Goal: Task Accomplishment & Management: Complete application form

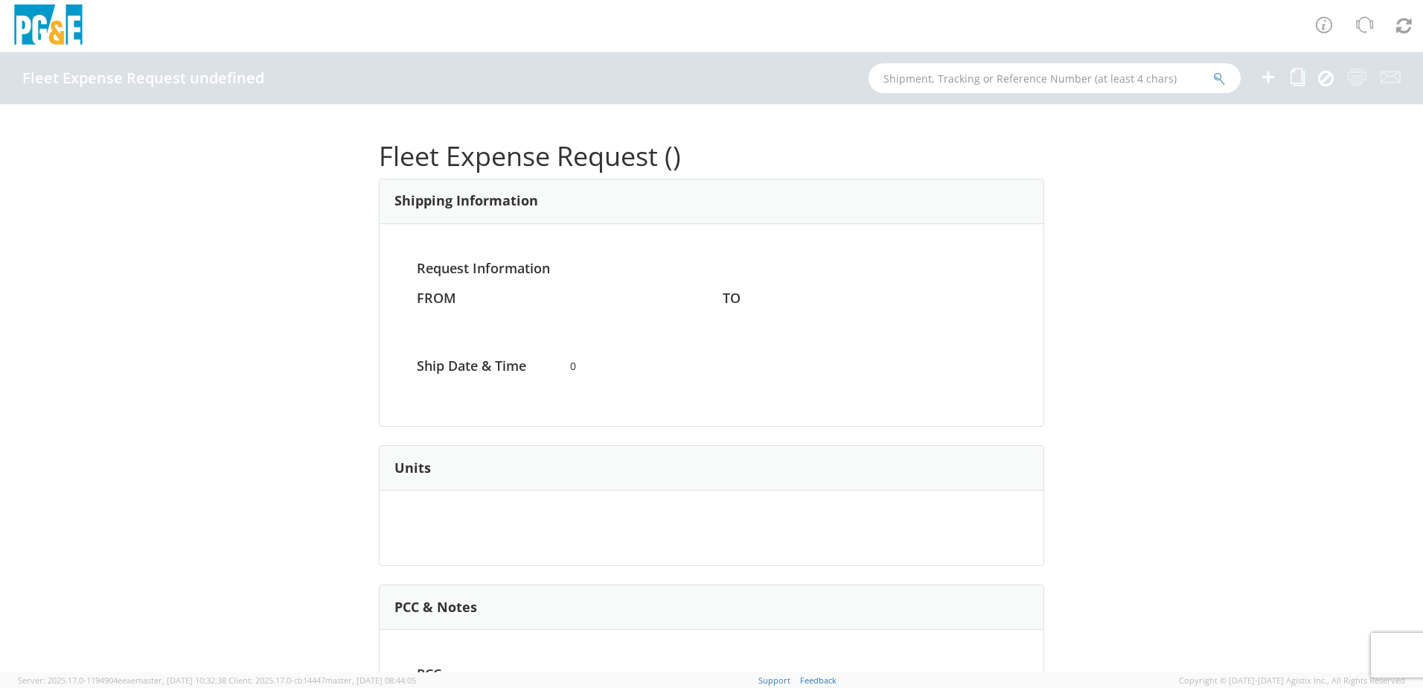
click at [1272, 79] on icon at bounding box center [1268, 77] width 18 height 19
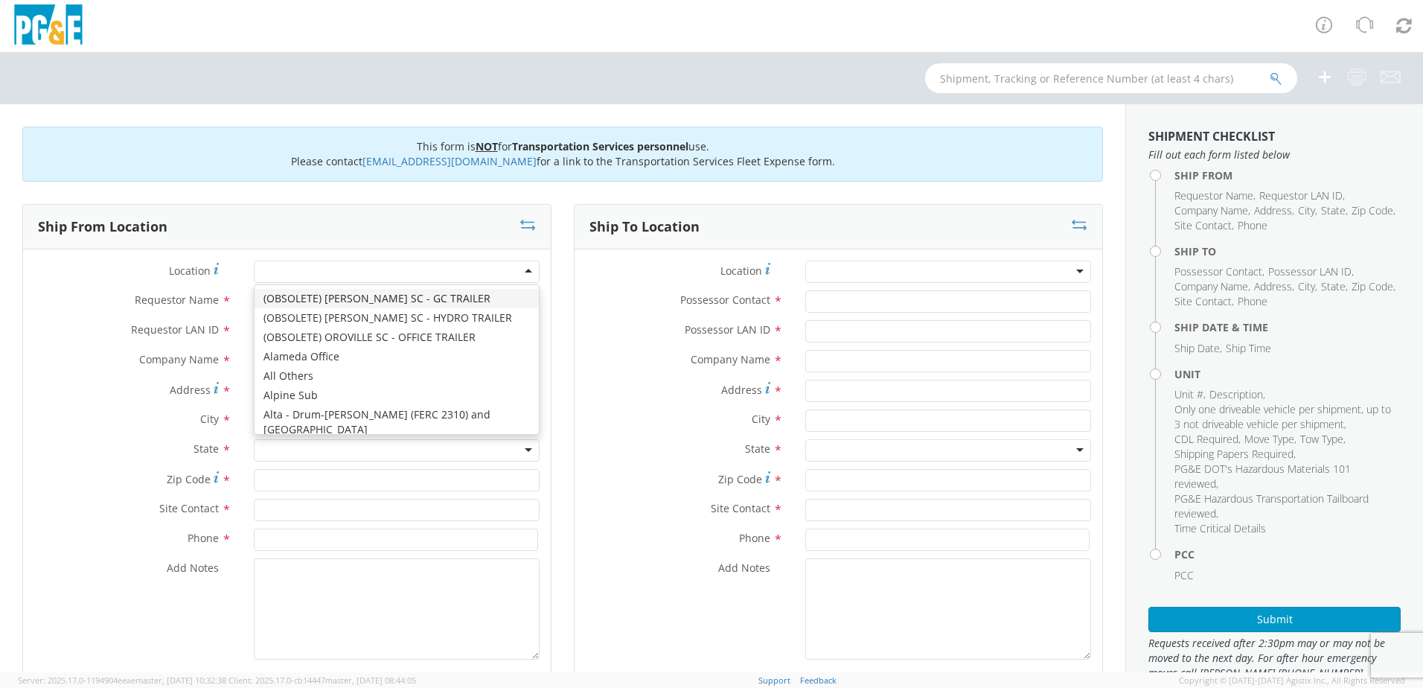
click at [518, 270] on div at bounding box center [397, 271] width 286 height 22
type input "fr"
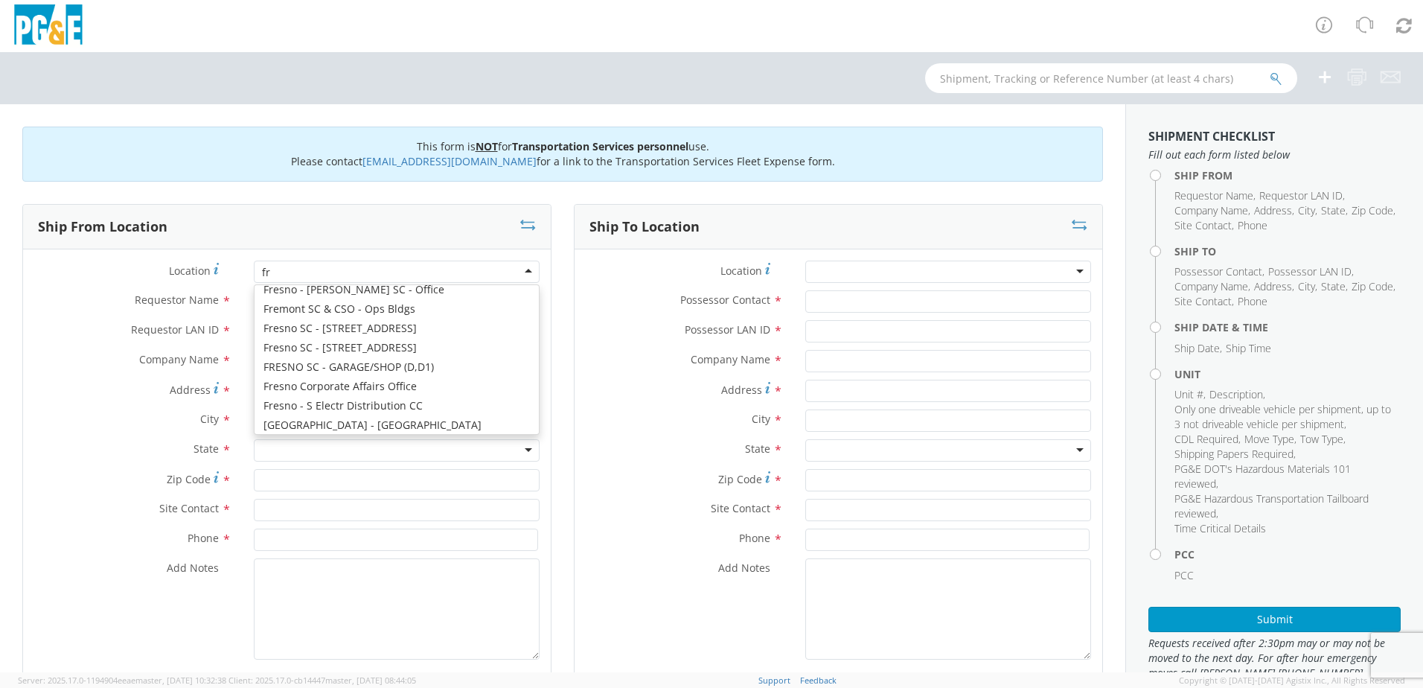
scroll to position [101, 0]
type input "PG&E"
type input "[STREET_ADDRESS]"
type input "[GEOGRAPHIC_DATA]"
type input "93725"
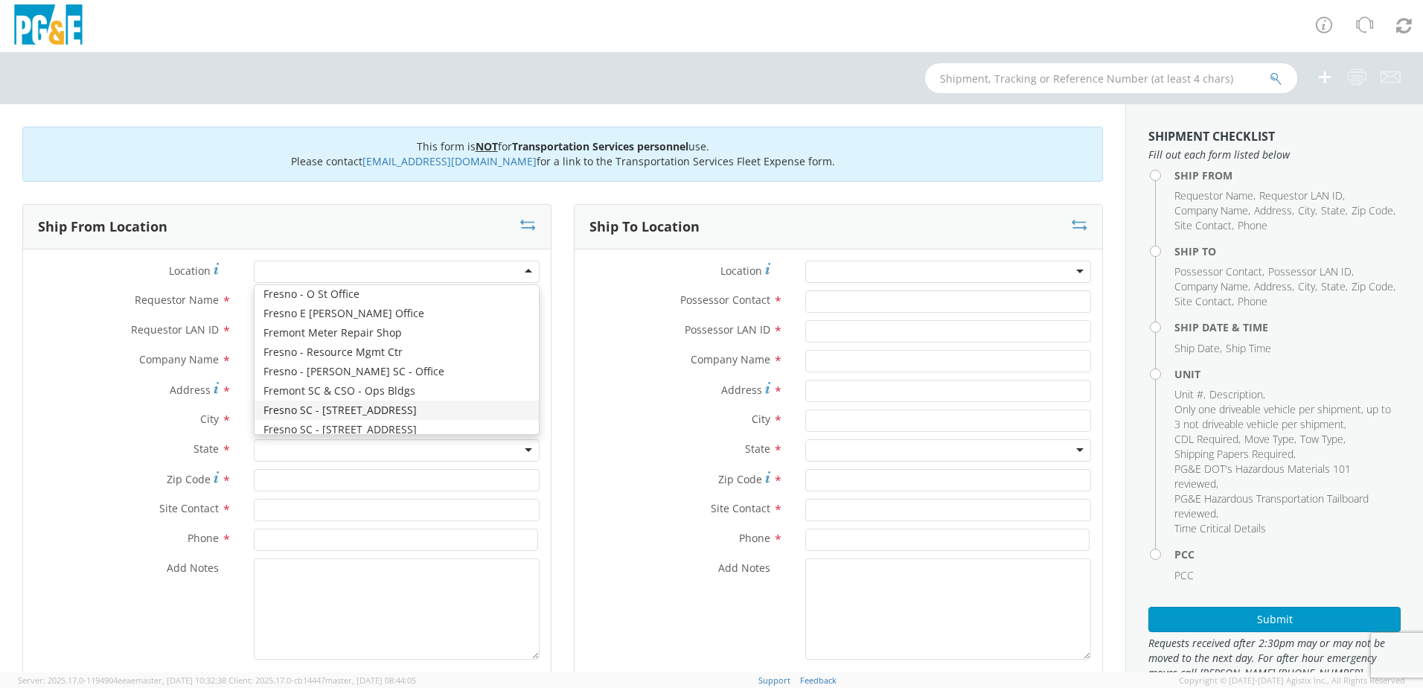
type input "[PHONE_NUMBER]"
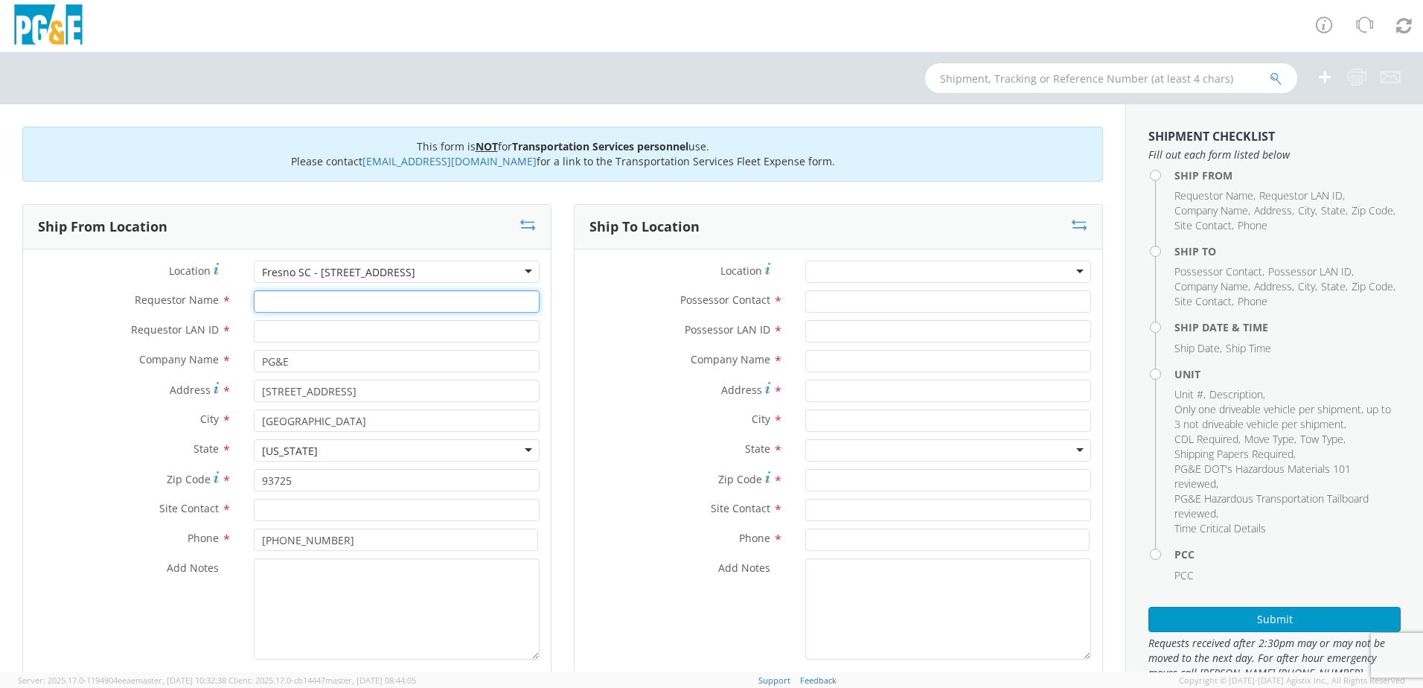
click at [330, 307] on input "Requestor Name *" at bounding box center [397, 301] width 286 height 22
paste input "[PERSON_NAME]"
type input "[PERSON_NAME]"
click at [333, 508] on input "text" at bounding box center [397, 510] width 286 height 22
paste input "[PERSON_NAME]"
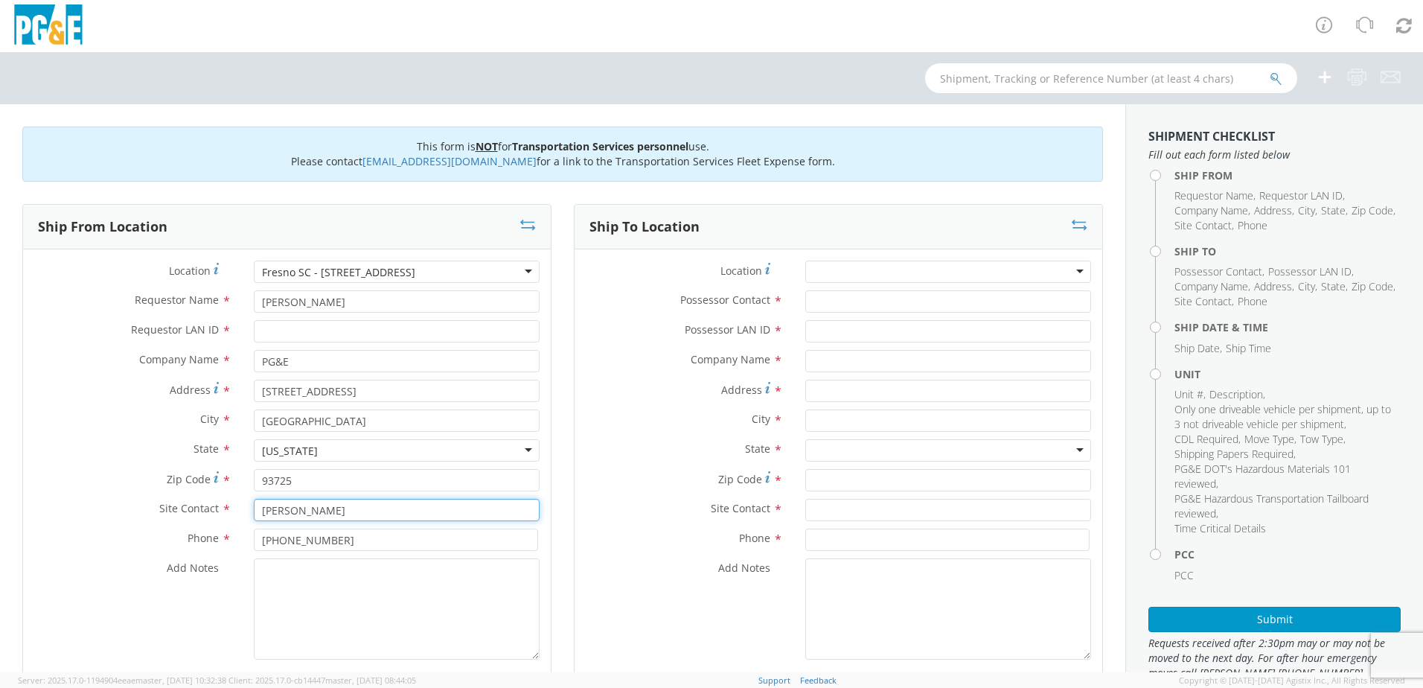
type input "[PERSON_NAME]"
click at [877, 304] on input "Possessor Contact *" at bounding box center [948, 301] width 286 height 22
paste input "[PERSON_NAME]"
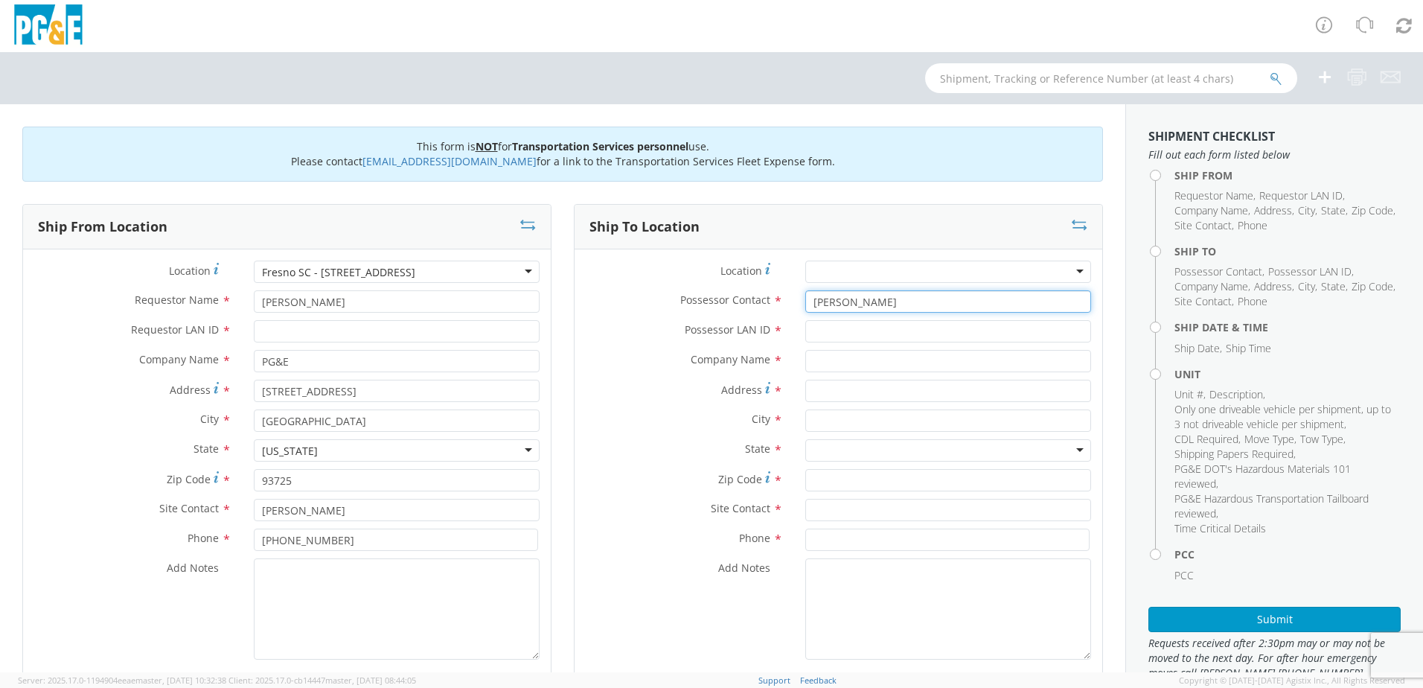
type input "[PERSON_NAME]"
click at [883, 515] on input "text" at bounding box center [948, 510] width 286 height 22
paste input "[PERSON_NAME]"
type input "[PERSON_NAME]"
click at [316, 324] on input "Requestor LAN ID *" at bounding box center [397, 331] width 286 height 22
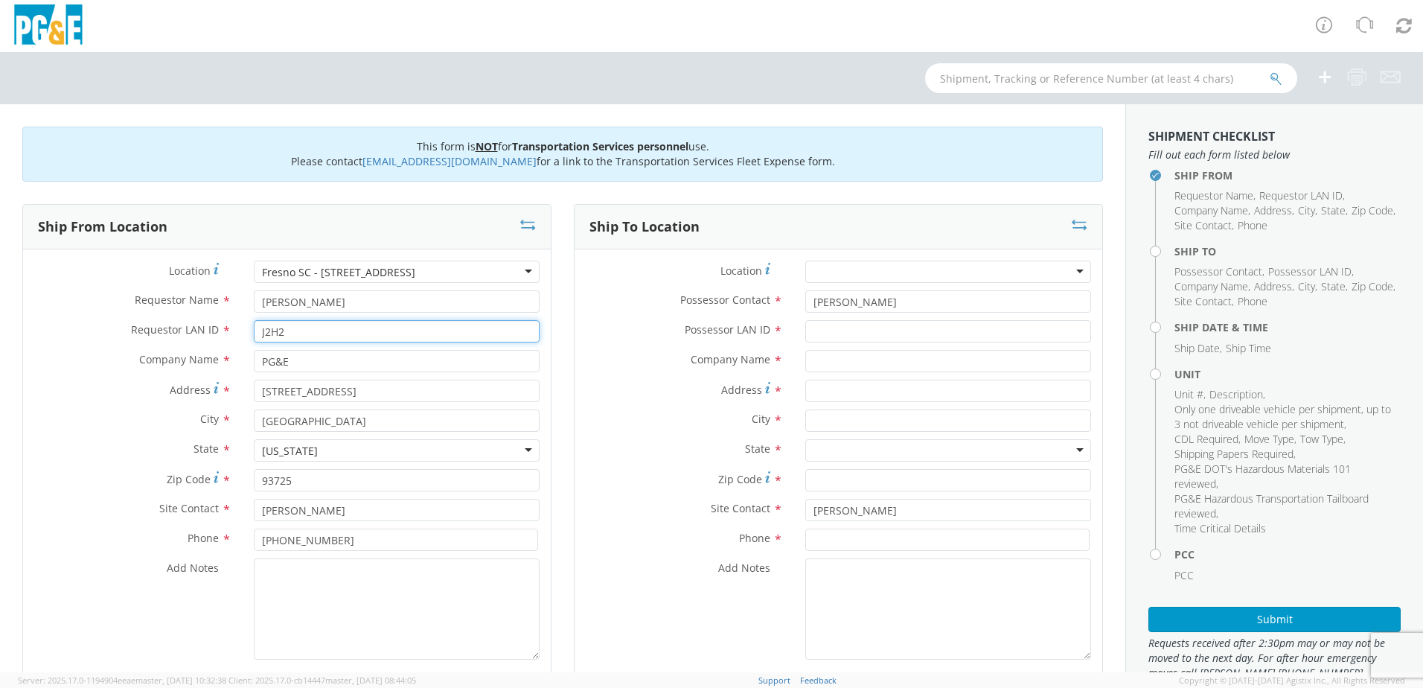
type input "J2H2"
click at [951, 327] on input "Possessor LAN ID *" at bounding box center [948, 331] width 286 height 22
type input "J2H2"
click at [925, 367] on input "text" at bounding box center [948, 361] width 286 height 22
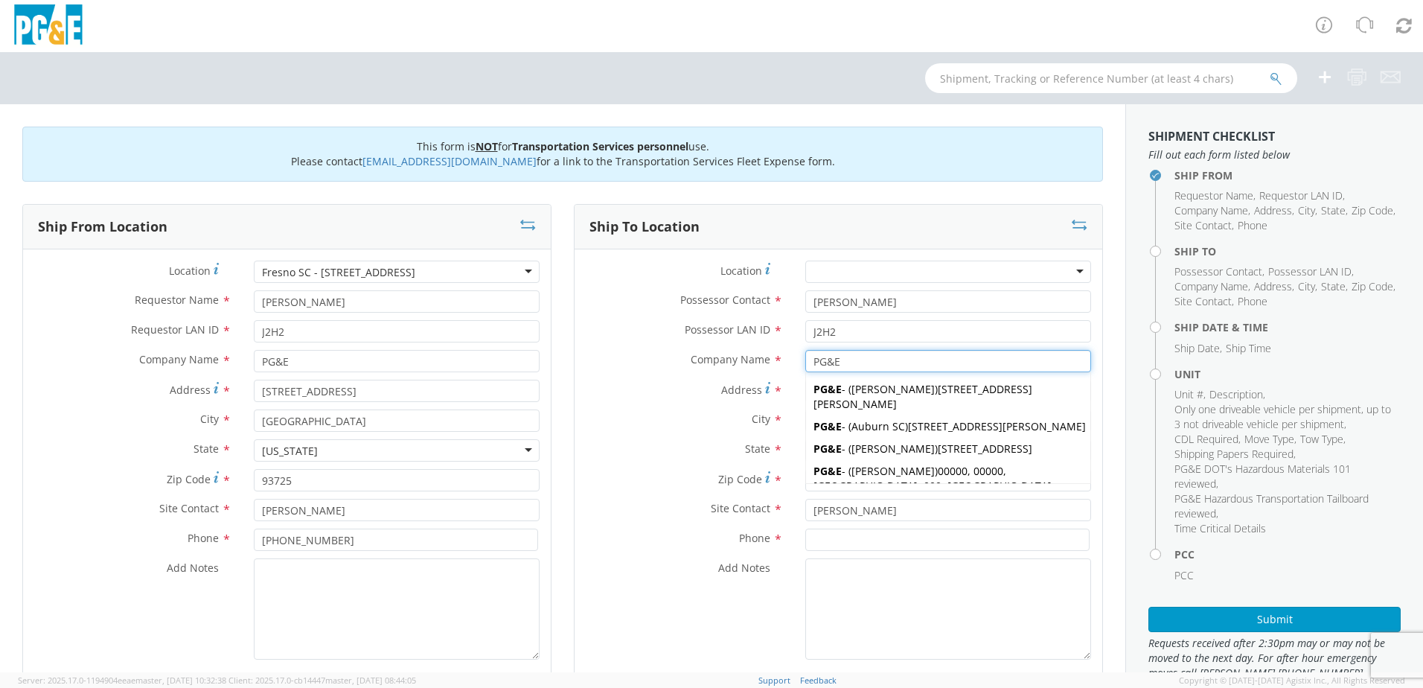
type input "PG&E"
click at [684, 400] on div "Address *" at bounding box center [839, 391] width 528 height 22
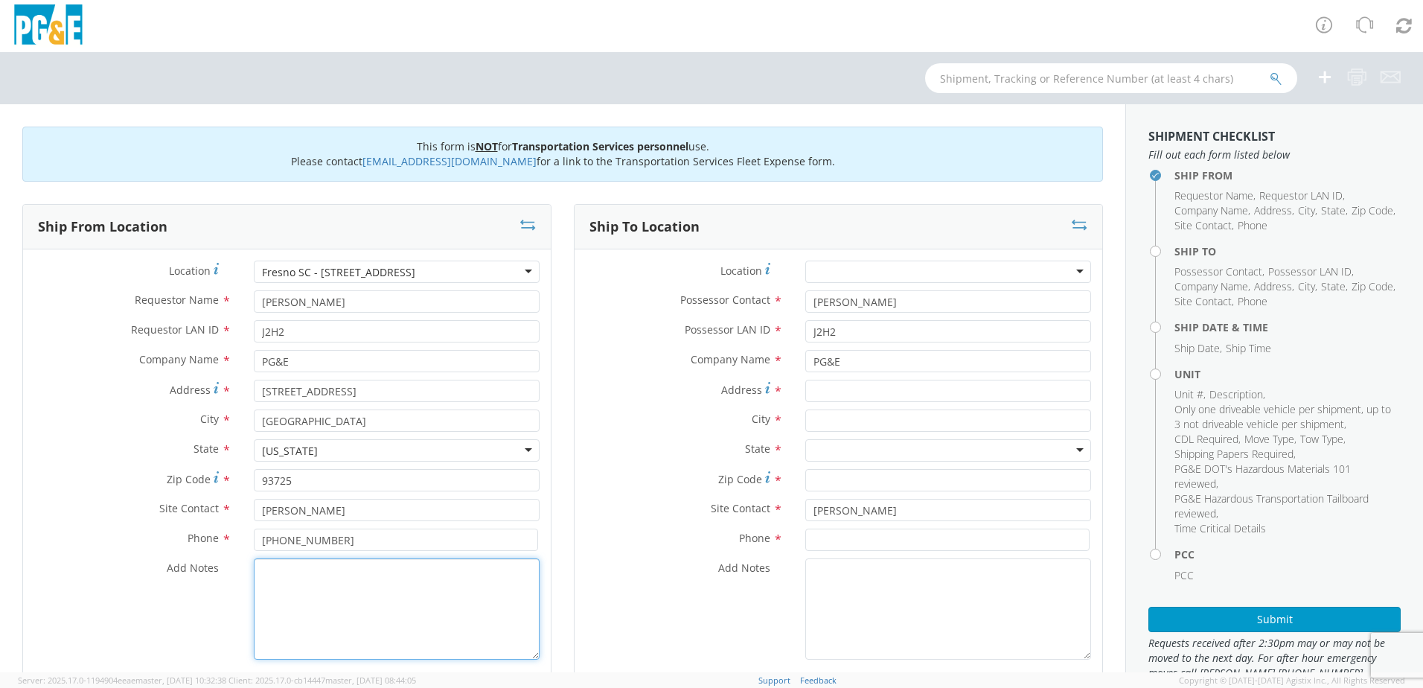
click at [374, 589] on textarea "Add Notes *" at bounding box center [397, 608] width 286 height 101
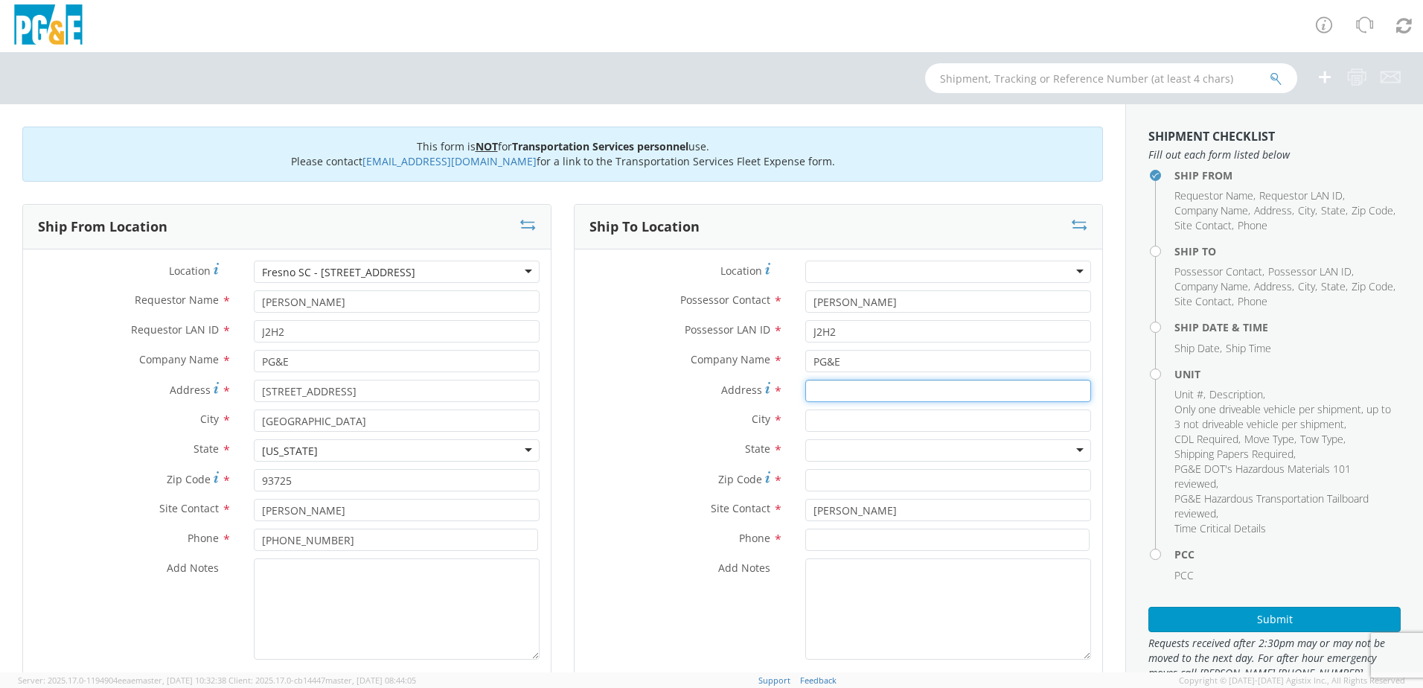
click at [910, 398] on input "Address *" at bounding box center [948, 391] width 286 height 22
paste input "4613 Palm"
type input "4613 Palm"
click at [378, 603] on textarea "Add Notes *" at bounding box center [397, 608] width 286 height 101
paste textarea "PLEASE USE [PERSON_NAME] TO MAKE MOVE; PM XXXXXXXX"
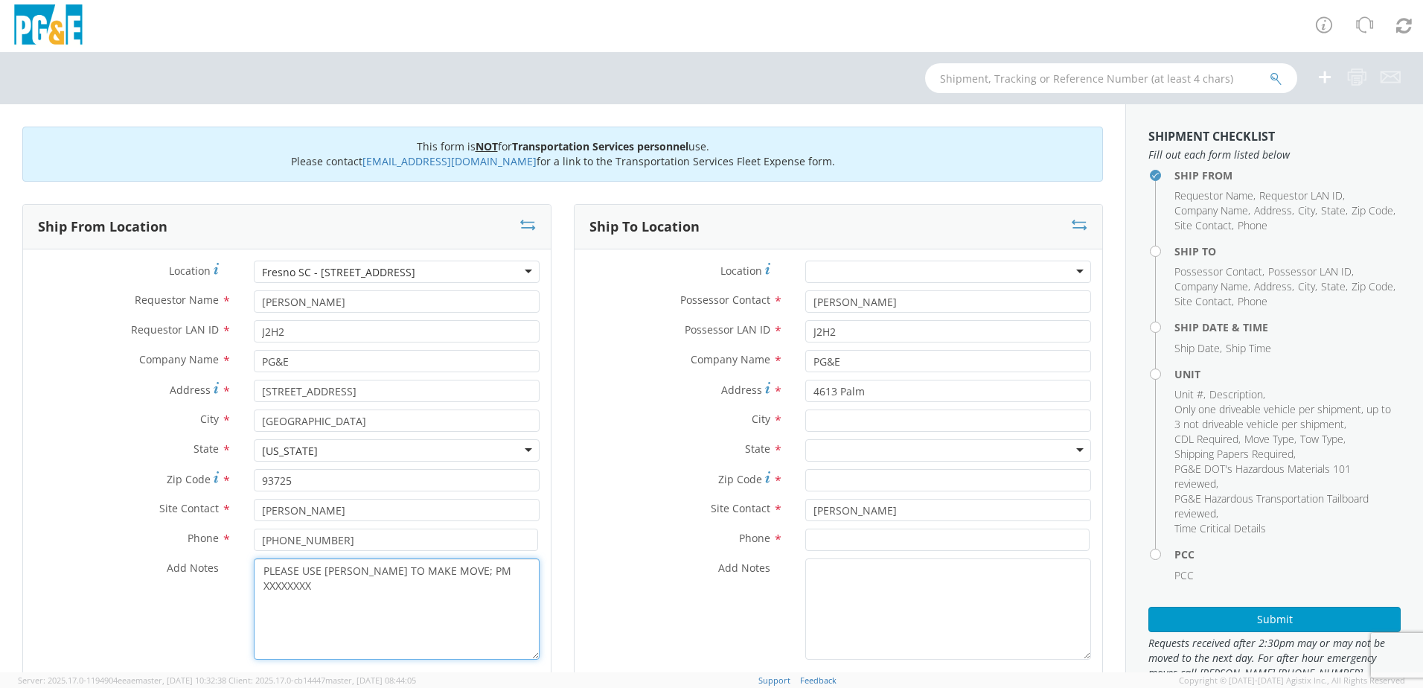
drag, startPoint x: 519, startPoint y: 566, endPoint x: 464, endPoint y: 565, distance: 55.1
click at [464, 565] on textarea "PLEASE USE [PERSON_NAME] TO MAKE MOVE; PM XXXXXXXX" at bounding box center [397, 608] width 286 height 101
paste textarea "35665040"
type textarea "PLEASE USE [PERSON_NAME] TO MAKE MOVE; PM 35665040"
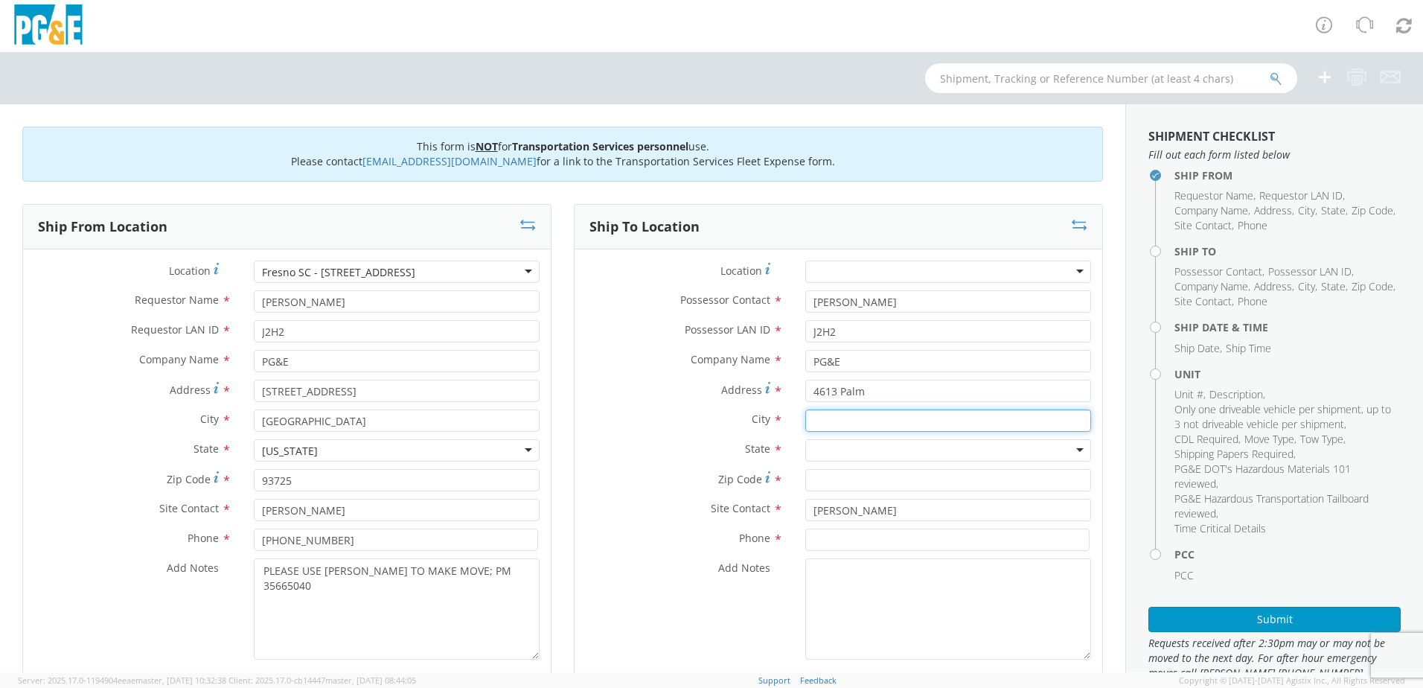
click at [905, 417] on input "text" at bounding box center [948, 420] width 286 height 22
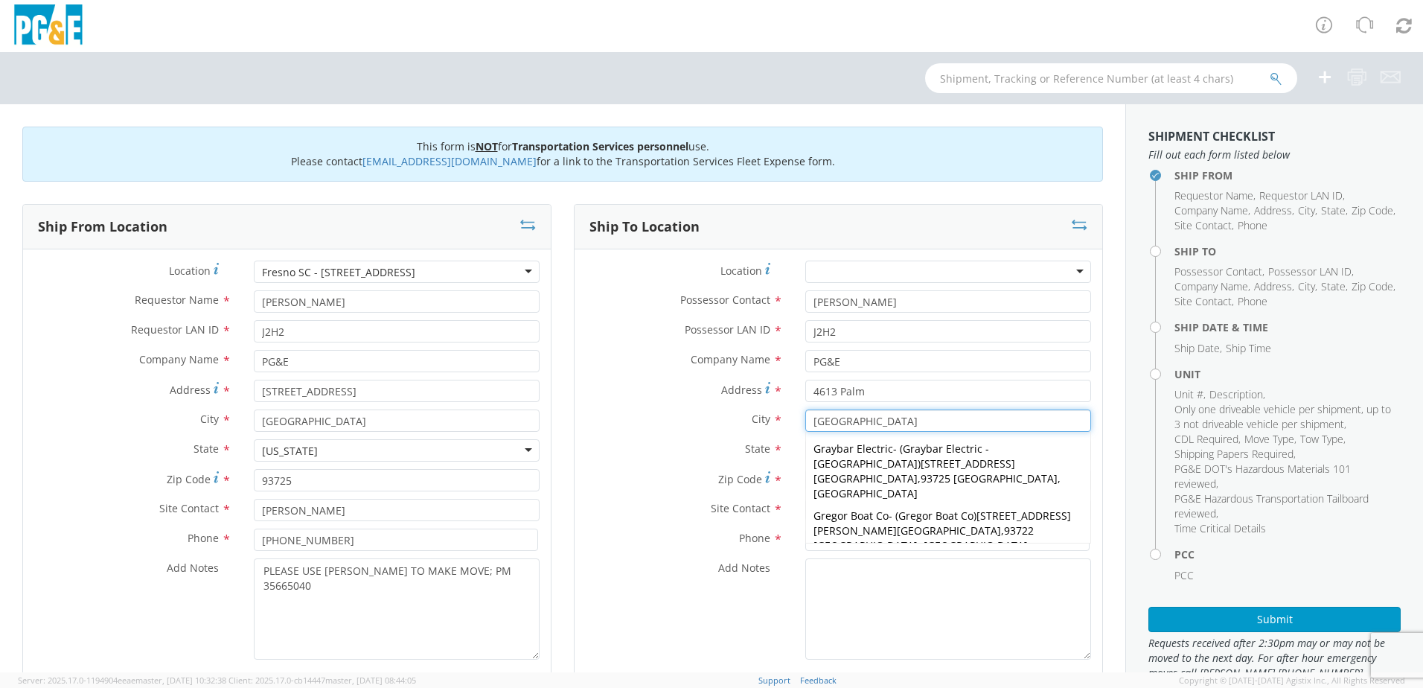
type input "[GEOGRAPHIC_DATA]"
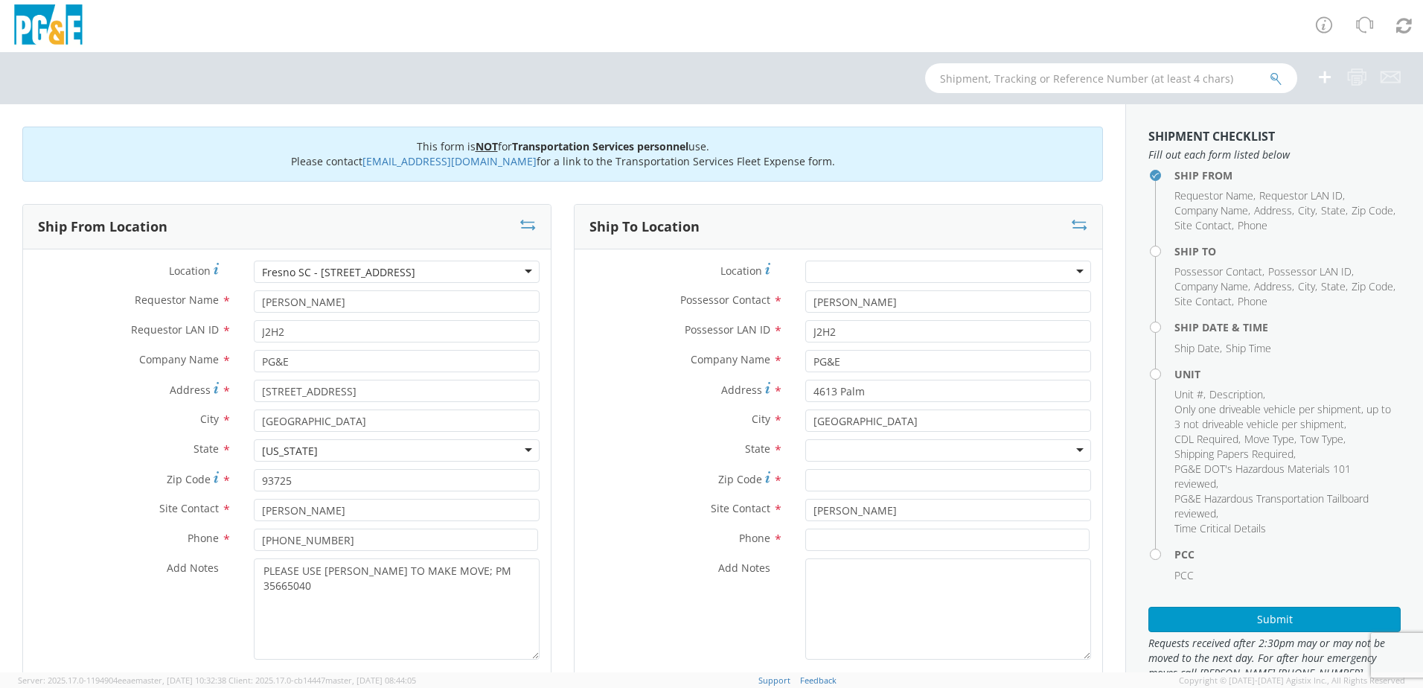
click at [1074, 456] on div at bounding box center [948, 450] width 286 height 22
click at [913, 466] on div "State * [US_STATE] [US_STATE] [US_STATE] [US_STATE] [US_STATE] [US_STATE] Armed…" at bounding box center [839, 454] width 528 height 30
click at [892, 486] on input "Zip Code *" at bounding box center [948, 480] width 286 height 22
type input "93722"
drag, startPoint x: 392, startPoint y: 545, endPoint x: 210, endPoint y: 538, distance: 182.5
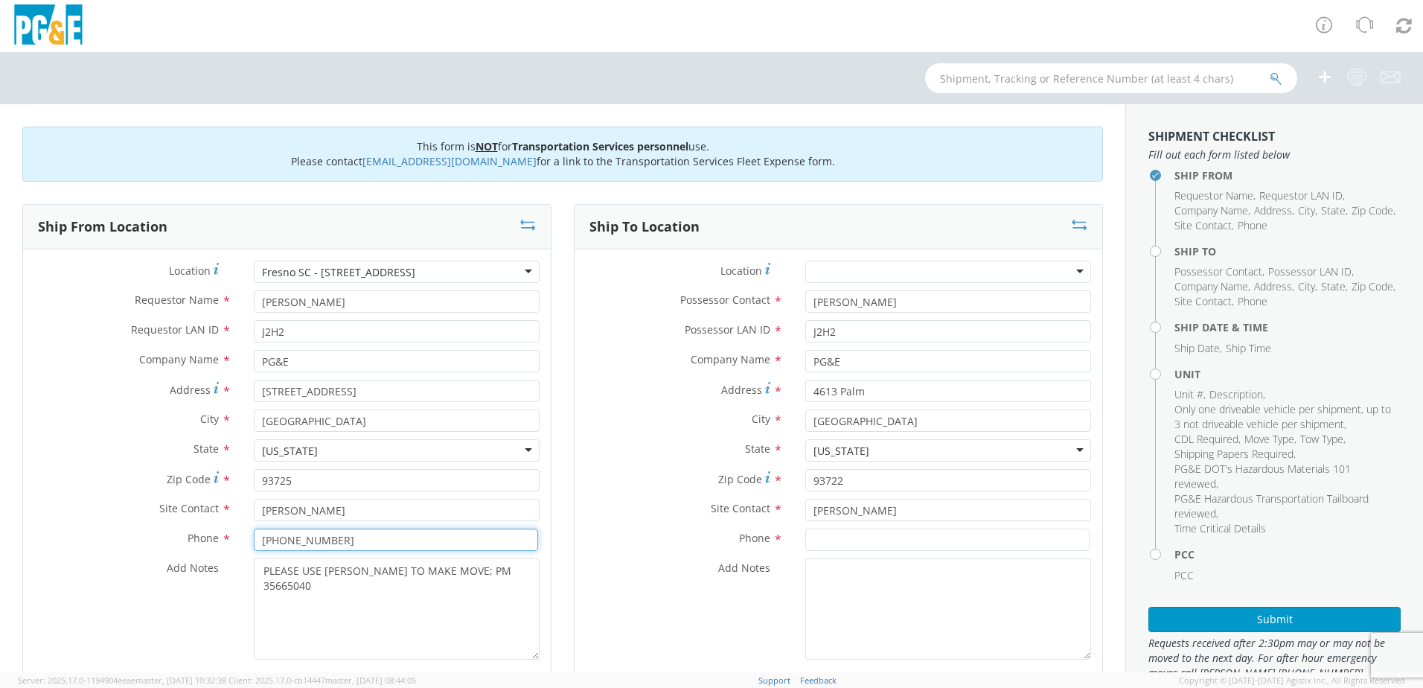
click at [210, 538] on div "Phone * [PHONE_NUMBER]" at bounding box center [287, 539] width 528 height 22
paste input "[PHONE_NUMBER]"
type input "[PHONE_NUMBER]"
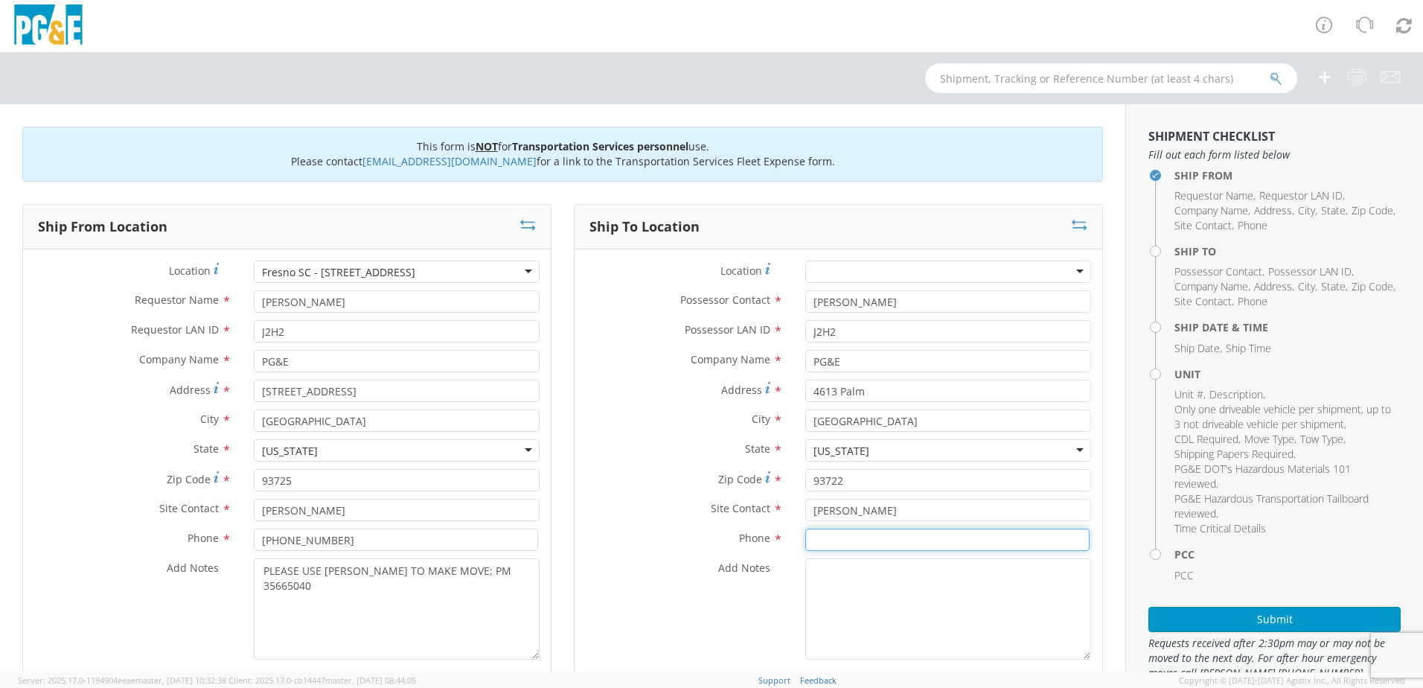
click at [888, 540] on input at bounding box center [947, 539] width 284 height 22
paste input "[PHONE_NUMBER]"
type input "[PHONE_NUMBER]"
click at [543, 637] on div "PLEASE USE [PERSON_NAME] TO MAKE MOVE; PM 35665040" at bounding box center [397, 608] width 308 height 101
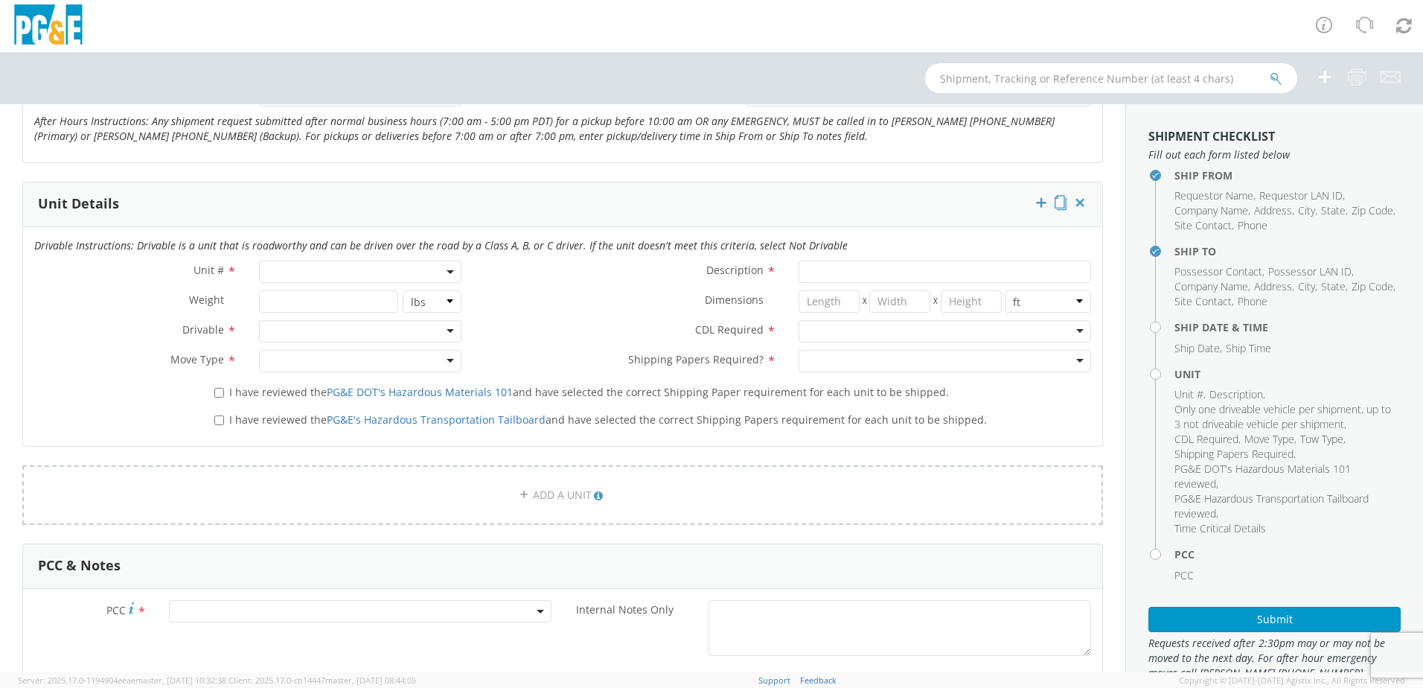
scroll to position [298, 0]
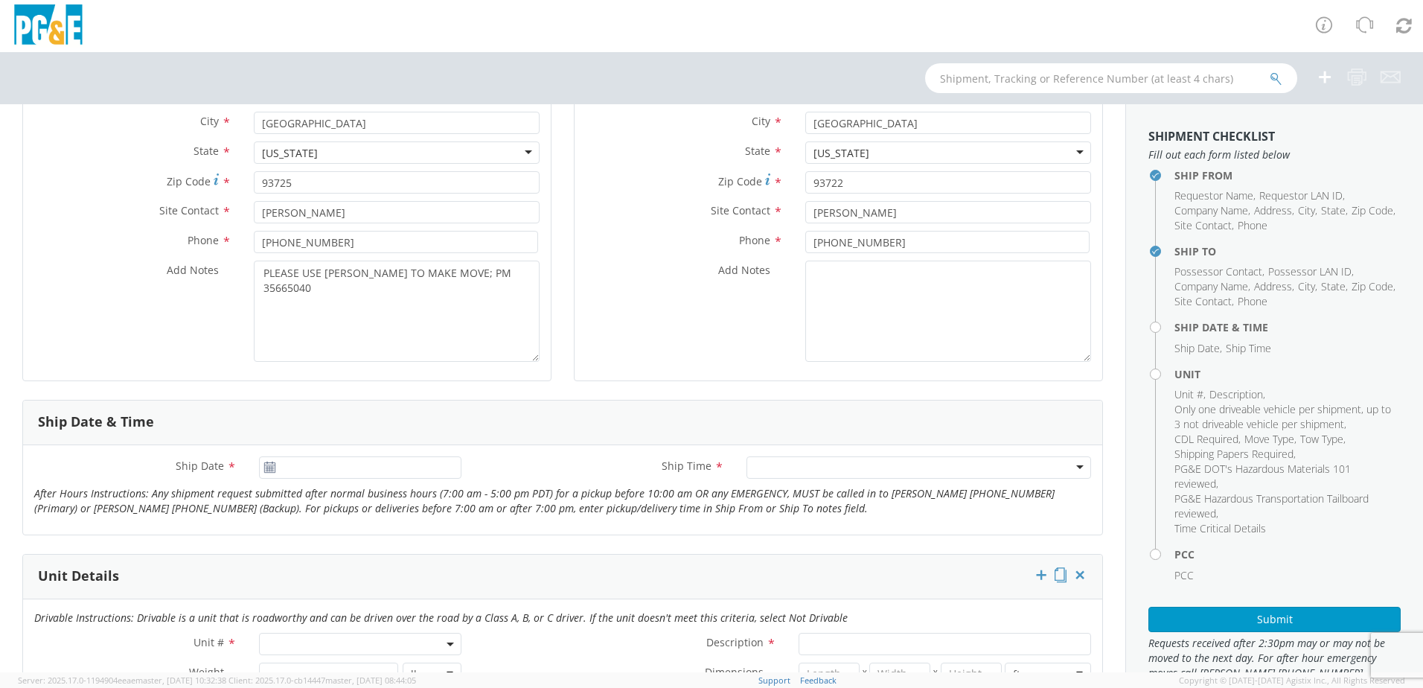
click at [269, 464] on use at bounding box center [269, 466] width 10 height 10
type input "[DATE]"
click at [299, 464] on input "[DATE]" at bounding box center [360, 467] width 202 height 22
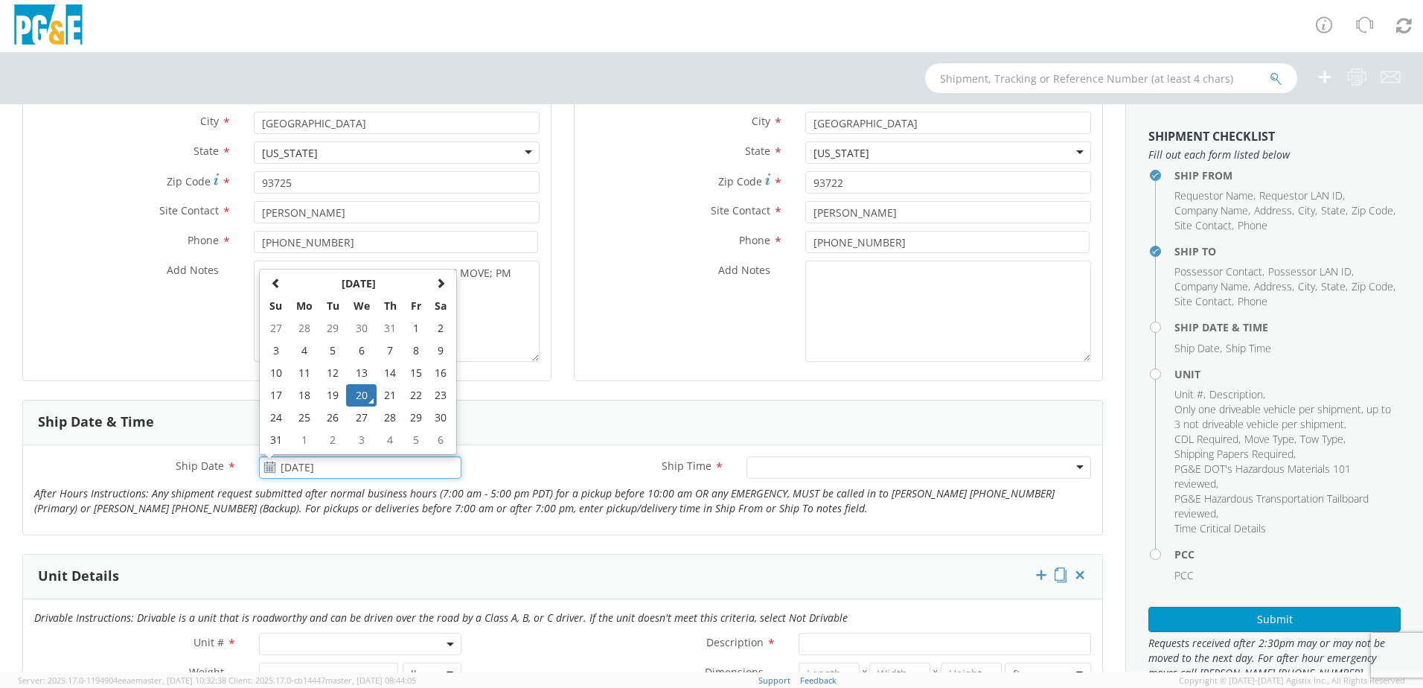
click at [353, 389] on td "20" at bounding box center [361, 395] width 31 height 22
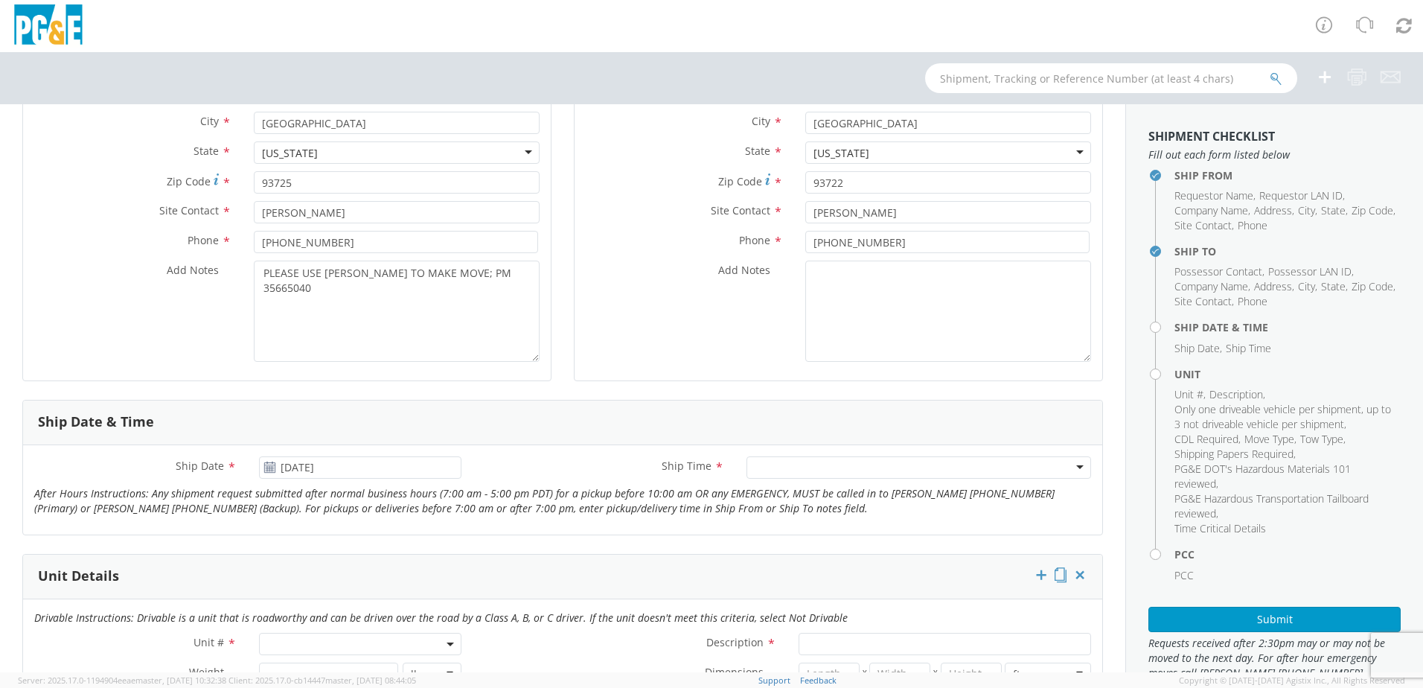
click at [353, 389] on div "Ship From Location Location * [GEOGRAPHIC_DATA] [GEOGRAPHIC_DATA] - [STREET_ADD…" at bounding box center [286, 152] width 529 height 493
click at [1066, 463] on div at bounding box center [918, 467] width 345 height 22
drag, startPoint x: 1028, startPoint y: 490, endPoint x: 1008, endPoint y: 492, distance: 19.4
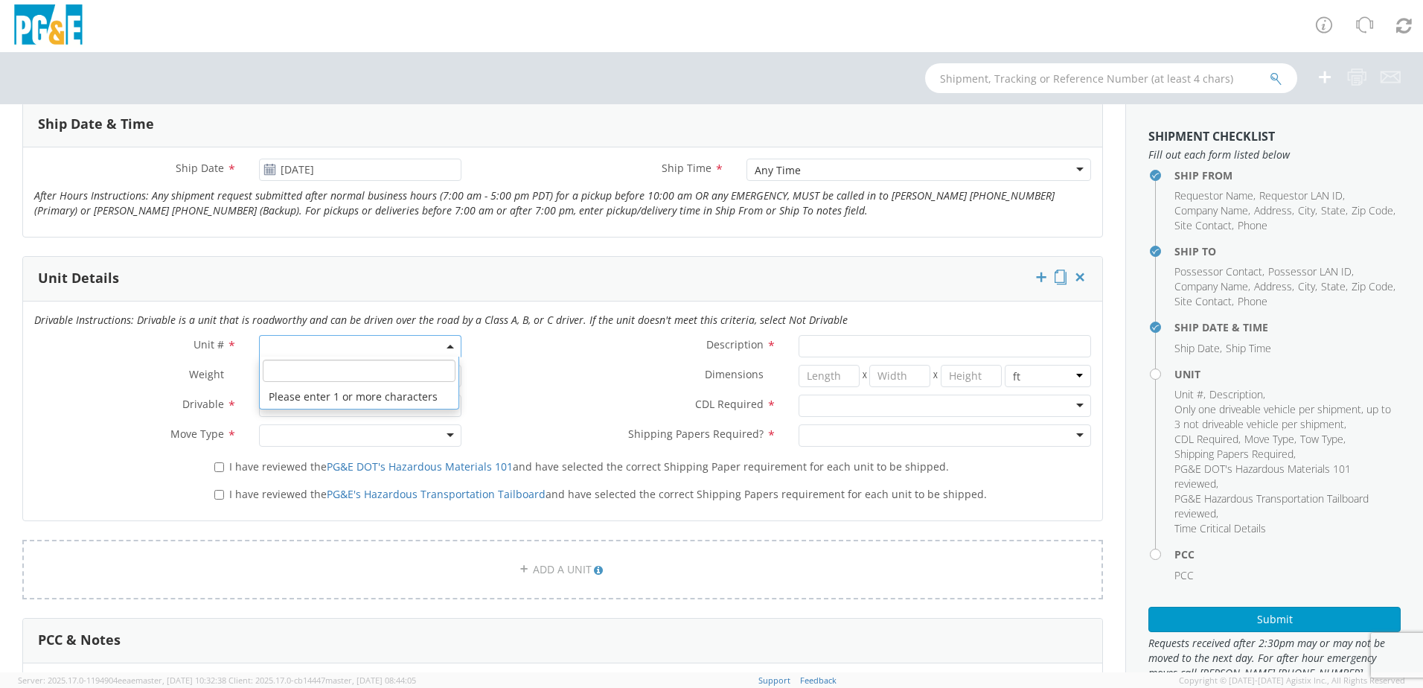
click at [449, 342] on span at bounding box center [450, 346] width 3 height 22
click at [401, 366] on input "search" at bounding box center [359, 370] width 193 height 22
type input "OTHWER"
select select "Other"
select select "? undefined:undefined ?"
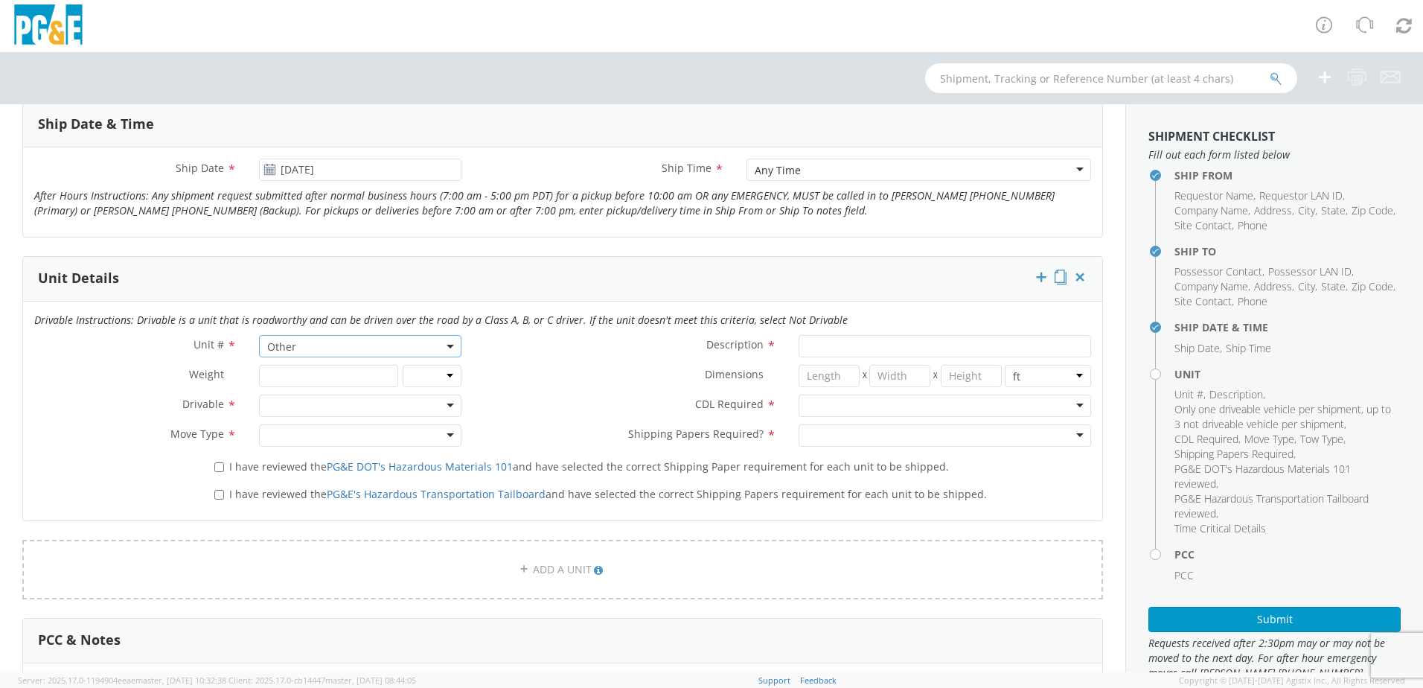
click at [445, 402] on div at bounding box center [360, 405] width 202 height 22
click at [453, 442] on div at bounding box center [360, 435] width 202 height 22
drag, startPoint x: 339, startPoint y: 499, endPoint x: 316, endPoint y: 499, distance: 23.1
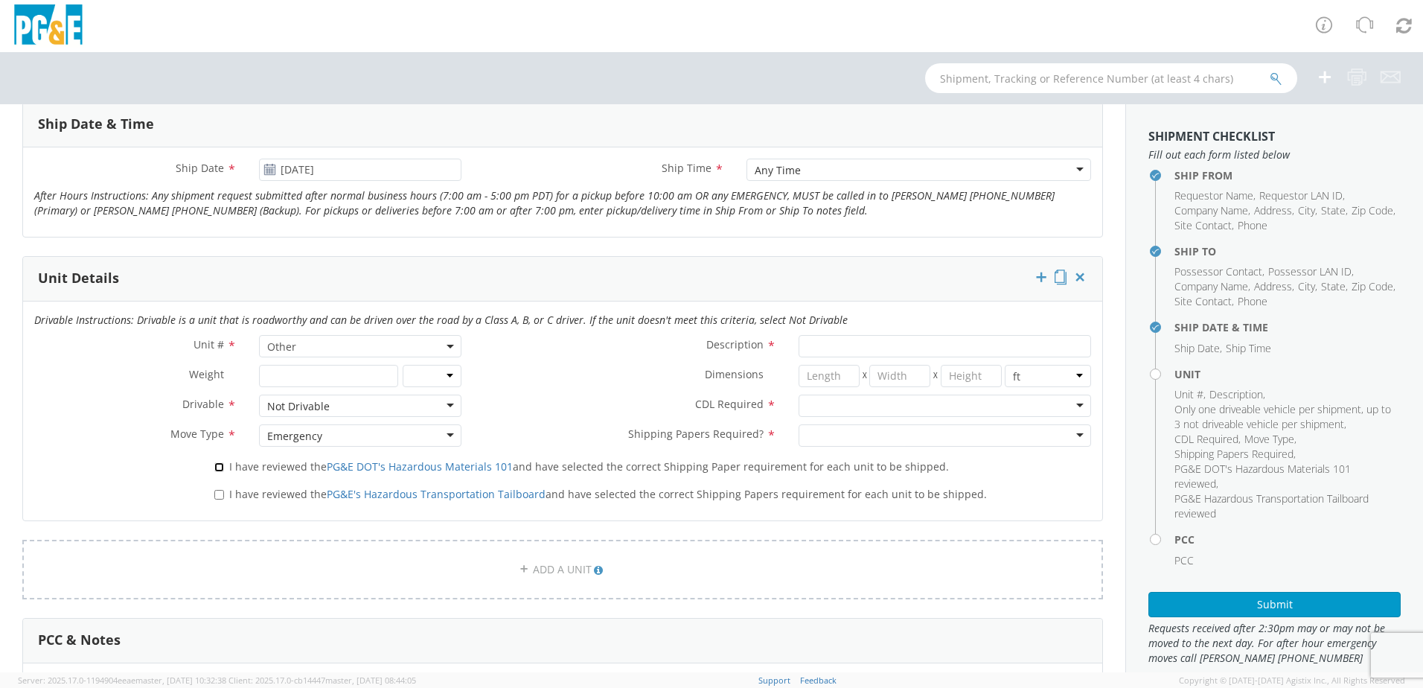
click at [220, 466] on input "I have reviewed the PG&E DOT's Hazardous Materials 101 and have selected the co…" at bounding box center [219, 467] width 10 height 10
checkbox input "true"
click at [219, 488] on label "I have reviewed the PG&E's Hazardous Transportation Tailboard and have selected…" at bounding box center [601, 492] width 775 height 17
click at [219, 490] on input "I have reviewed the PG&E's Hazardous Transportation Tailboard and have selected…" at bounding box center [219, 495] width 10 height 10
checkbox input "true"
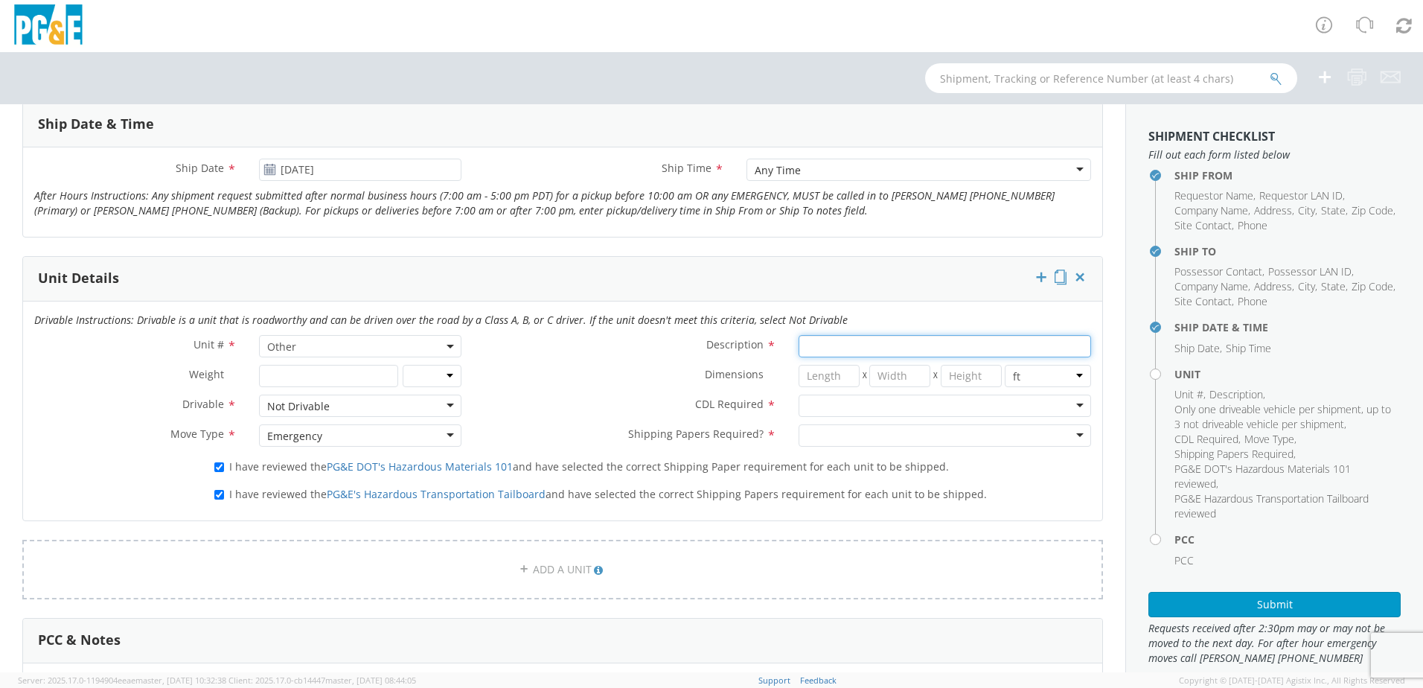
click at [1032, 354] on input "Description *" at bounding box center [945, 346] width 292 height 22
click at [873, 355] on input "Description *" at bounding box center [945, 346] width 292 height 22
paste input "[PERSON_NAME] Track Machine"
type input "[PERSON_NAME] Track Machine"
click at [1070, 409] on div at bounding box center [945, 405] width 292 height 22
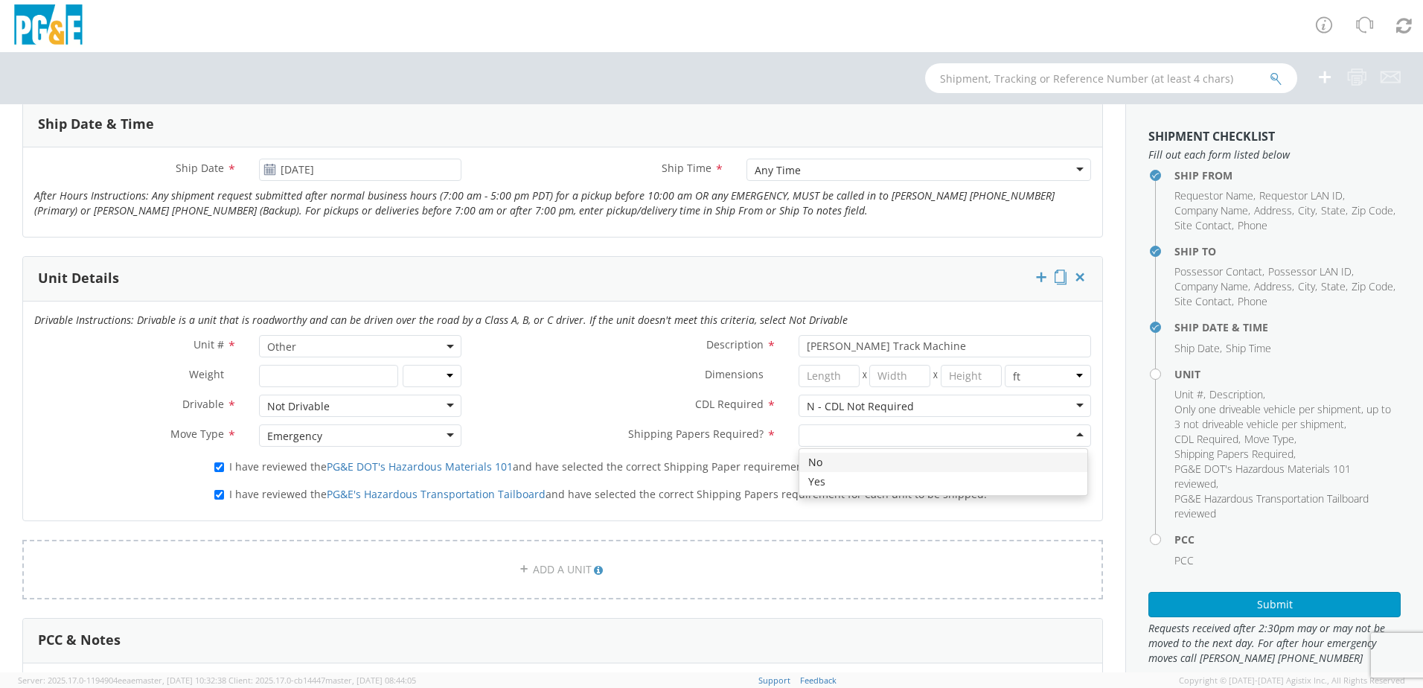
click at [1069, 437] on div at bounding box center [945, 435] width 292 height 22
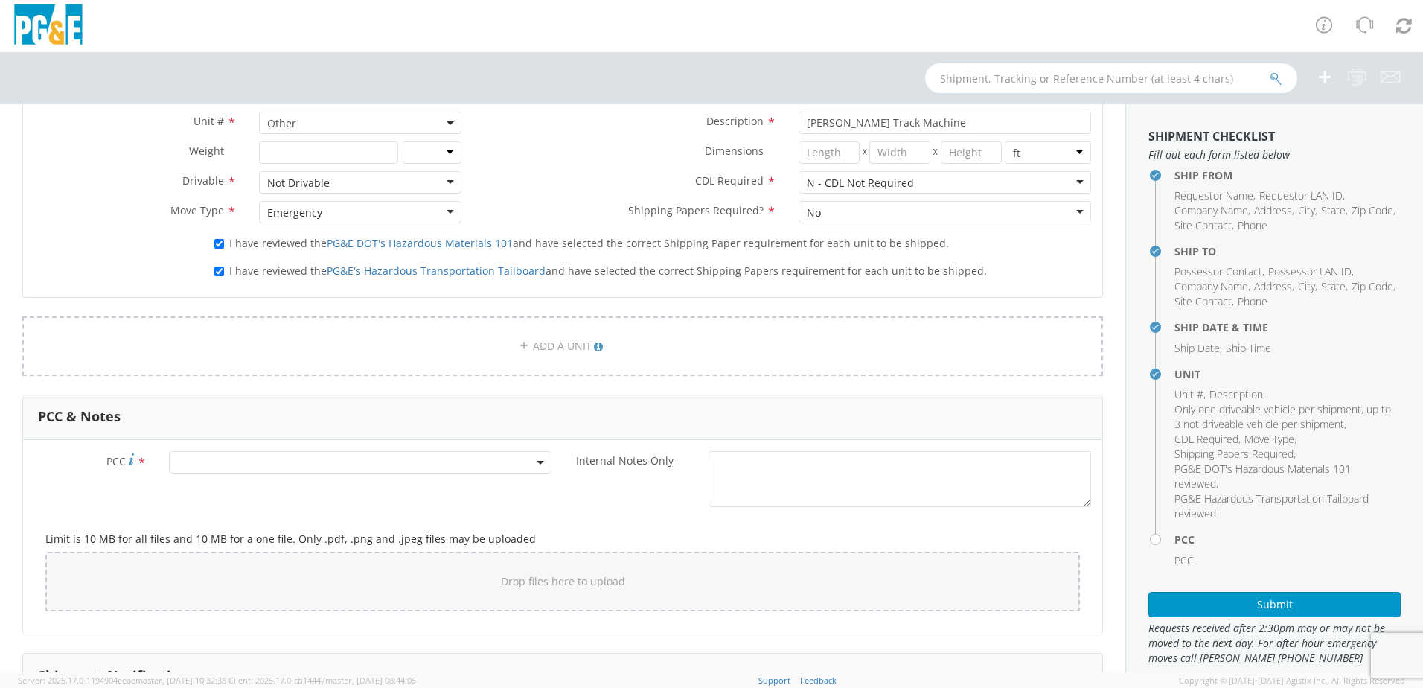
scroll to position [893, 0]
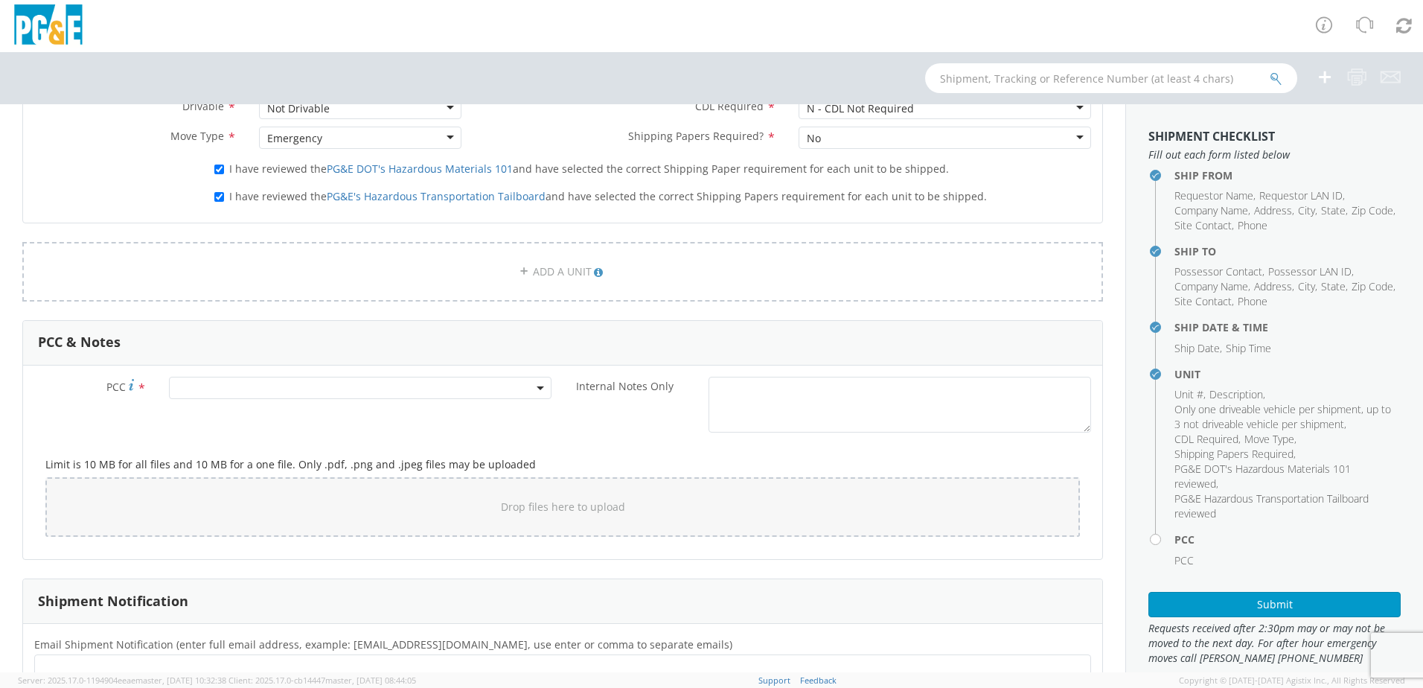
click at [356, 391] on span at bounding box center [360, 388] width 383 height 22
drag, startPoint x: 333, startPoint y: 417, endPoint x: 439, endPoint y: 433, distance: 107.7
click at [334, 417] on input "number" at bounding box center [358, 412] width 371 height 22
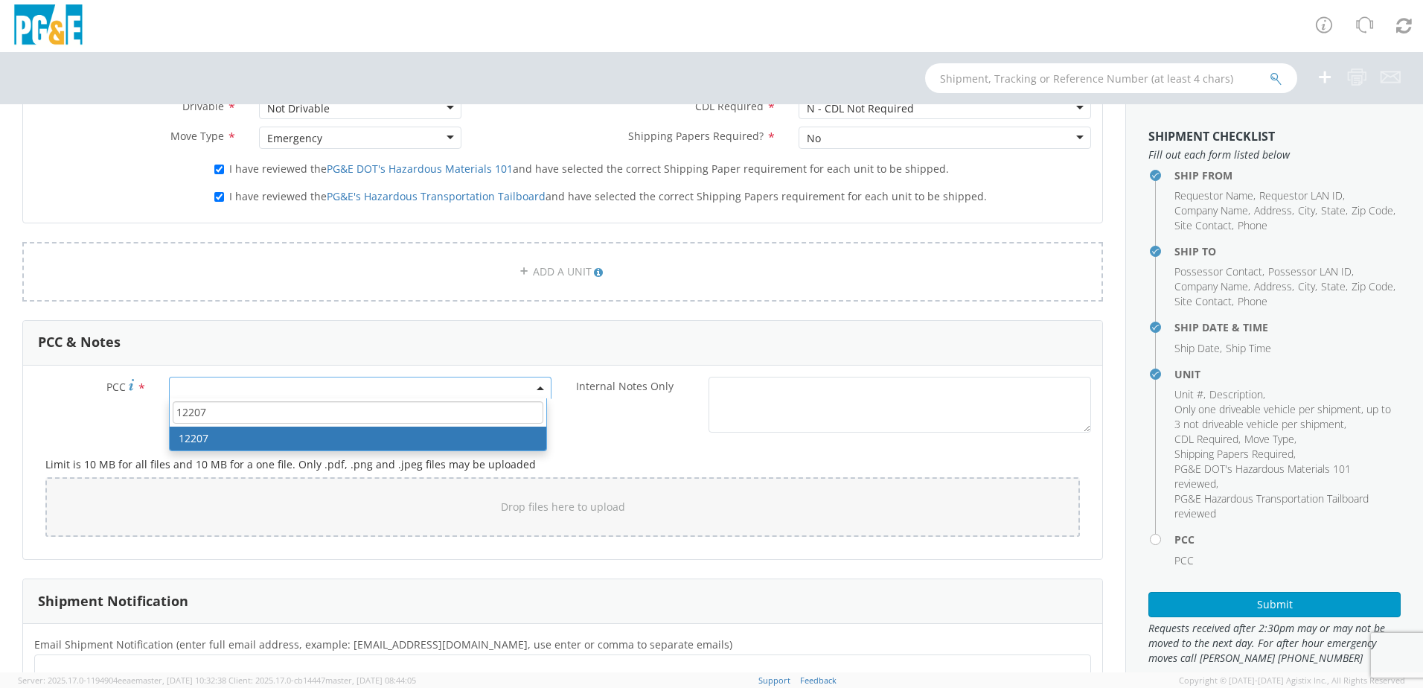
type input "12207"
select select "12207"
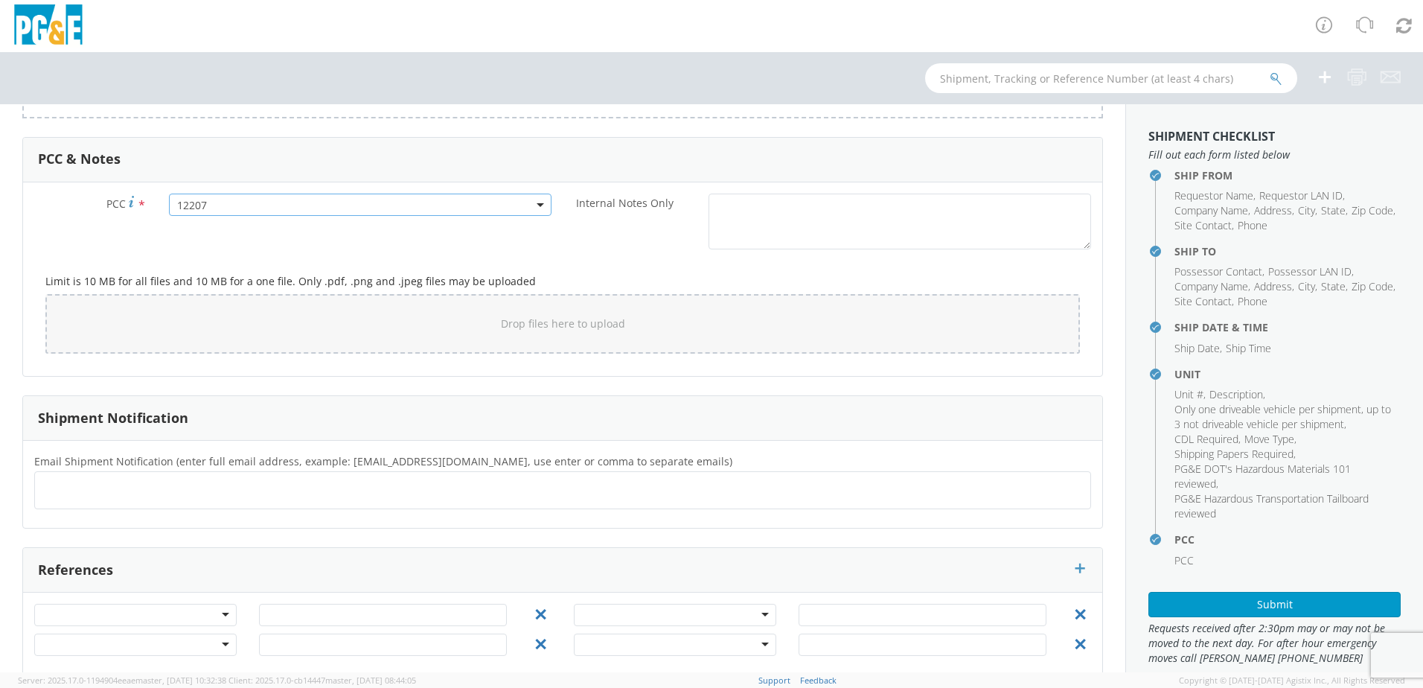
scroll to position [1098, 0]
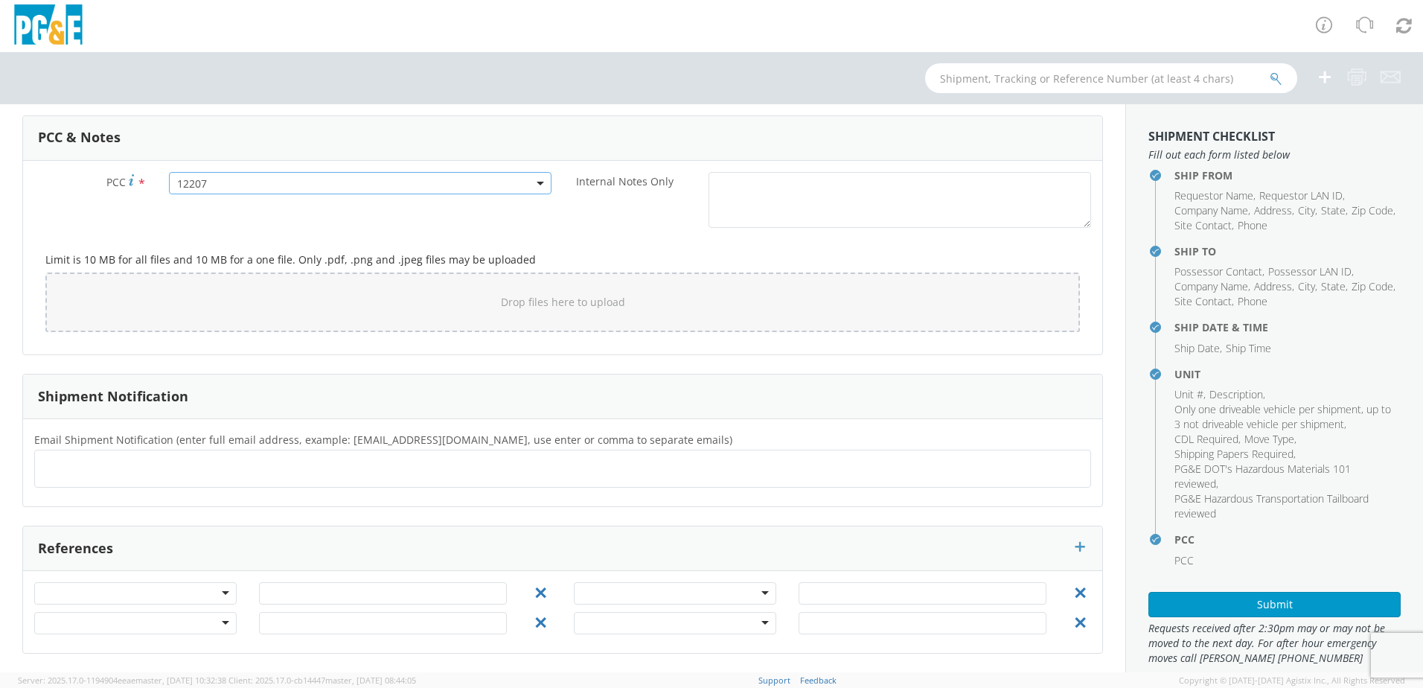
click at [448, 479] on ul at bounding box center [562, 468] width 1043 height 25
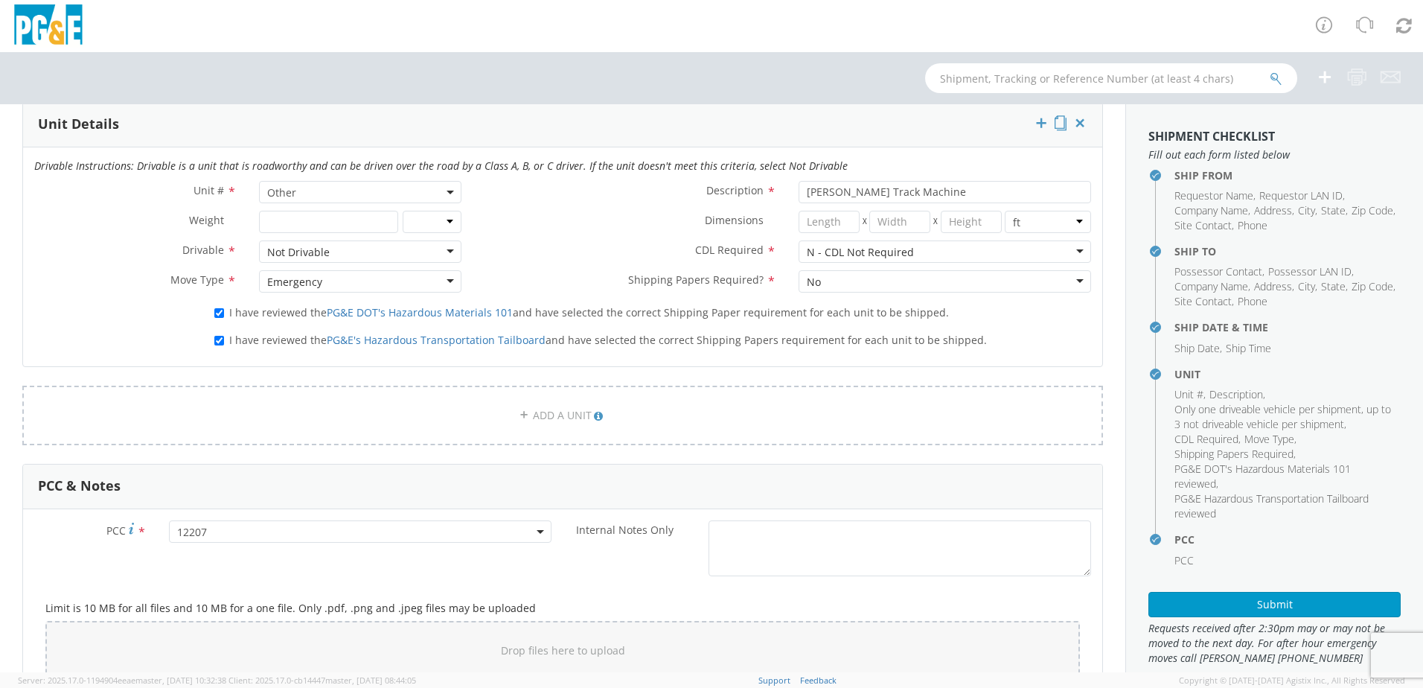
scroll to position [747, 0]
type input "[EMAIL_ADDRESS][DOMAIN_NAME]"
click at [1269, 598] on button "Submit" at bounding box center [1274, 604] width 252 height 25
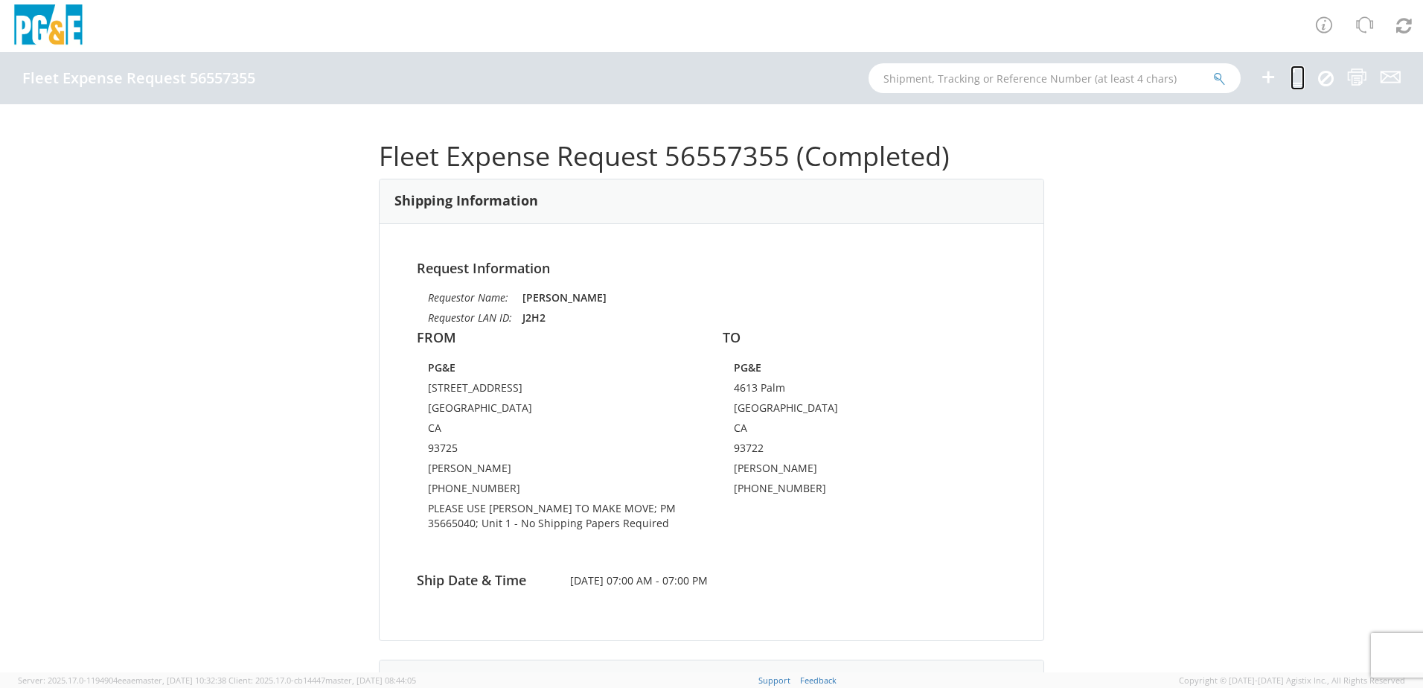
click at [1295, 88] on link at bounding box center [1297, 77] width 14 height 25
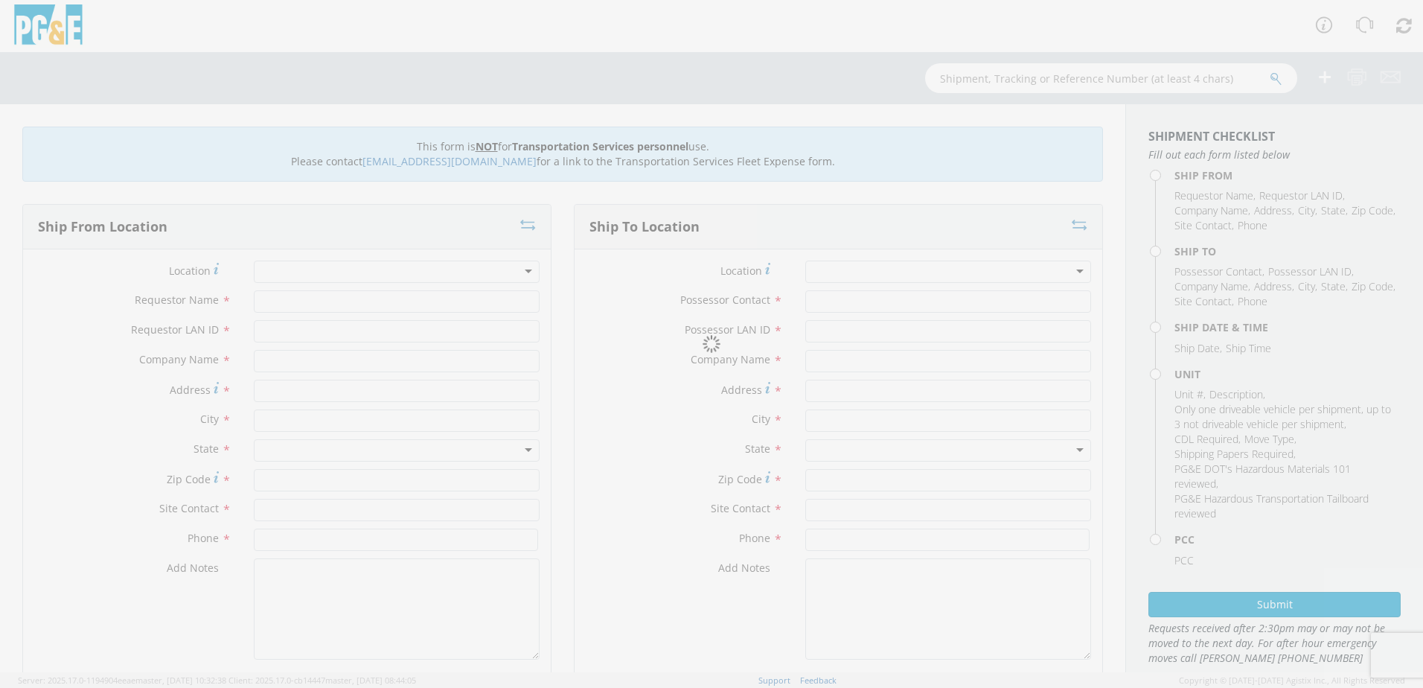
type input "[PERSON_NAME]"
type input "J2H2"
type input "PG&E"
type input "[STREET_ADDRESS]"
type input "[GEOGRAPHIC_DATA]"
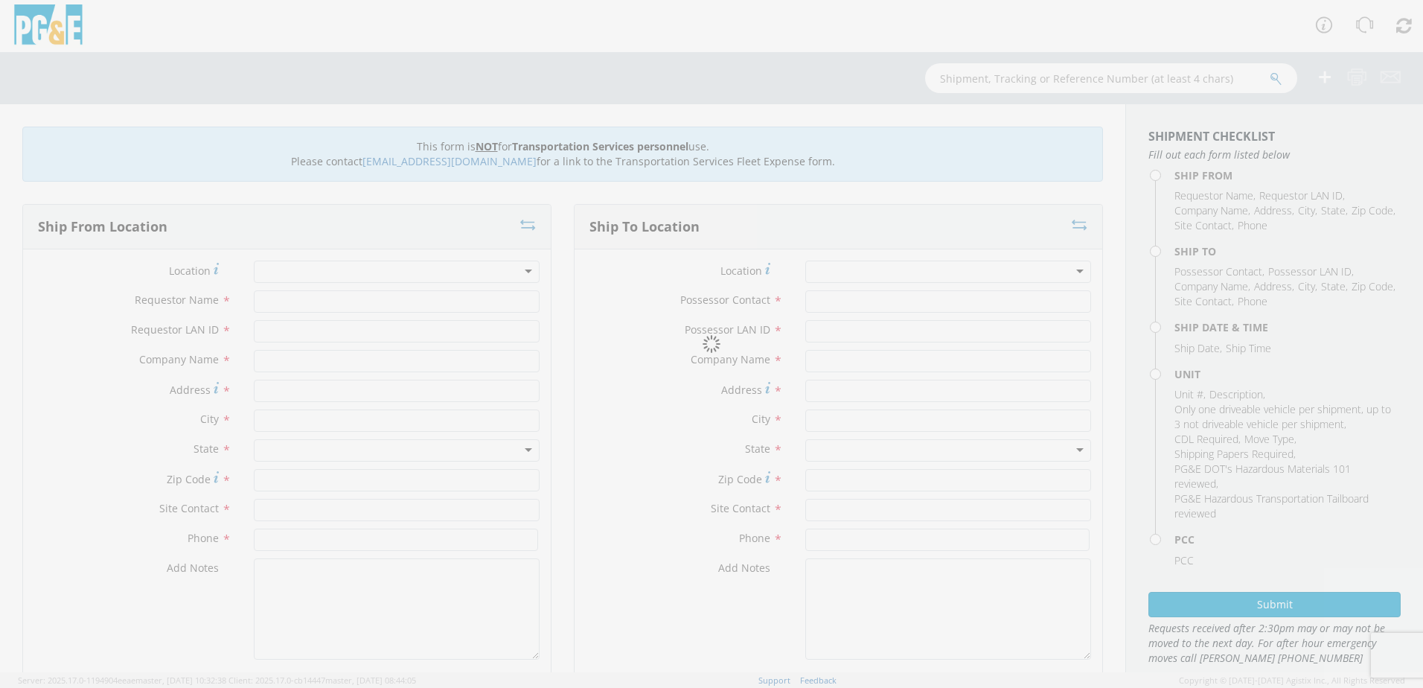
type input "93725"
type input "[PERSON_NAME]"
type input "[PHONE_NUMBER]"
type input "[PERSON_NAME]"
type input "J2H2"
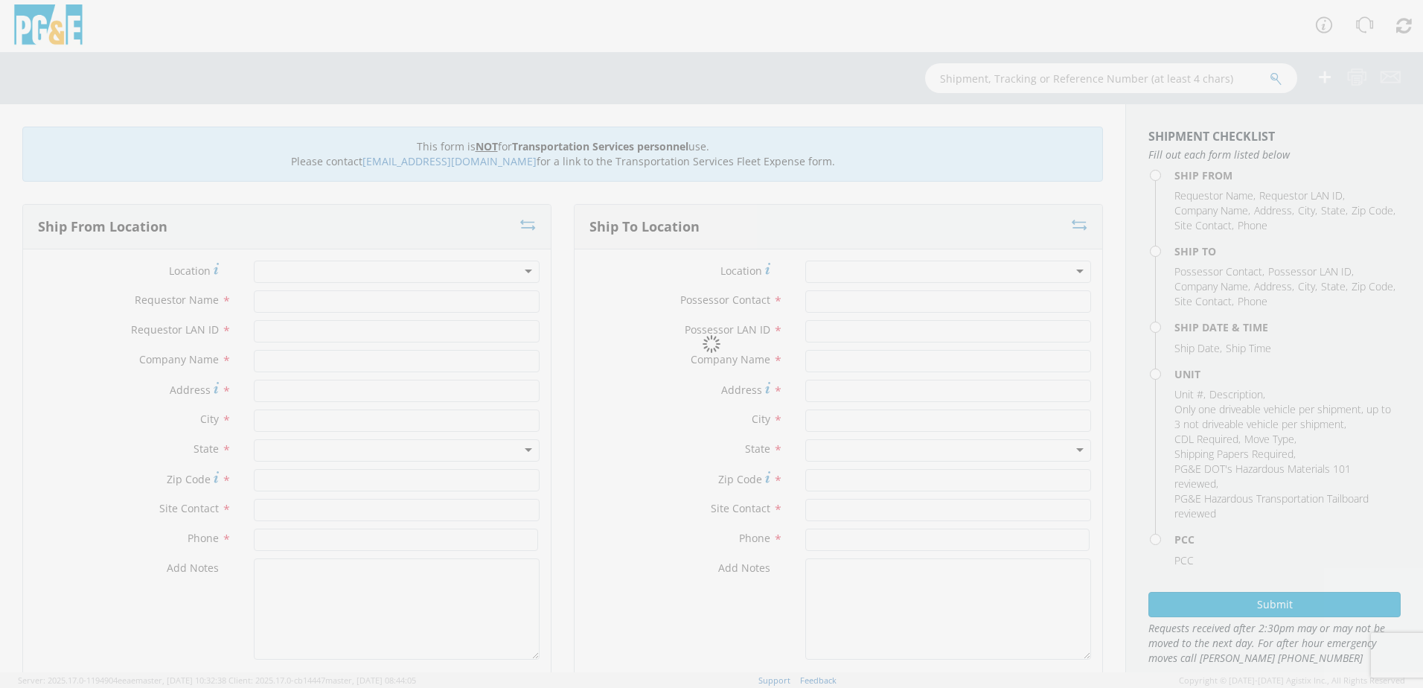
type input "PG&E"
type input "4613 Palm"
type input "[GEOGRAPHIC_DATA]"
type input "93722"
type input "[PERSON_NAME]"
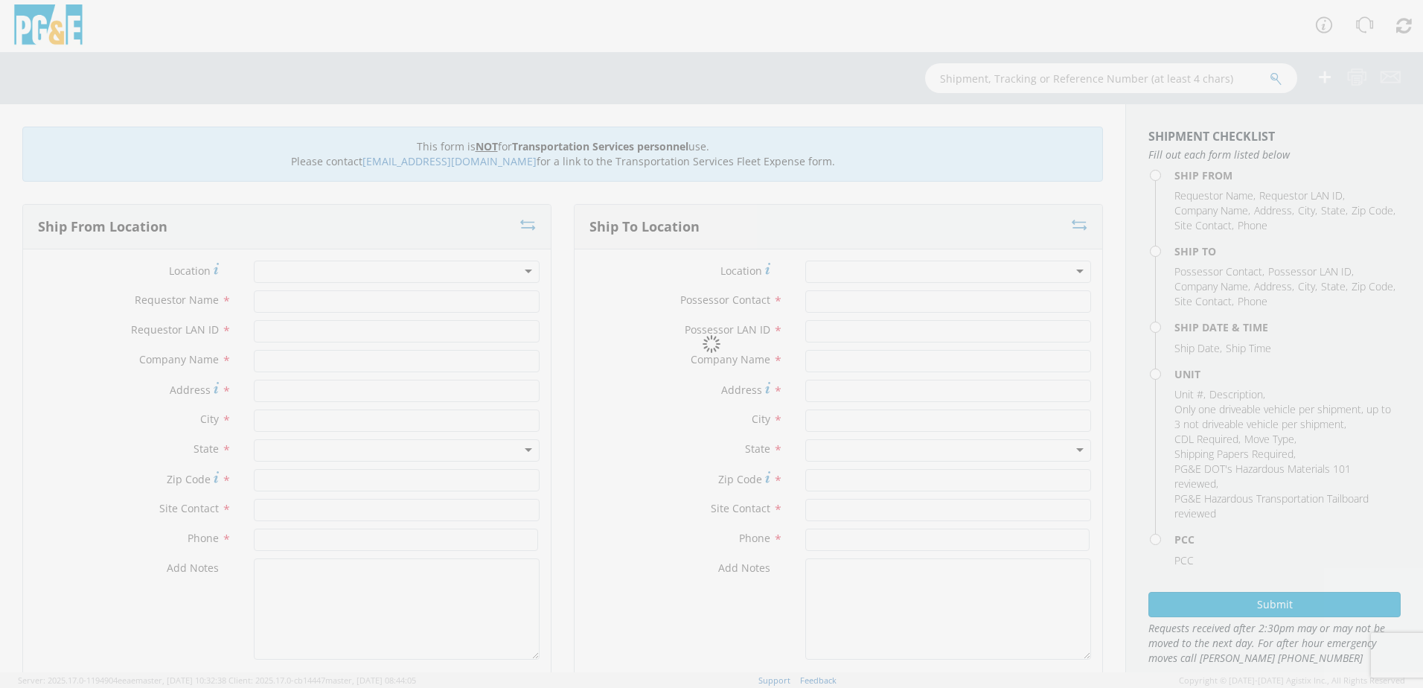
type input "[PHONE_NUMBER]"
type input "[DATE]"
type input "[PERSON_NAME] Track Machine"
type input "0"
select select "12207"
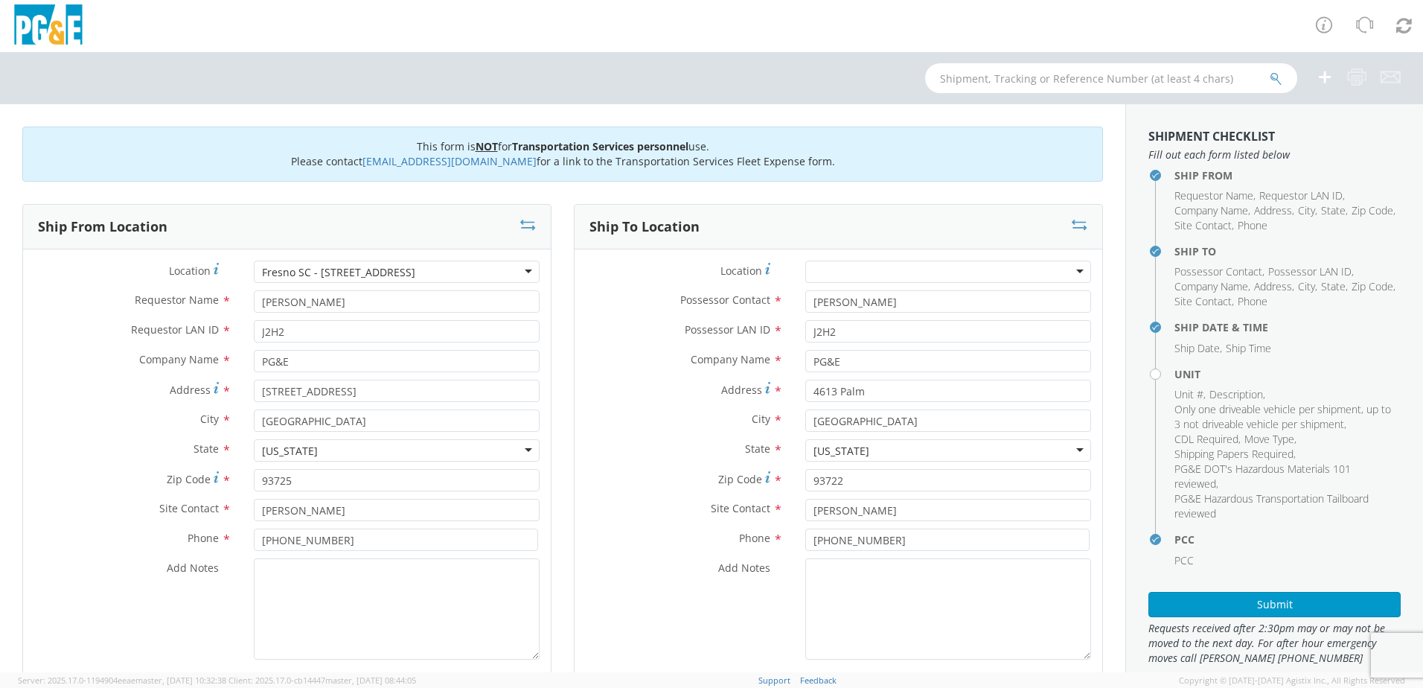
select select "Other"
click at [317, 567] on textarea "Add Notes *" at bounding box center [397, 608] width 286 height 101
paste textarea "PLEASE USE [PERSON_NAME] TO MAKE MOVE; PM XXXXXXXX"
drag, startPoint x: 516, startPoint y: 572, endPoint x: 465, endPoint y: 572, distance: 50.6
click at [465, 572] on textarea "PLEASE USE [PERSON_NAME] TO MAKE MOVE; PM XXXXXXXX" at bounding box center [397, 608] width 286 height 101
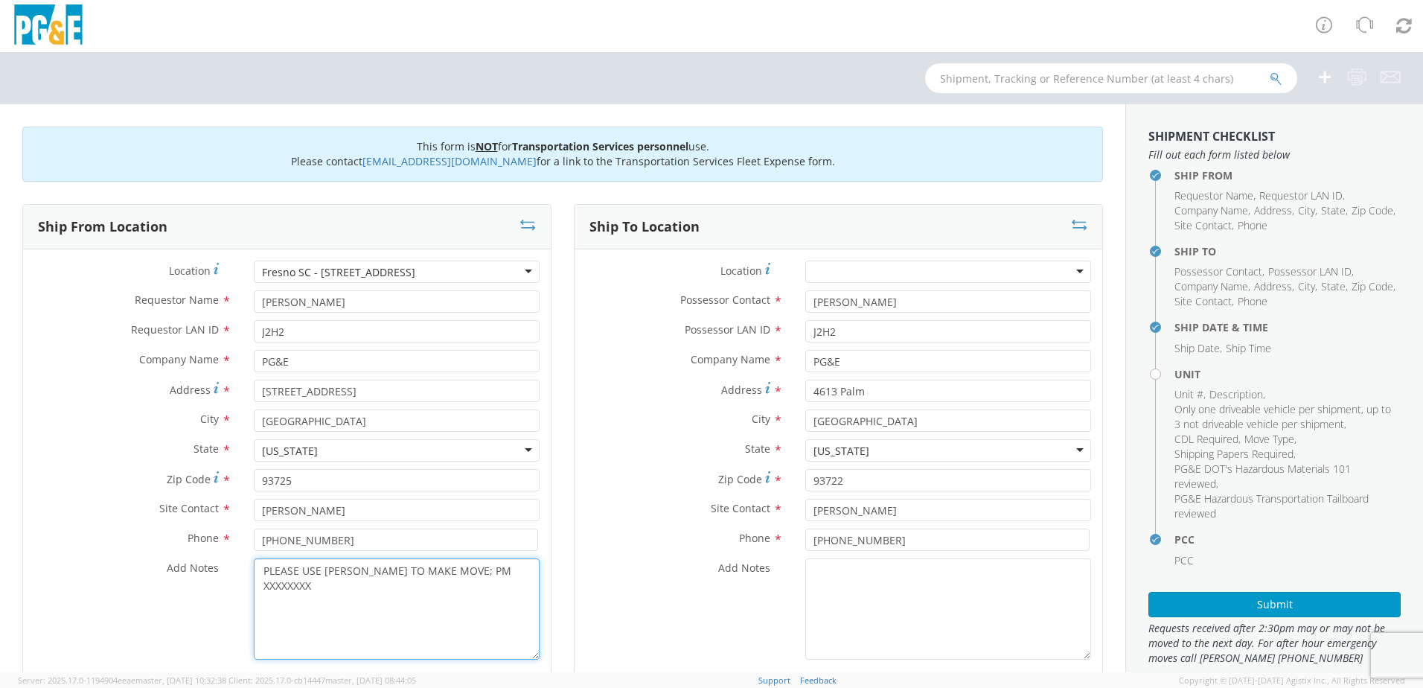
click at [447, 577] on textarea "PLEASE USE [PERSON_NAME] TO MAKE MOVE; PM XXXXXXXX" at bounding box center [397, 608] width 286 height 101
drag, startPoint x: 513, startPoint y: 576, endPoint x: 459, endPoint y: 573, distance: 53.7
click at [459, 573] on textarea "PLEASE USE [PERSON_NAME] TO MAKE MOVE; PM XXXXXXXX" at bounding box center [397, 608] width 286 height 101
paste textarea "35665040"
drag, startPoint x: 457, startPoint y: 572, endPoint x: 465, endPoint y: 572, distance: 8.2
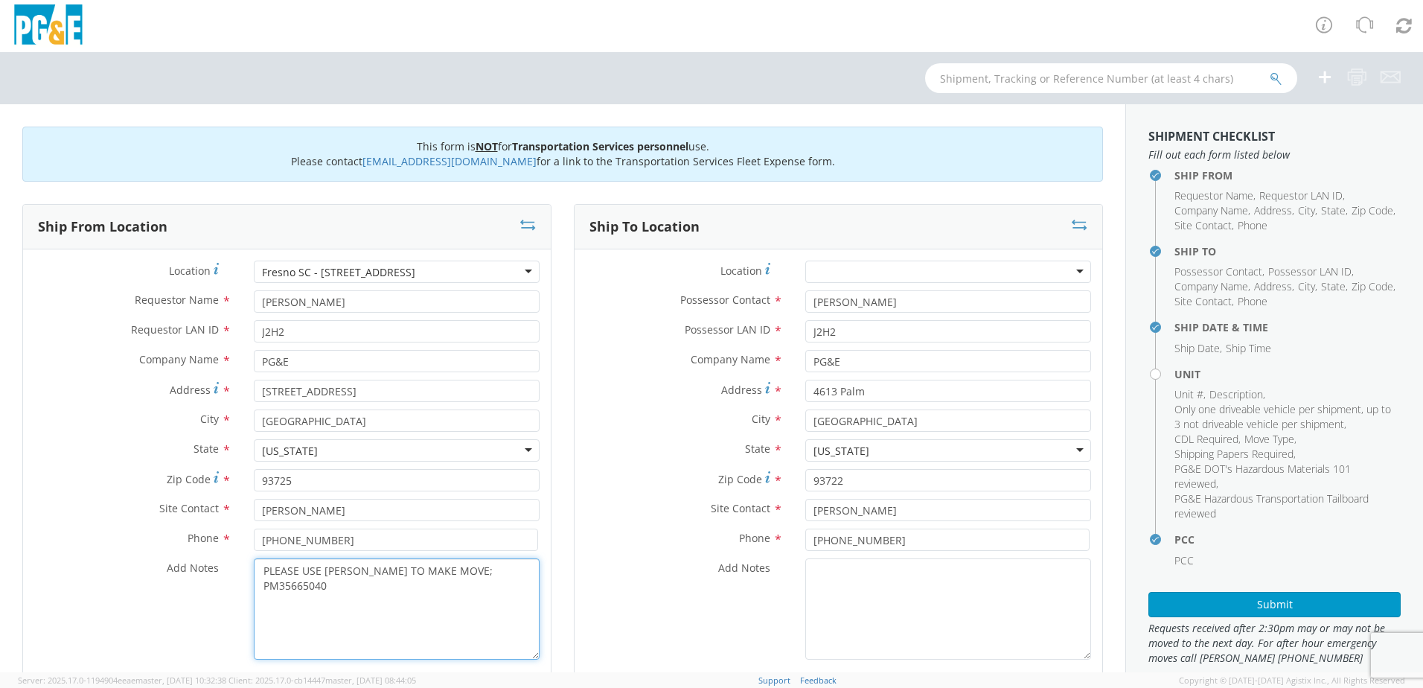
click at [458, 572] on textarea "PLEASE USE [PERSON_NAME] TO MAKE MOVE; PM35665040" at bounding box center [397, 608] width 286 height 101
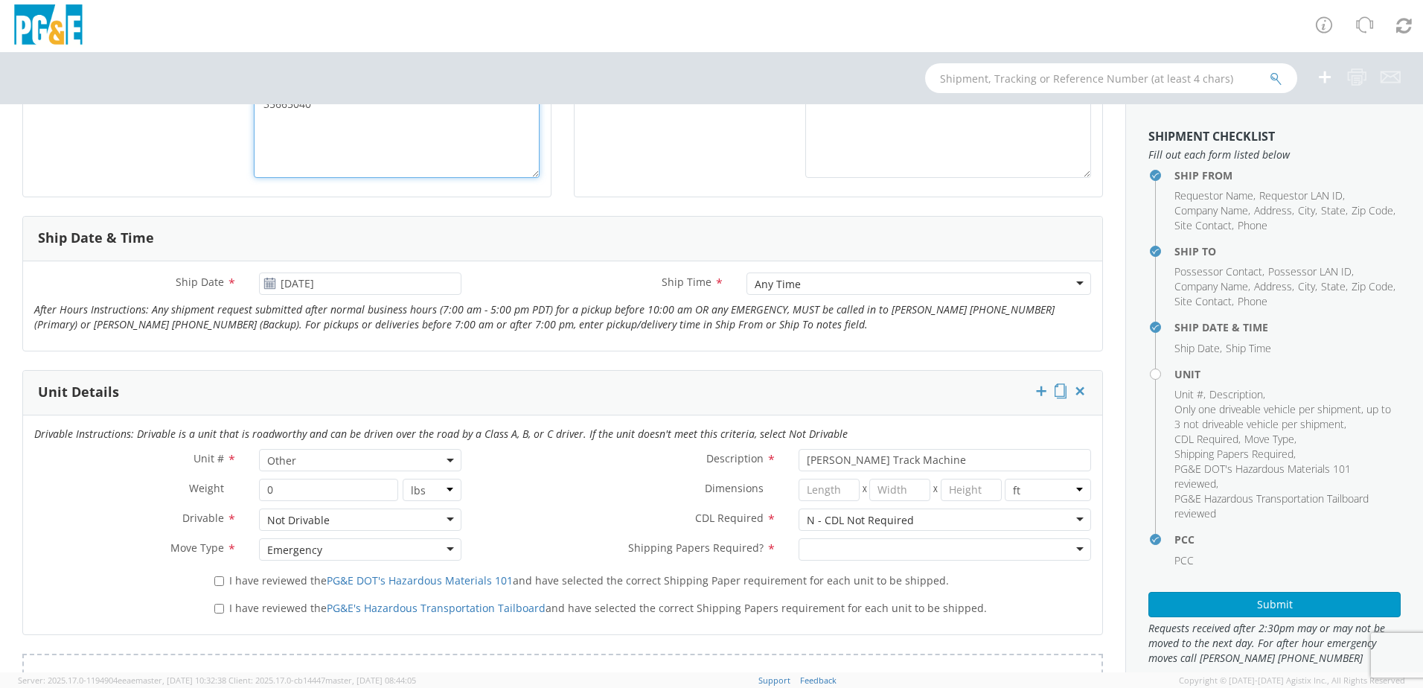
scroll to position [521, 0]
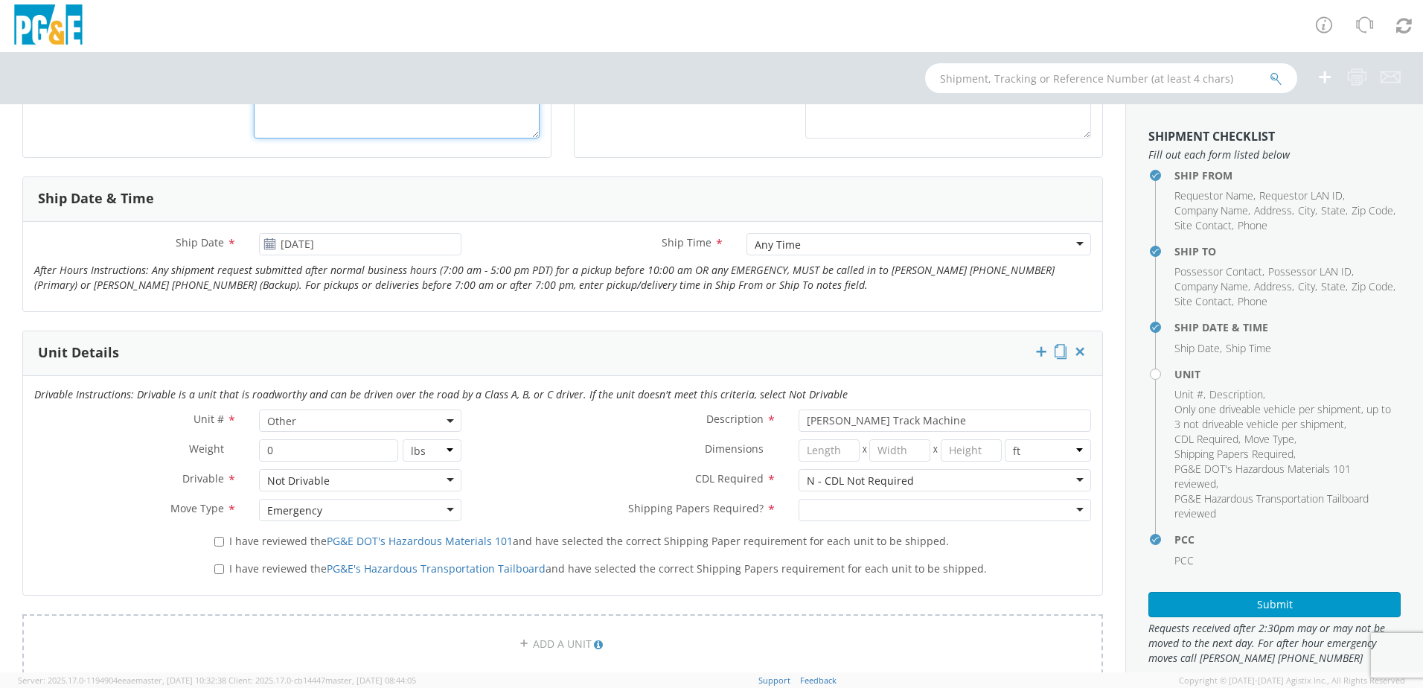
type textarea "PLEASE USE [PERSON_NAME] TO MAKE MOVE; PM 35665040"
click at [1068, 516] on div at bounding box center [945, 510] width 292 height 22
click at [216, 542] on input "I have reviewed the PG&E DOT's Hazardous Materials 101 and have selected the co…" at bounding box center [219, 542] width 10 height 10
checkbox input "true"
click at [218, 572] on input "I have reviewed the PG&E's Hazardous Transportation Tailboard and have selected…" at bounding box center [219, 569] width 10 height 10
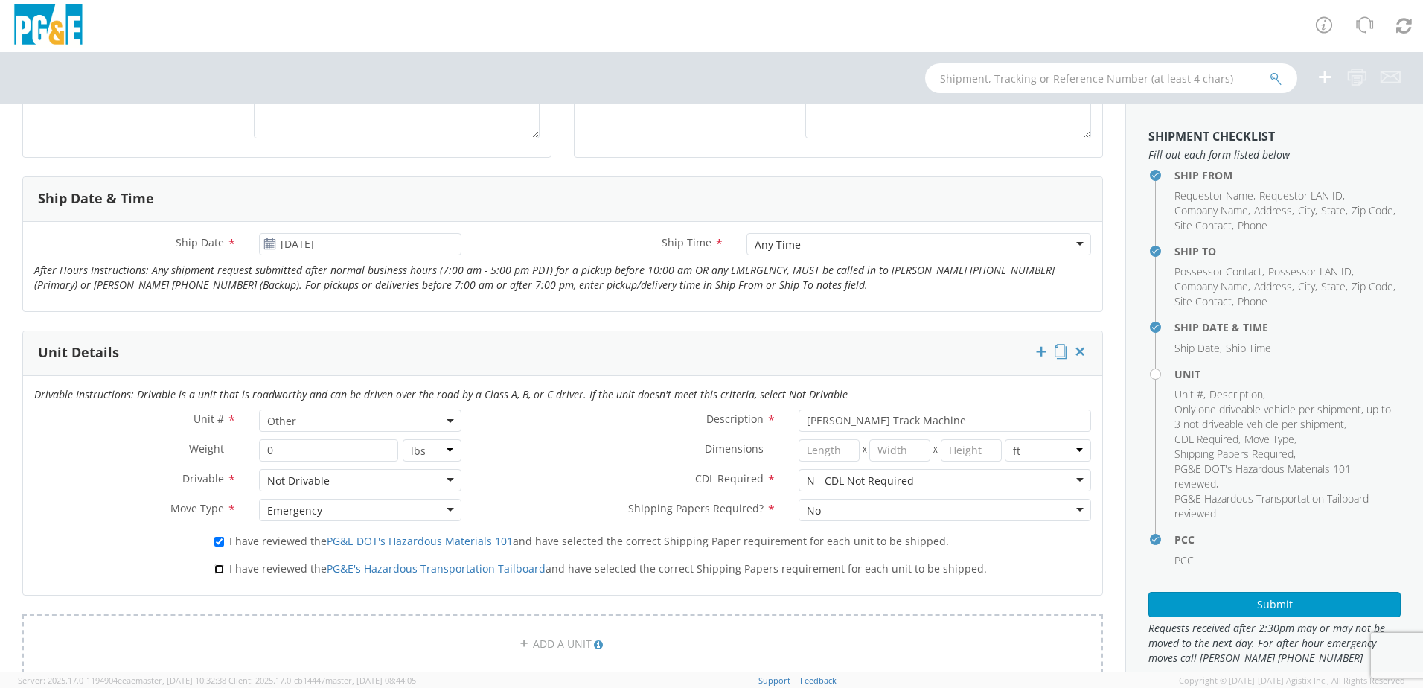
checkbox input "true"
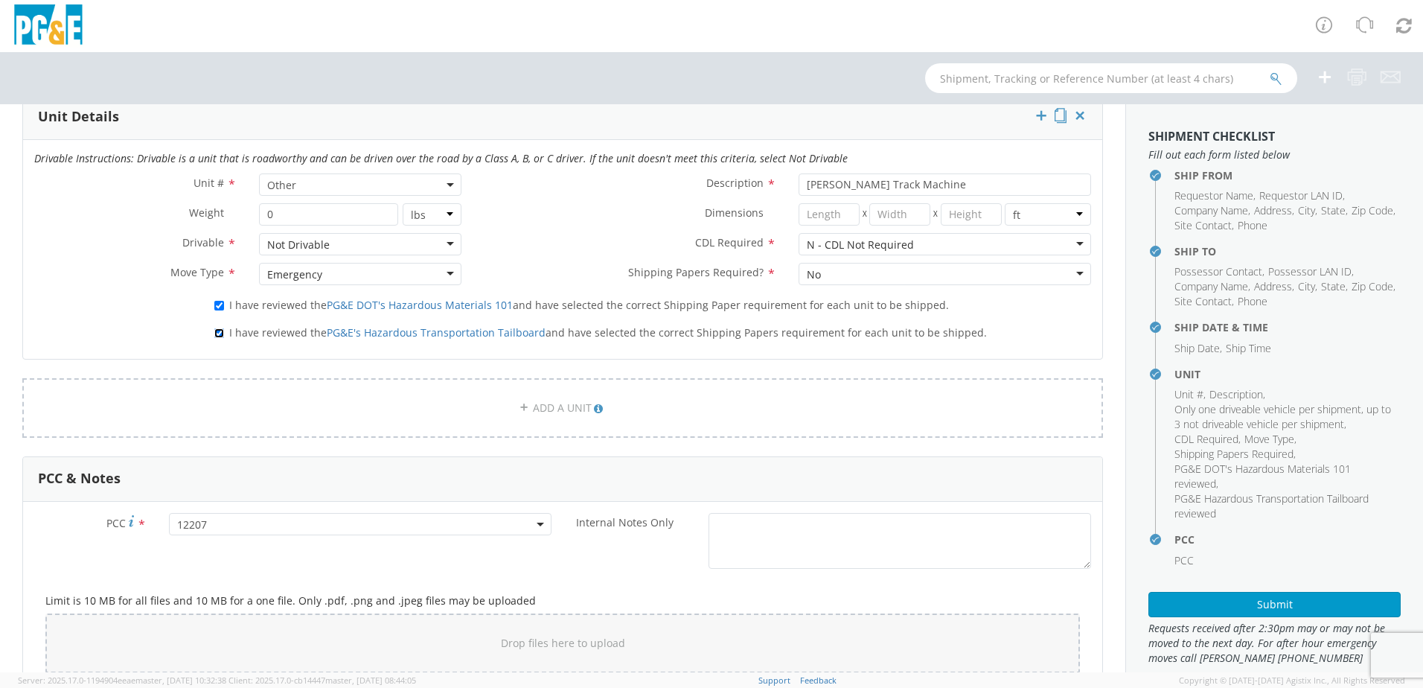
scroll to position [577, 0]
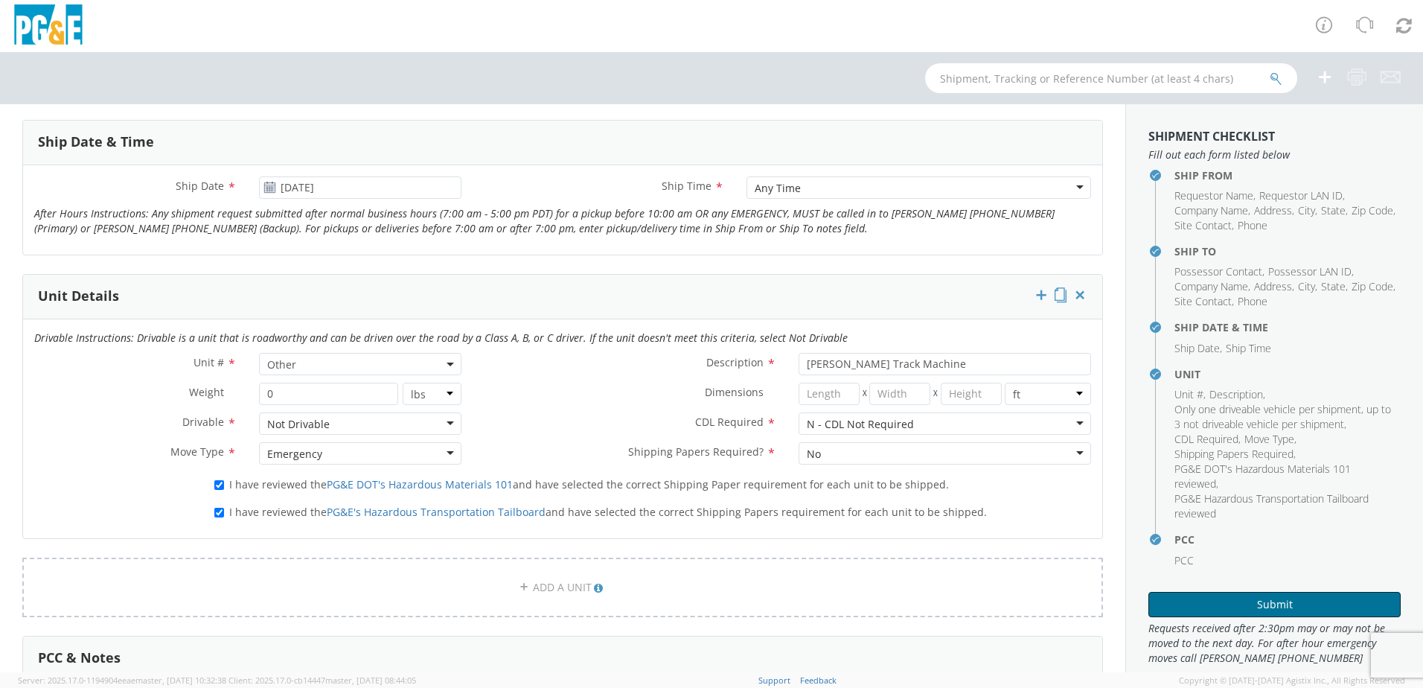
drag, startPoint x: 1231, startPoint y: 612, endPoint x: 1218, endPoint y: 612, distance: 13.4
click at [1231, 612] on button "Submit" at bounding box center [1274, 604] width 252 height 25
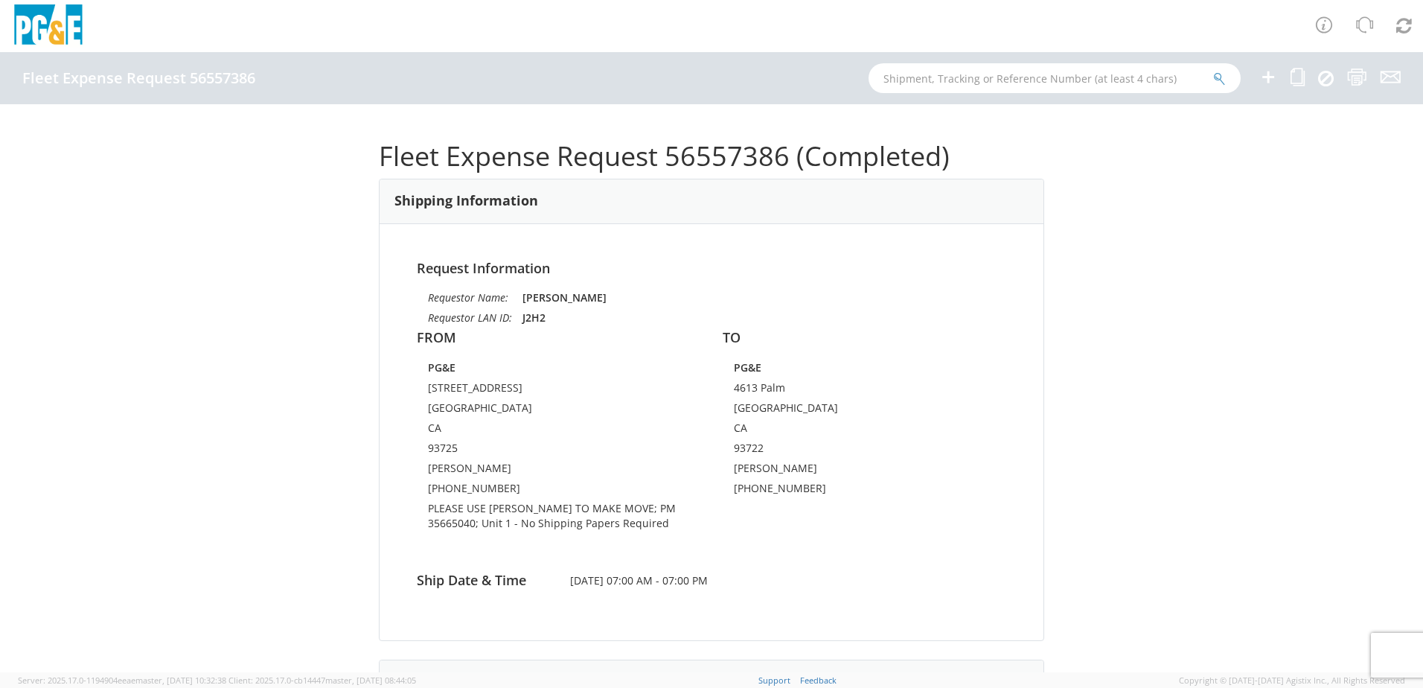
click at [1275, 83] on icon at bounding box center [1268, 77] width 18 height 19
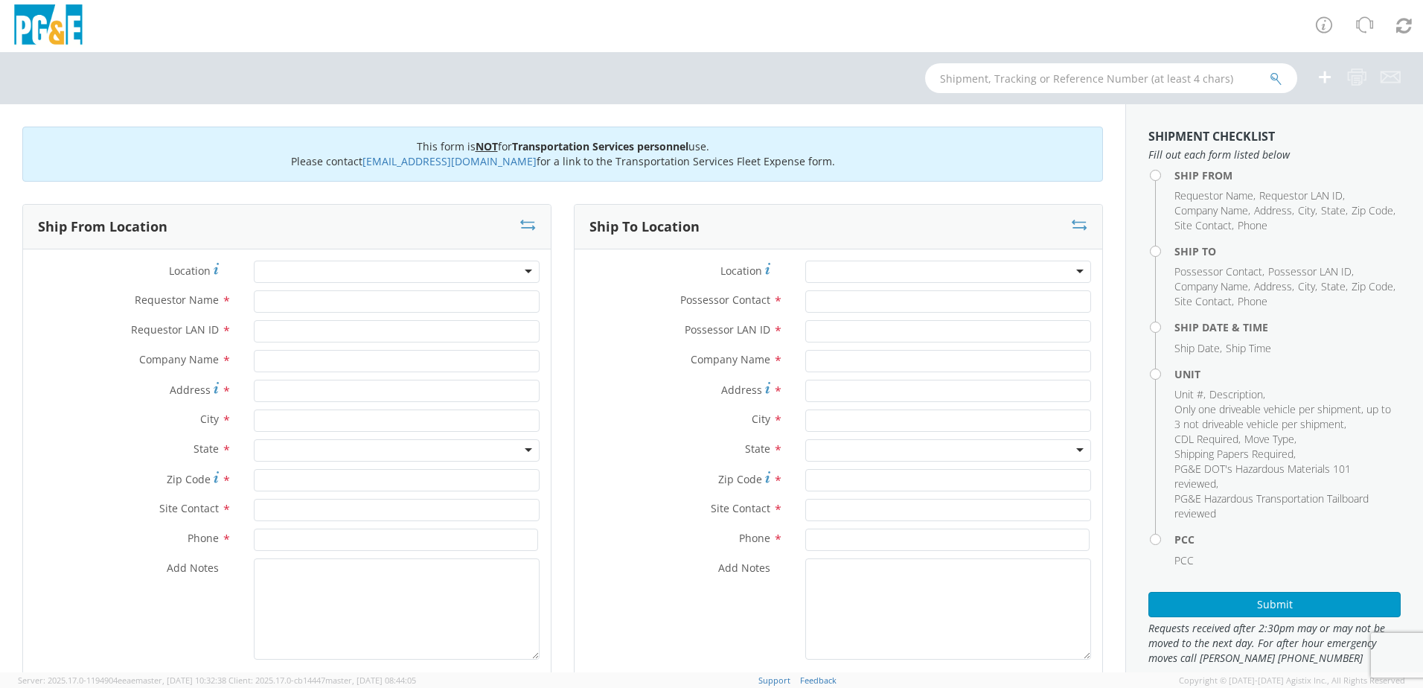
click at [520, 269] on div at bounding box center [397, 271] width 286 height 22
type input "DINUBA"
type input "PG&E"
type input "[STREET_ADDRESS]"
type input "Dinuba"
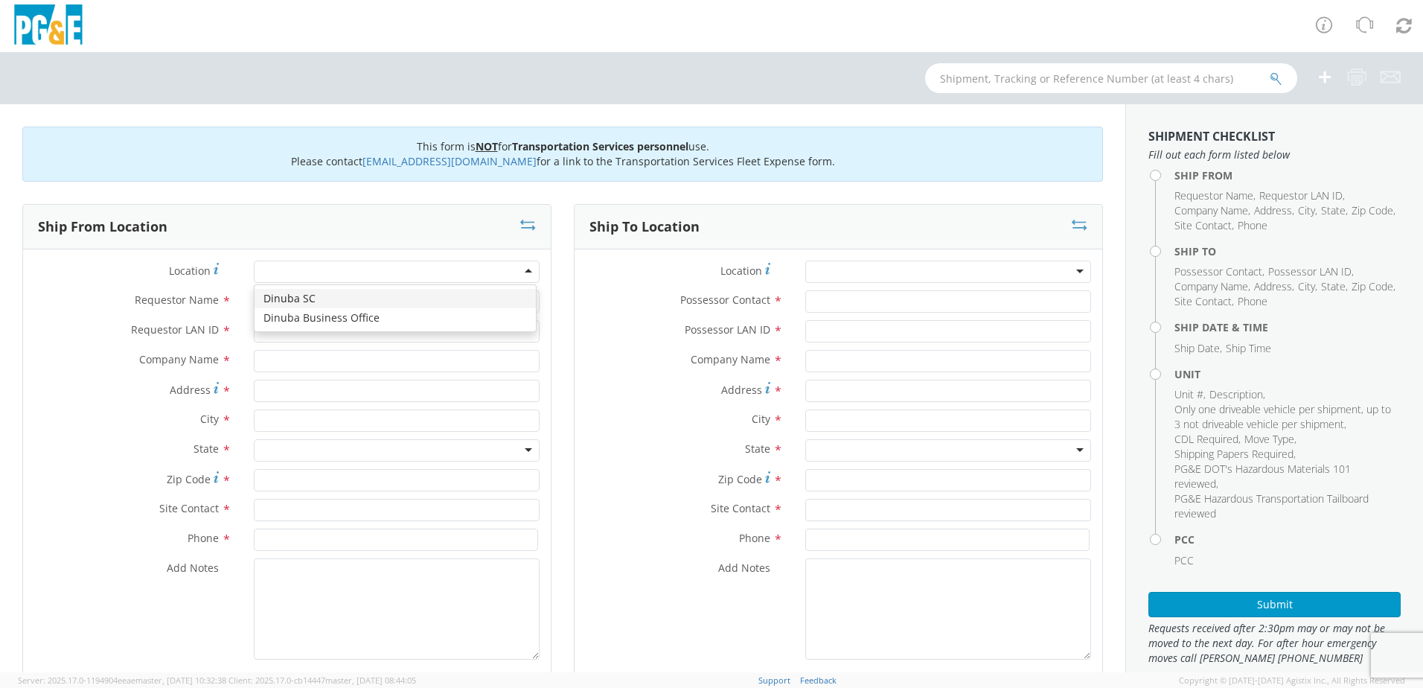
type input "93618"
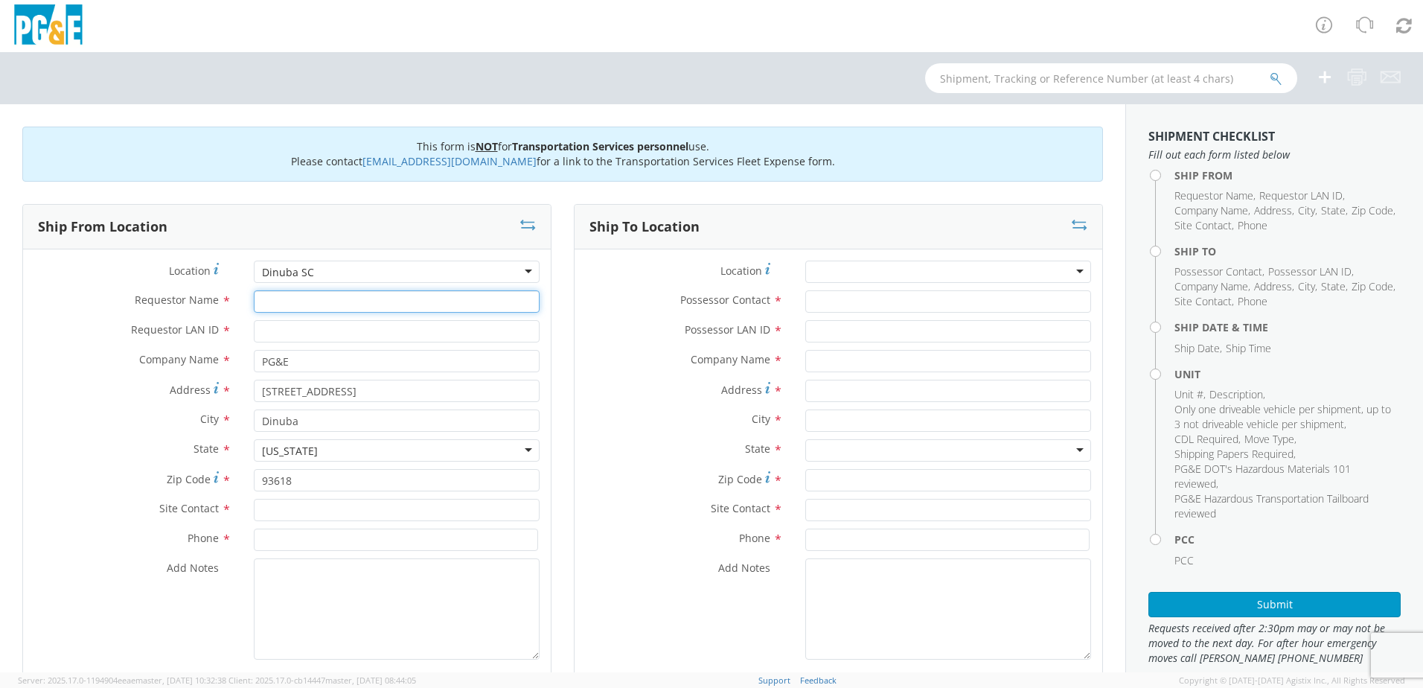
click at [381, 307] on input "Requestor Name *" at bounding box center [397, 301] width 286 height 22
paste input "[PERSON_NAME]"
type input "[PERSON_NAME]"
click at [899, 298] on input "Possessor Contact *" at bounding box center [948, 301] width 286 height 22
paste input "[PERSON_NAME]"
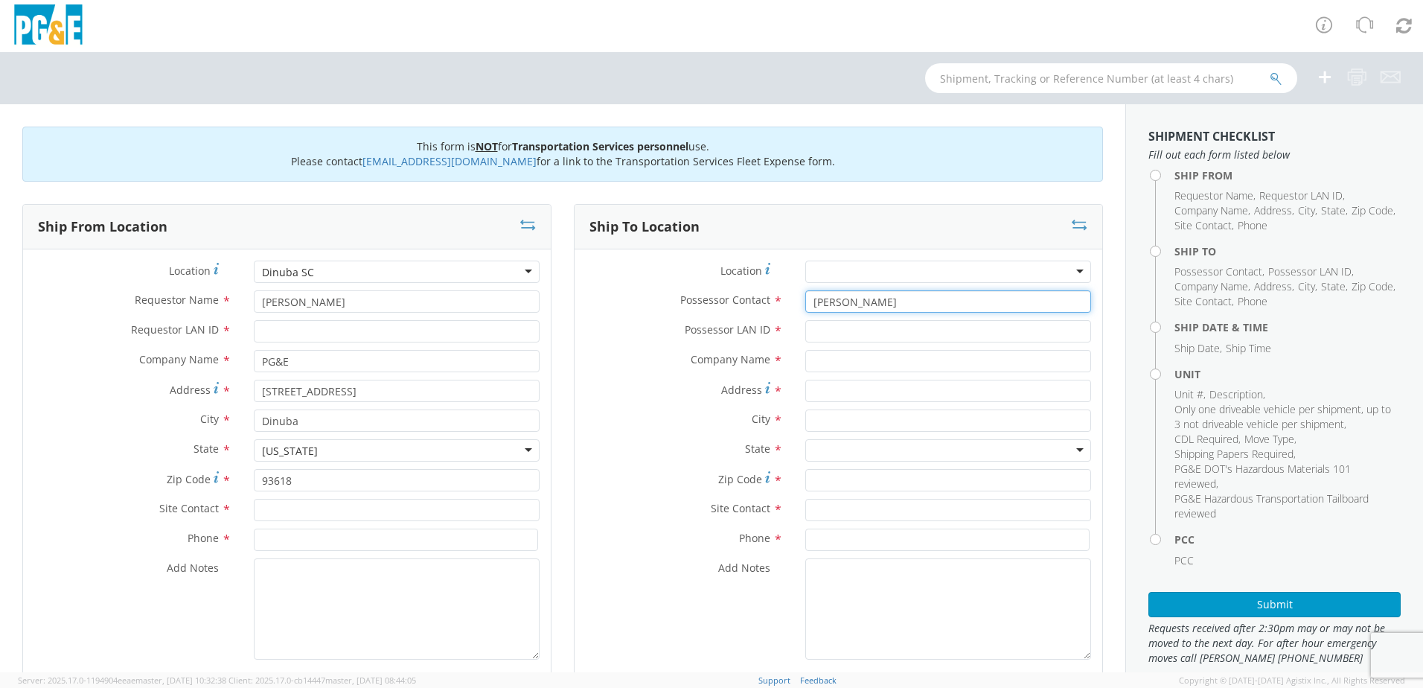
type input "[PERSON_NAME]"
click at [874, 496] on div "Zip Code *" at bounding box center [839, 484] width 528 height 30
click at [868, 512] on input "text" at bounding box center [948, 510] width 286 height 22
paste input "[PERSON_NAME]"
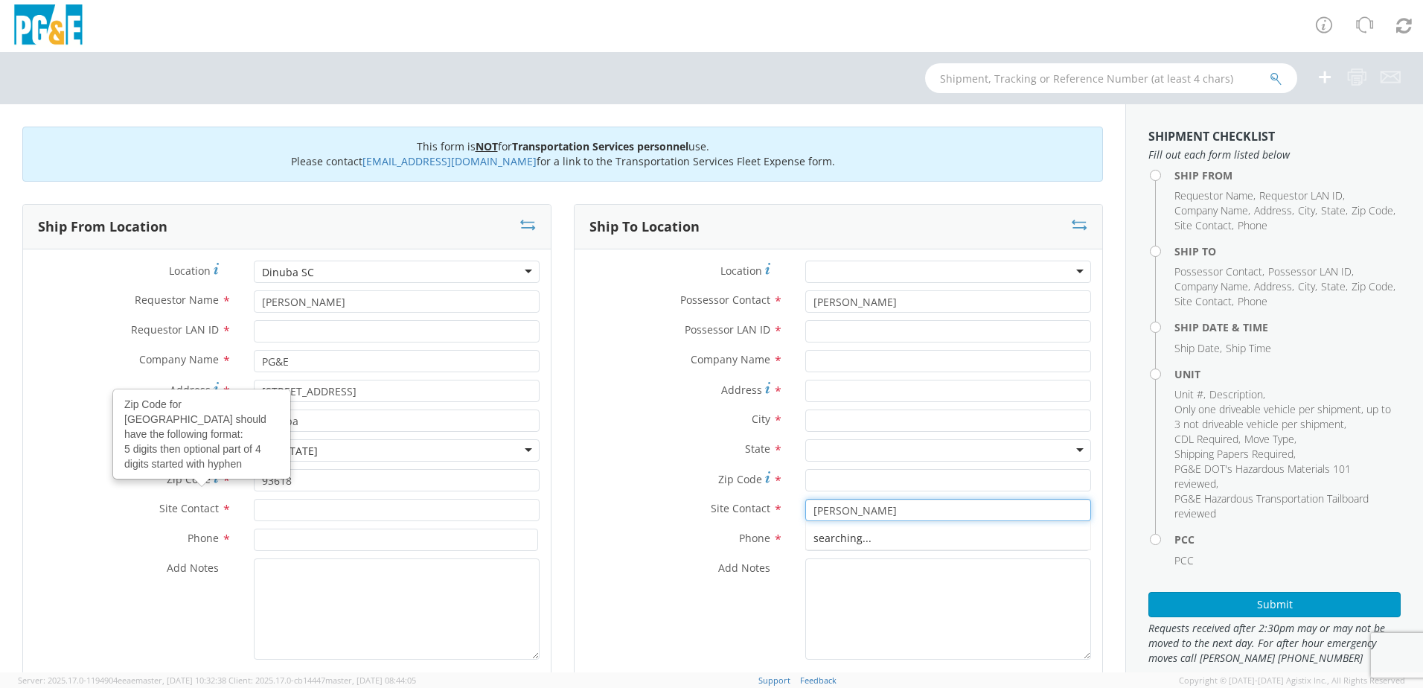
type input "[PERSON_NAME]"
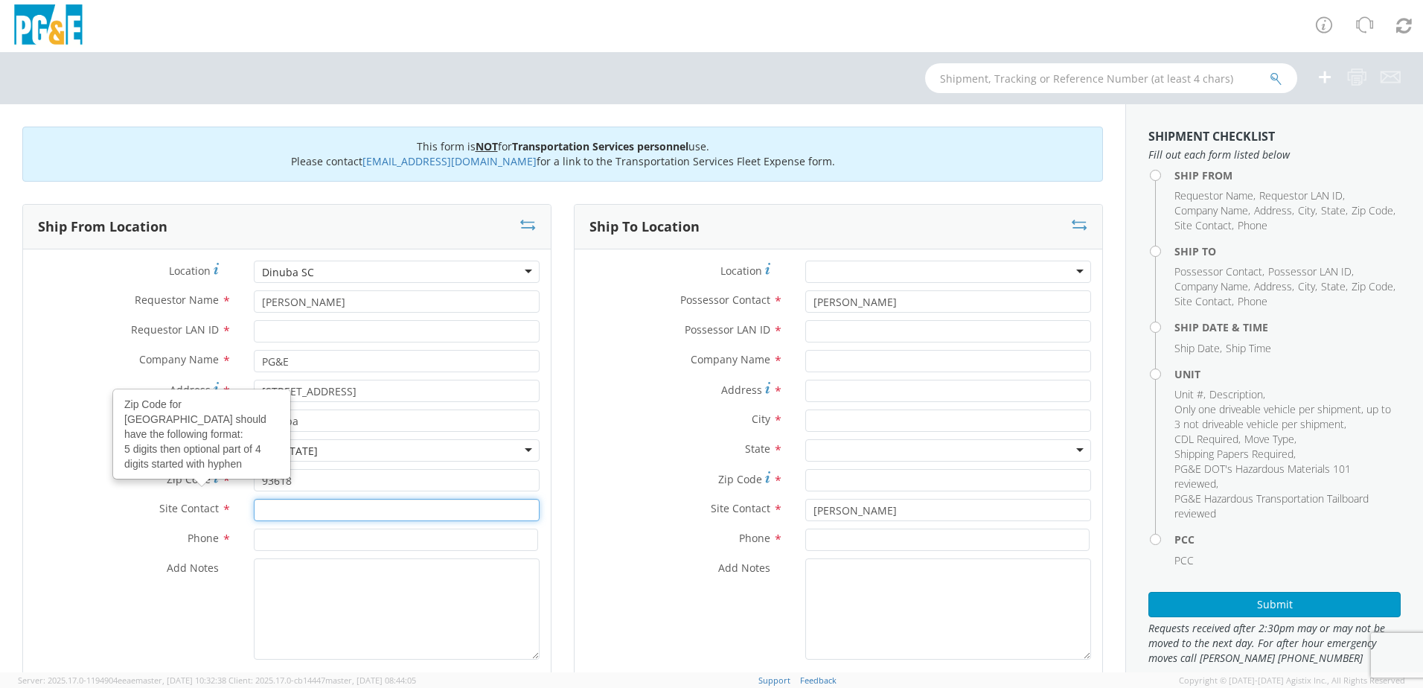
click at [275, 505] on input "text" at bounding box center [397, 510] width 286 height 22
paste input "[PERSON_NAME]"
type input "[PERSON_NAME]"
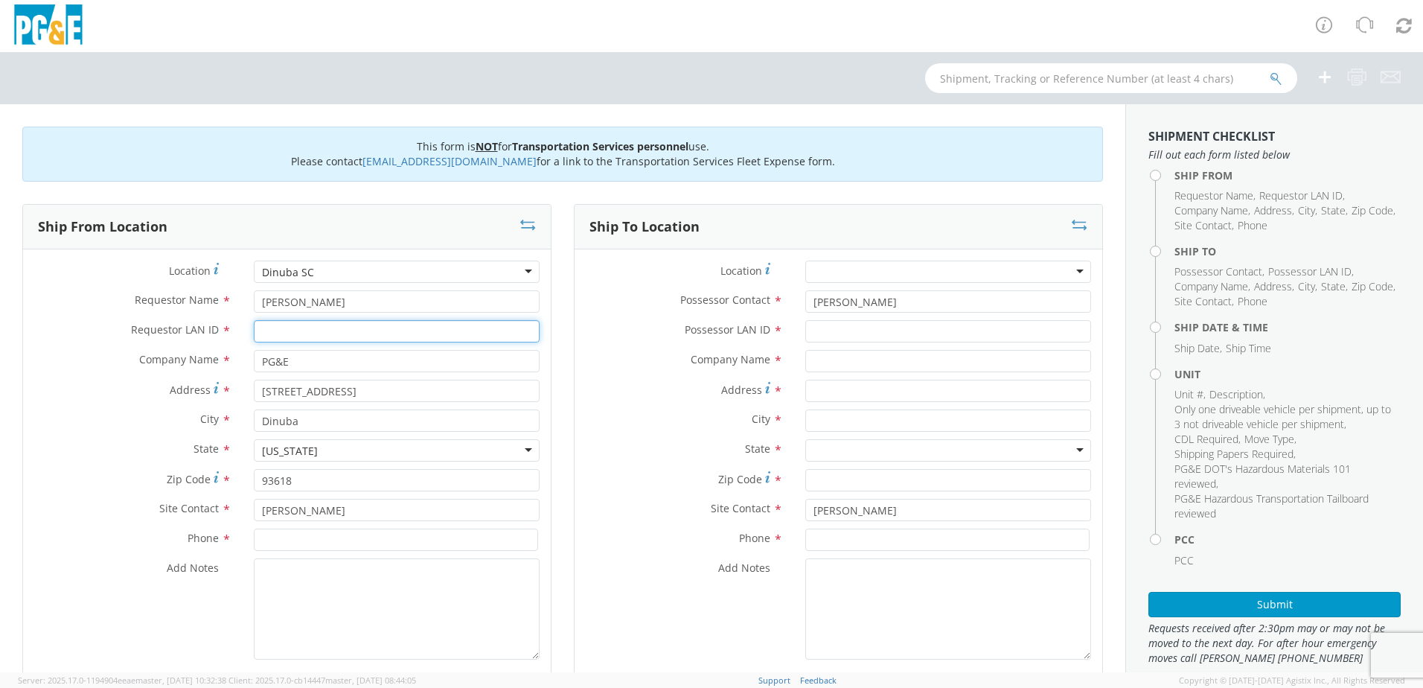
click at [376, 338] on input "Requestor LAN ID *" at bounding box center [397, 331] width 286 height 22
type input "DUHK"
click at [918, 340] on input "Possessor LAN ID *" at bounding box center [948, 331] width 286 height 22
type input "DUHK"
click at [374, 534] on input at bounding box center [396, 539] width 284 height 22
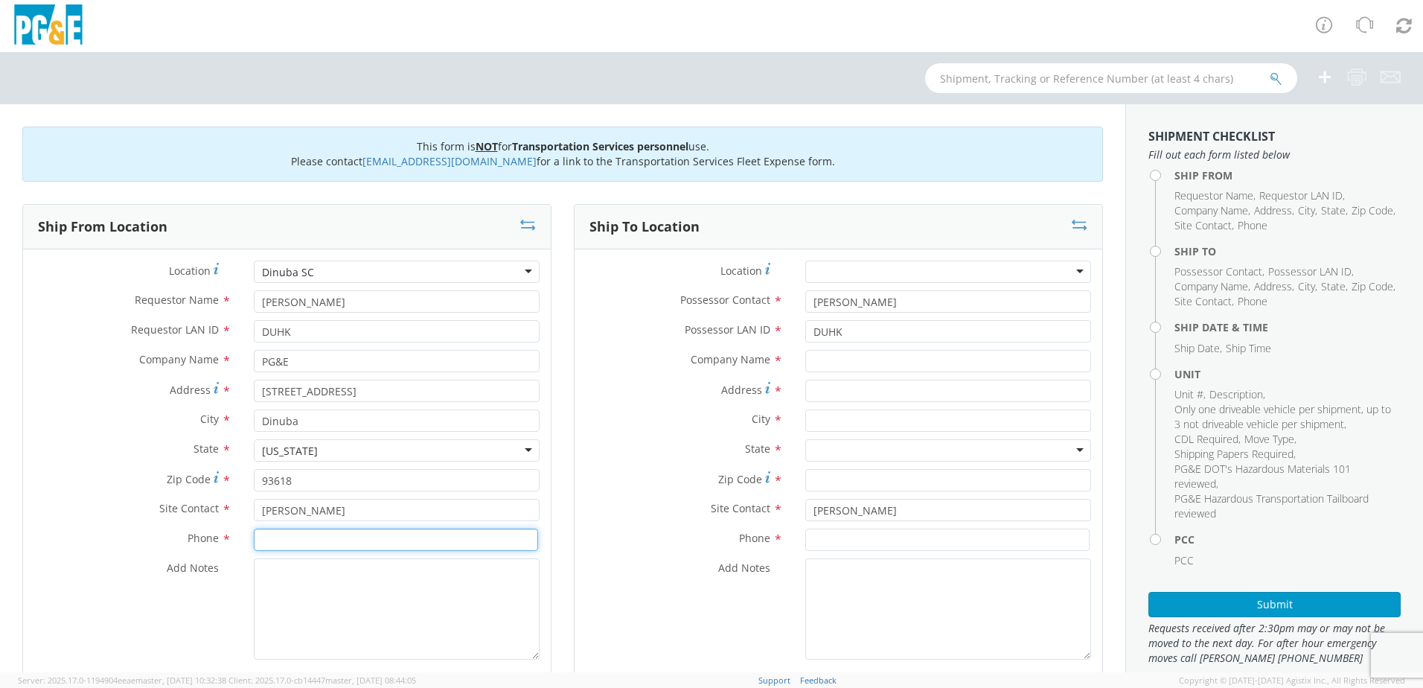
paste input "[PHONE_NUMBER]"
type input "[PHONE_NUMBER]"
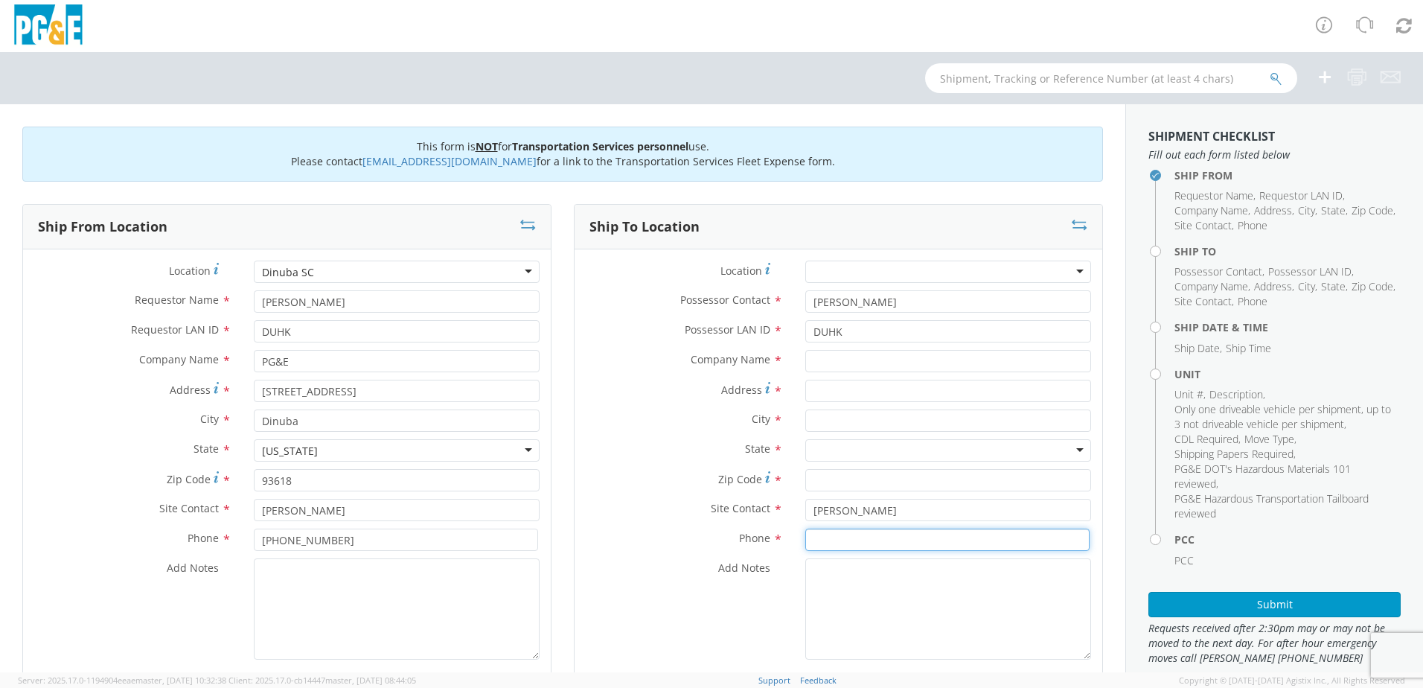
click at [962, 545] on input at bounding box center [947, 539] width 284 height 22
paste input "[PHONE_NUMBER]"
type input "[PHONE_NUMBER]"
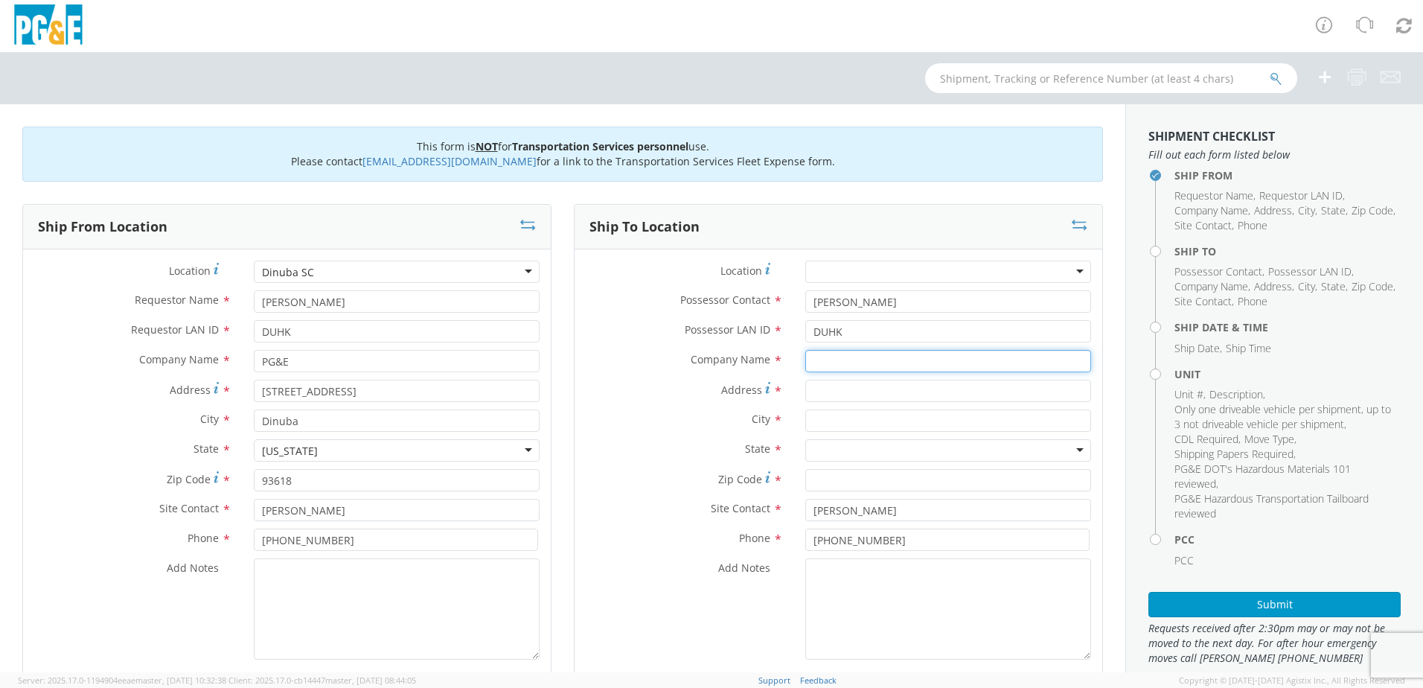
click at [970, 362] on input "text" at bounding box center [948, 361] width 286 height 22
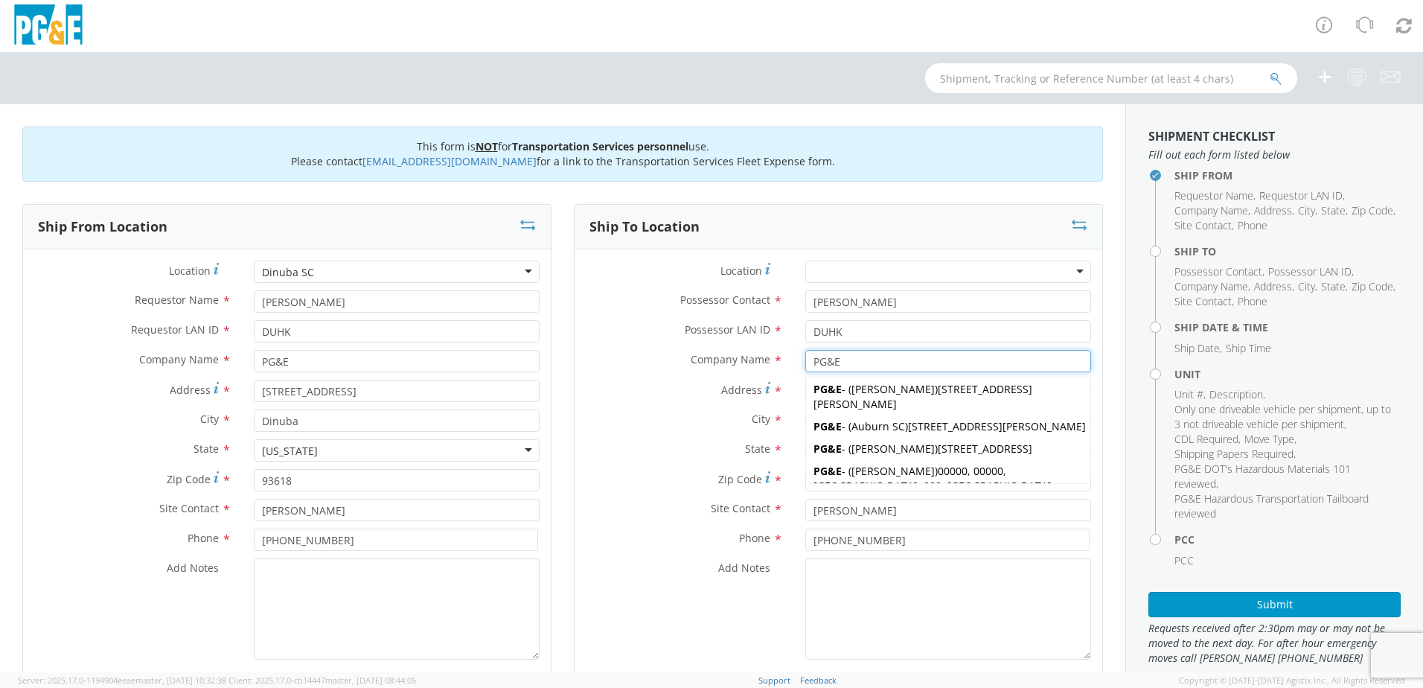
type input "PG&E"
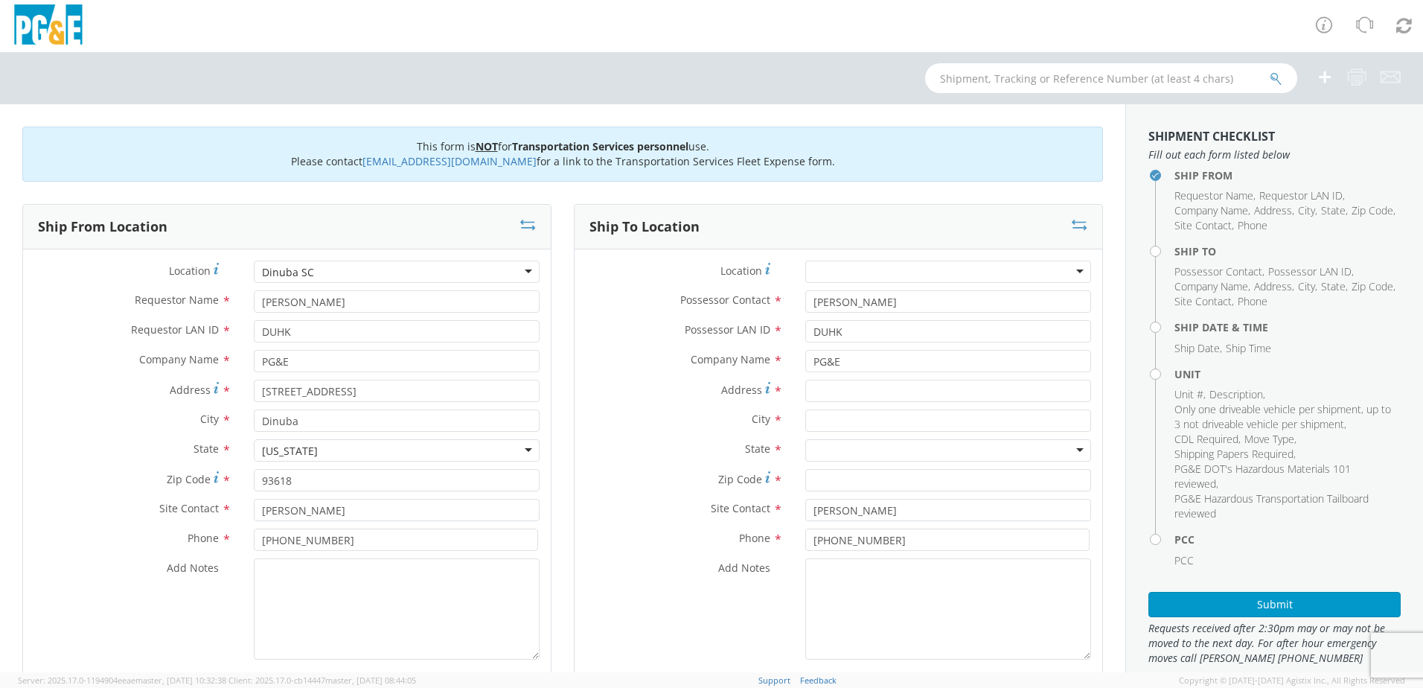
click at [612, 429] on div "City *" at bounding box center [839, 420] width 528 height 22
click at [856, 389] on input "Address *" at bounding box center [948, 391] width 286 height 22
paste input "1435 N [PERSON_NAME]"
type input "1435 N [PERSON_NAME]"
click at [857, 480] on input "Zip Code *" at bounding box center [948, 480] width 286 height 22
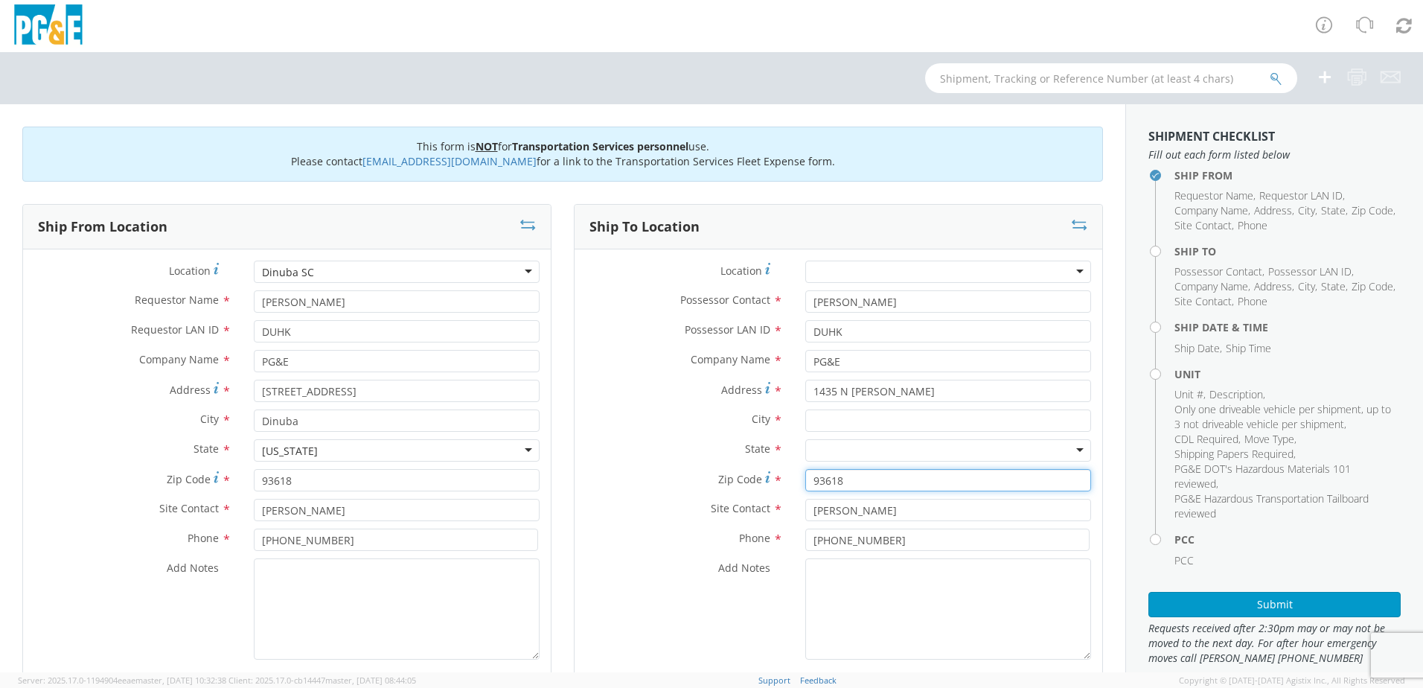
type input "93618"
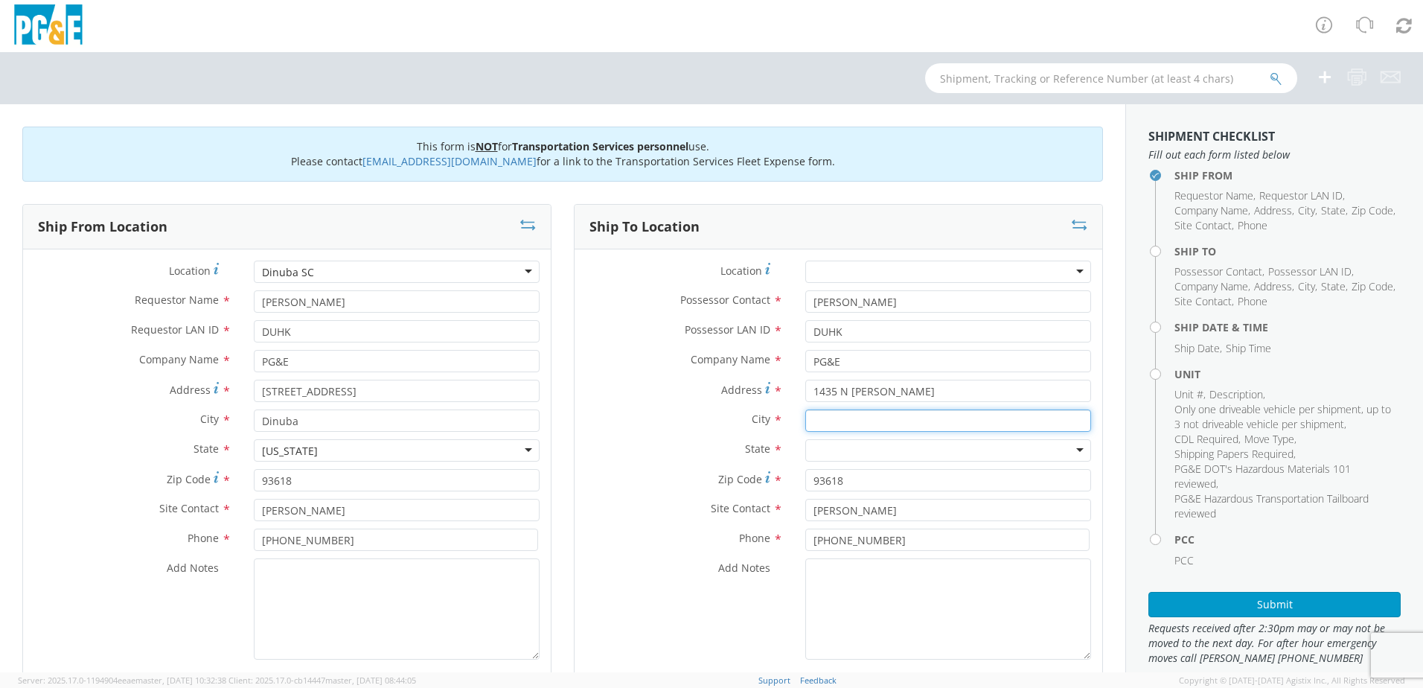
click at [835, 421] on input "text" at bounding box center [948, 420] width 286 height 22
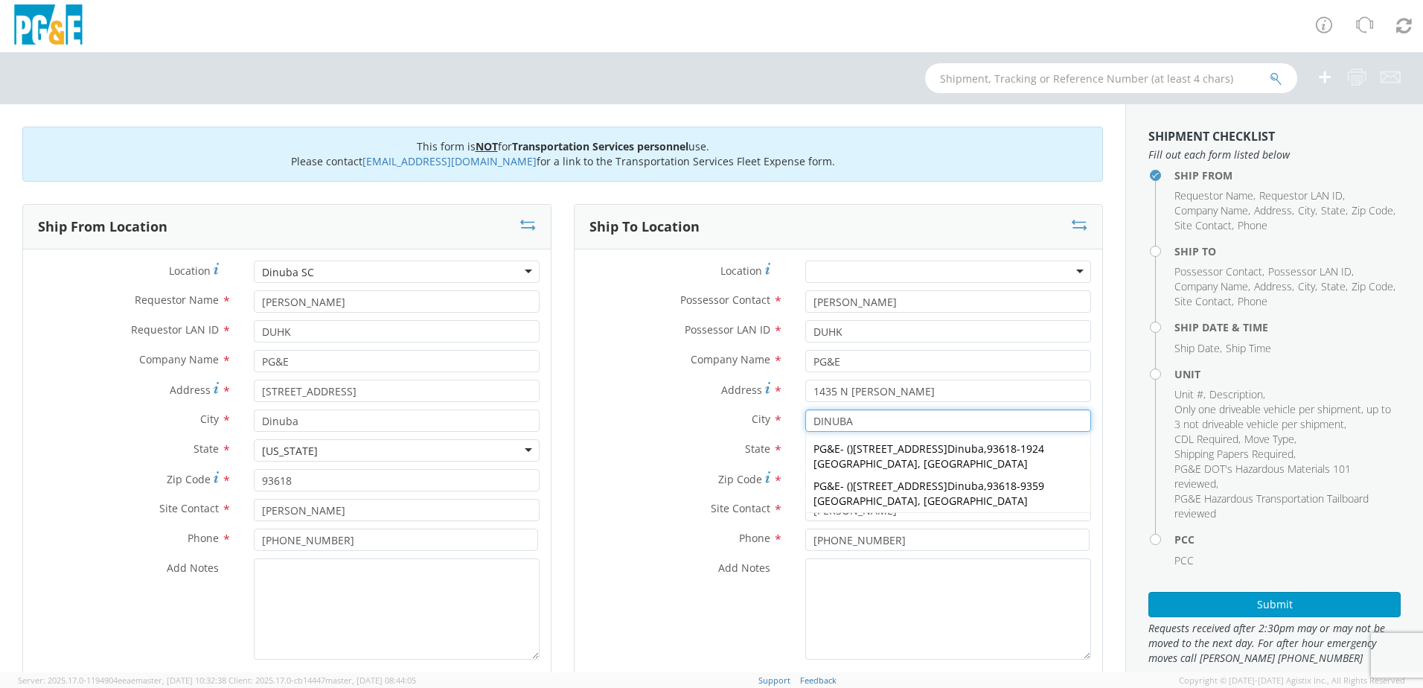
type input "DINUBA"
click at [699, 438] on div "City * DINUBA DINUBA PG&E - ( ) [STREET_ADDRESS] PG&E - ( ) [STREET_ADDRESS][PE…" at bounding box center [839, 424] width 528 height 30
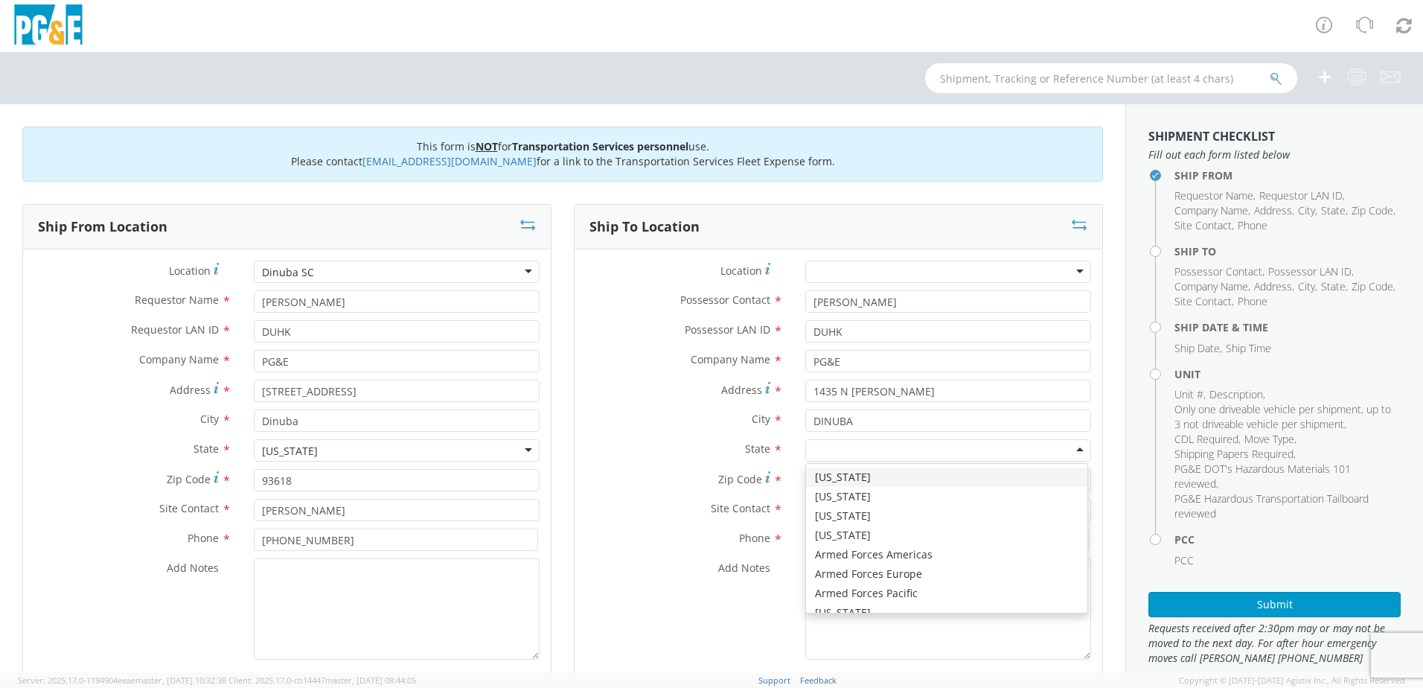
click at [836, 455] on div at bounding box center [948, 450] width 286 height 22
type input "CA"
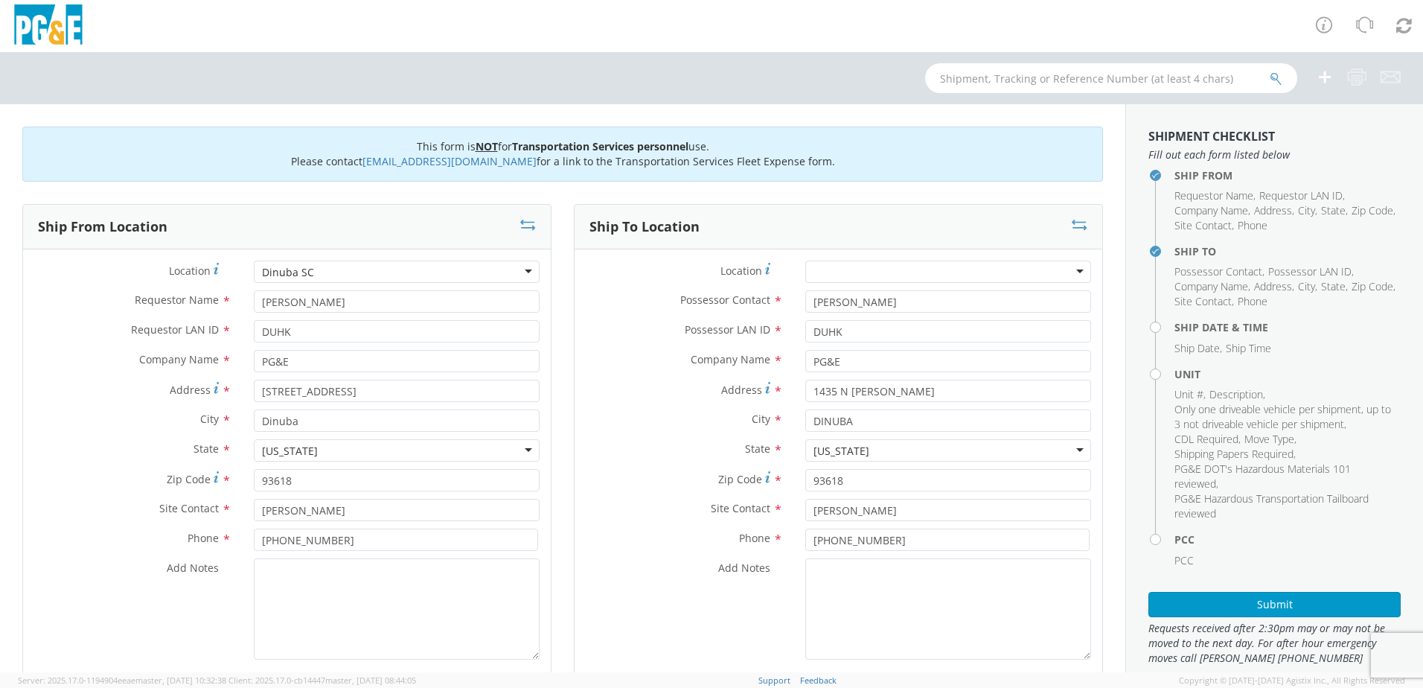
click at [53, 436] on div "City * [GEOGRAPHIC_DATA]" at bounding box center [287, 424] width 528 height 30
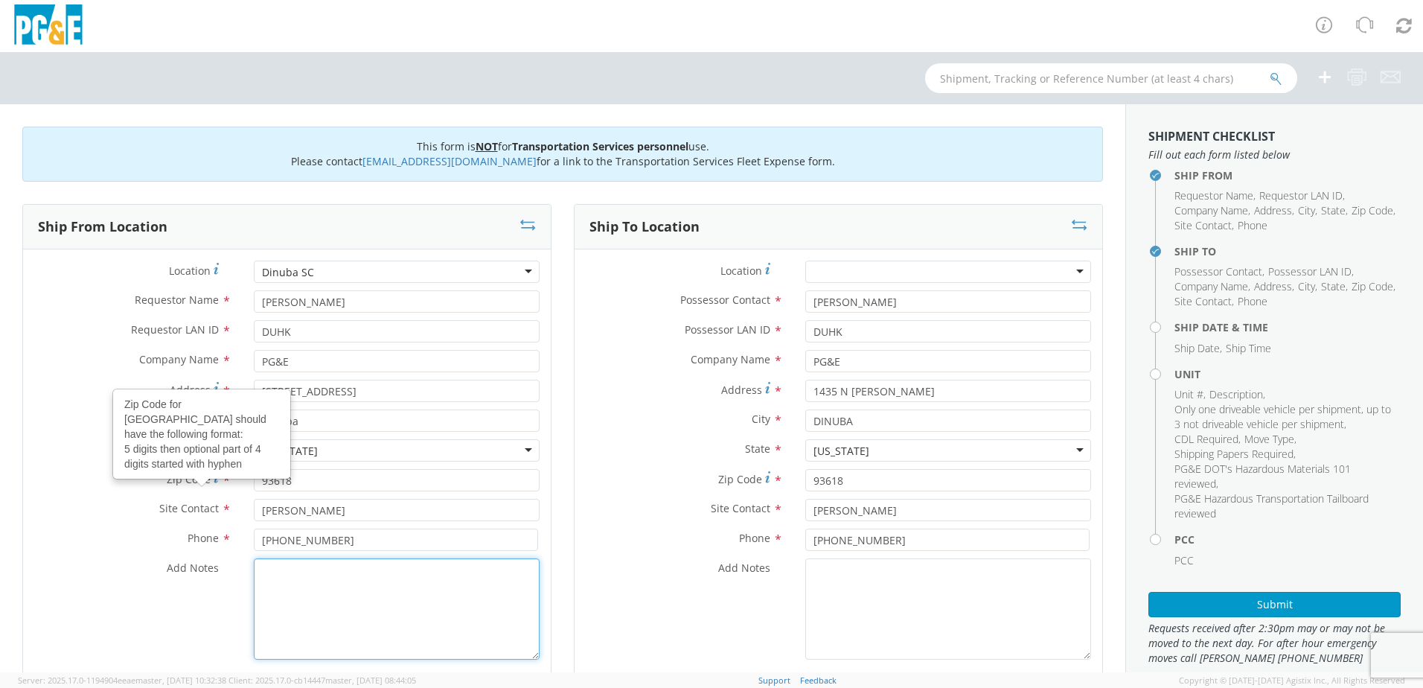
click at [300, 599] on textarea "Add Notes *" at bounding box center [397, 608] width 286 height 101
paste textarea "PLEASE USE [PERSON_NAME] TO MAKE MOVE; PM XXXXXXXX"
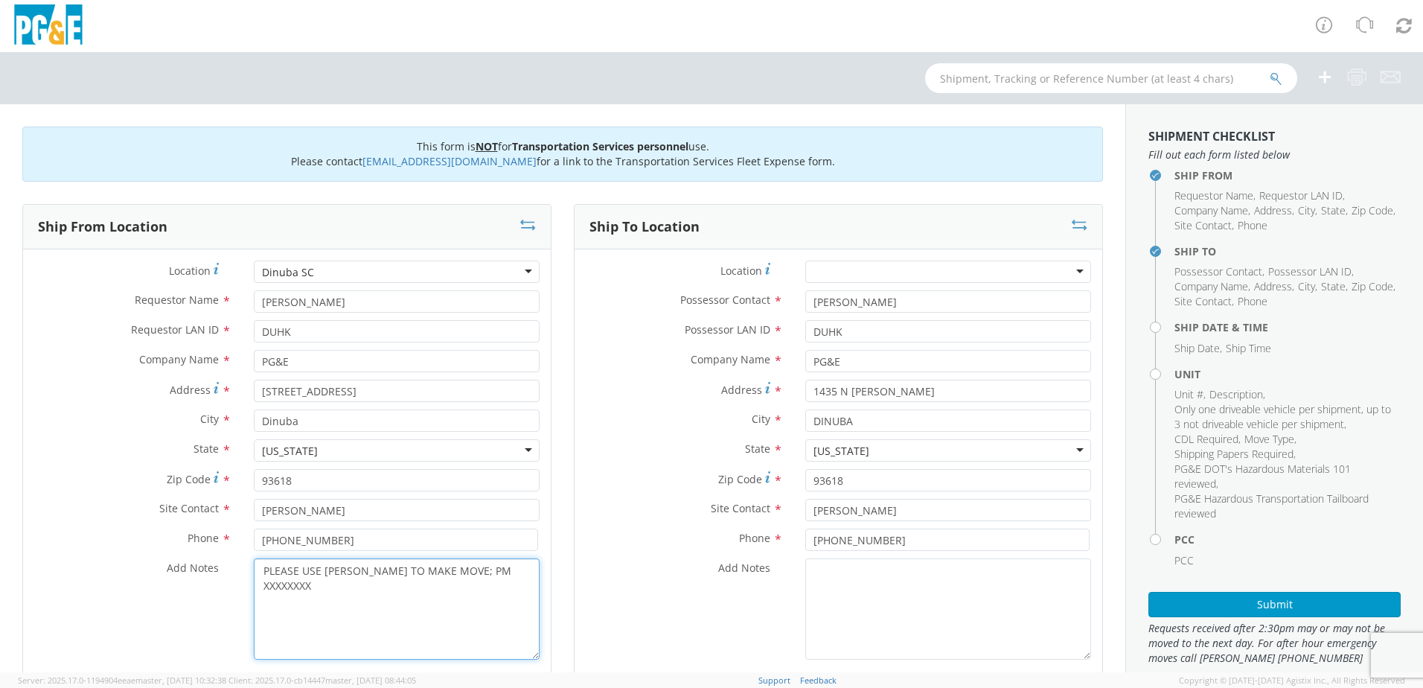
drag, startPoint x: 513, startPoint y: 573, endPoint x: 463, endPoint y: 574, distance: 49.9
click at [463, 574] on textarea "PLEASE USE [PERSON_NAME] TO MAKE MOVE; PM XXXXXXXX" at bounding box center [397, 608] width 286 height 101
paste textarea "46548604"
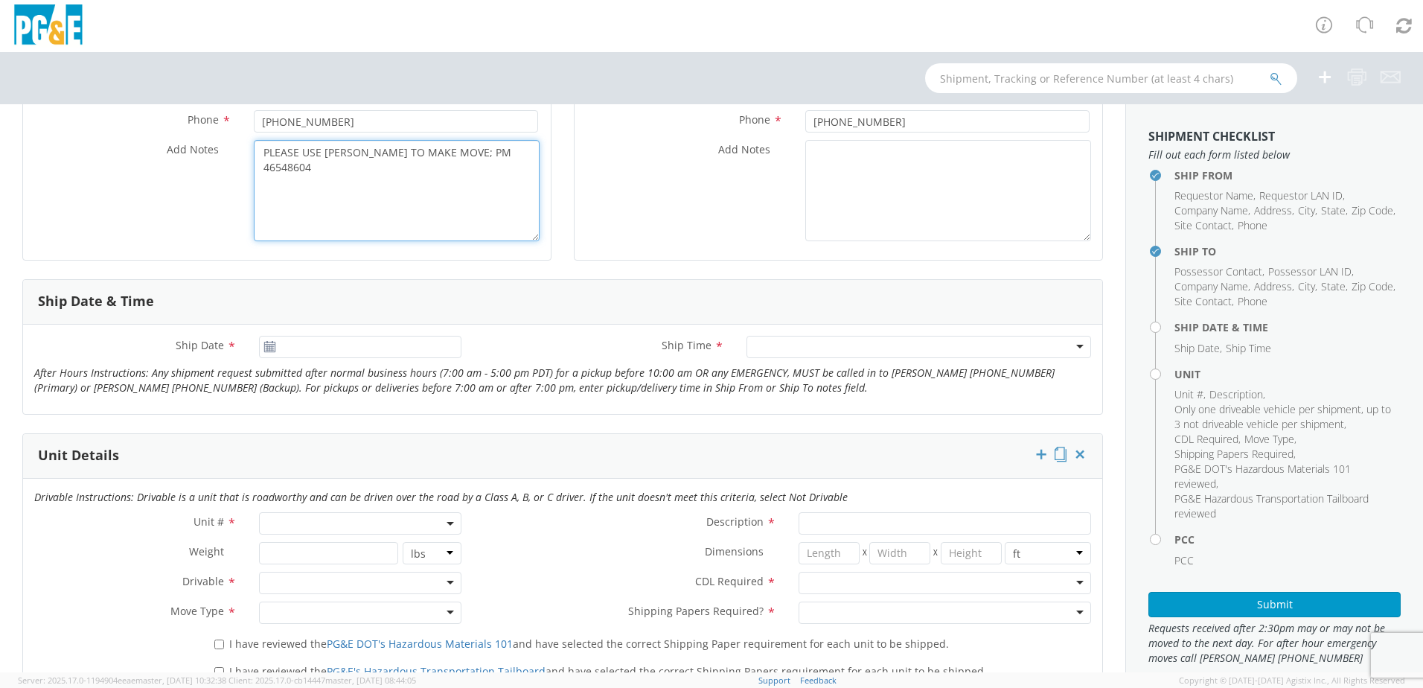
scroll to position [447, 0]
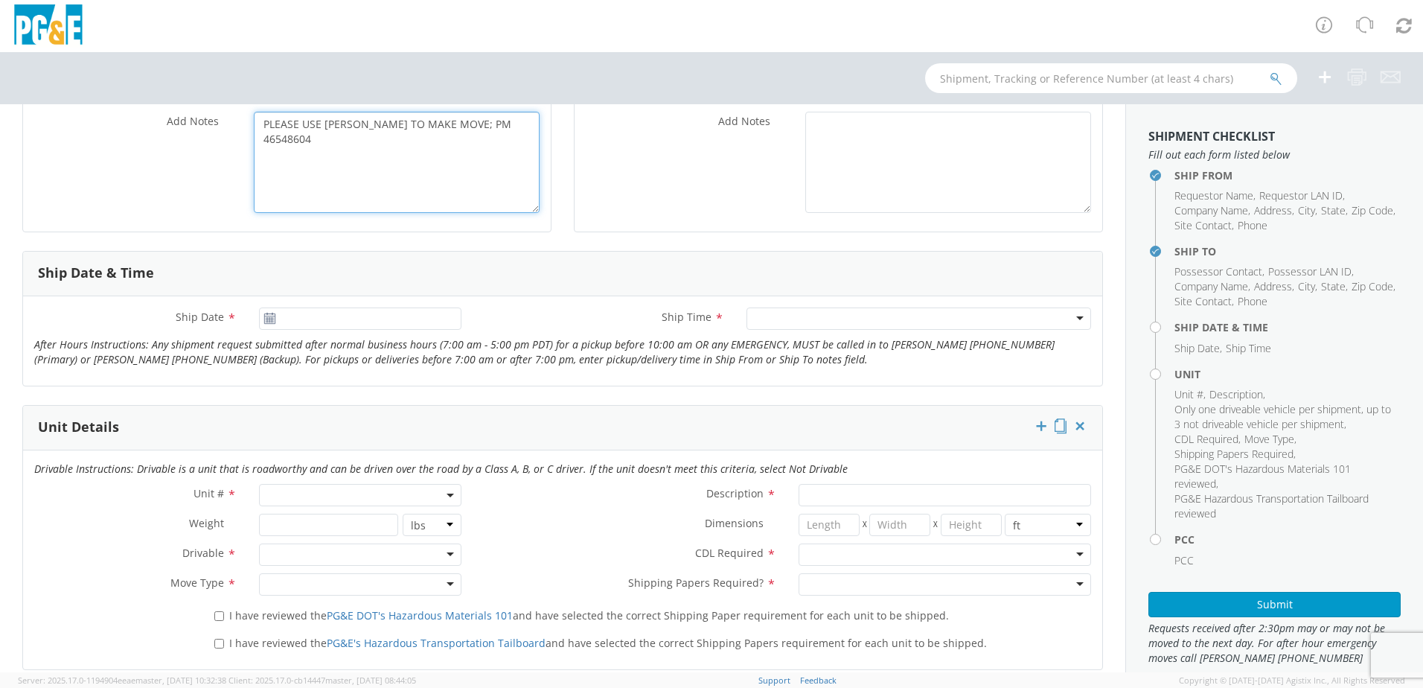
type textarea "PLEASE USE [PERSON_NAME] TO MAKE MOVE; PM 46548604"
click at [264, 317] on use at bounding box center [269, 318] width 10 height 10
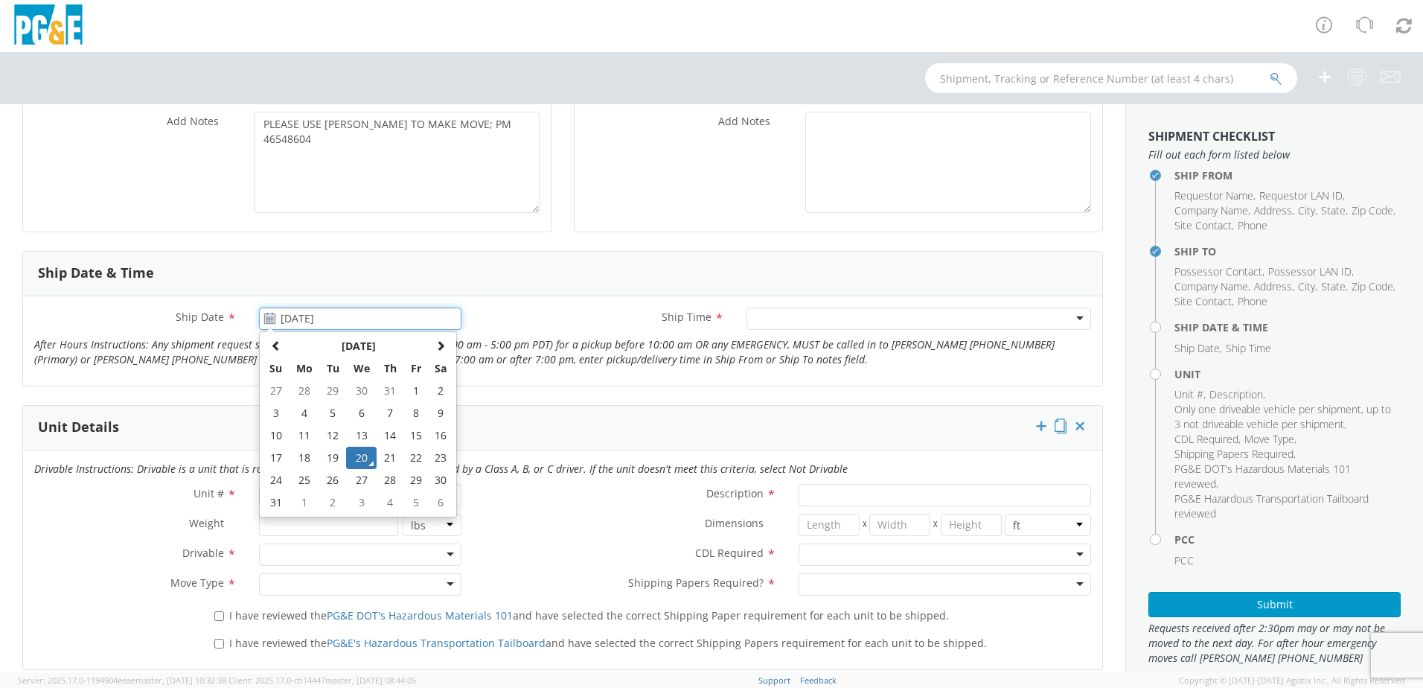
click at [300, 315] on input "[DATE]" at bounding box center [360, 318] width 202 height 22
click at [436, 348] on span at bounding box center [440, 345] width 10 height 10
click at [330, 435] on td "16" at bounding box center [333, 435] width 26 height 22
type input "[DATE]"
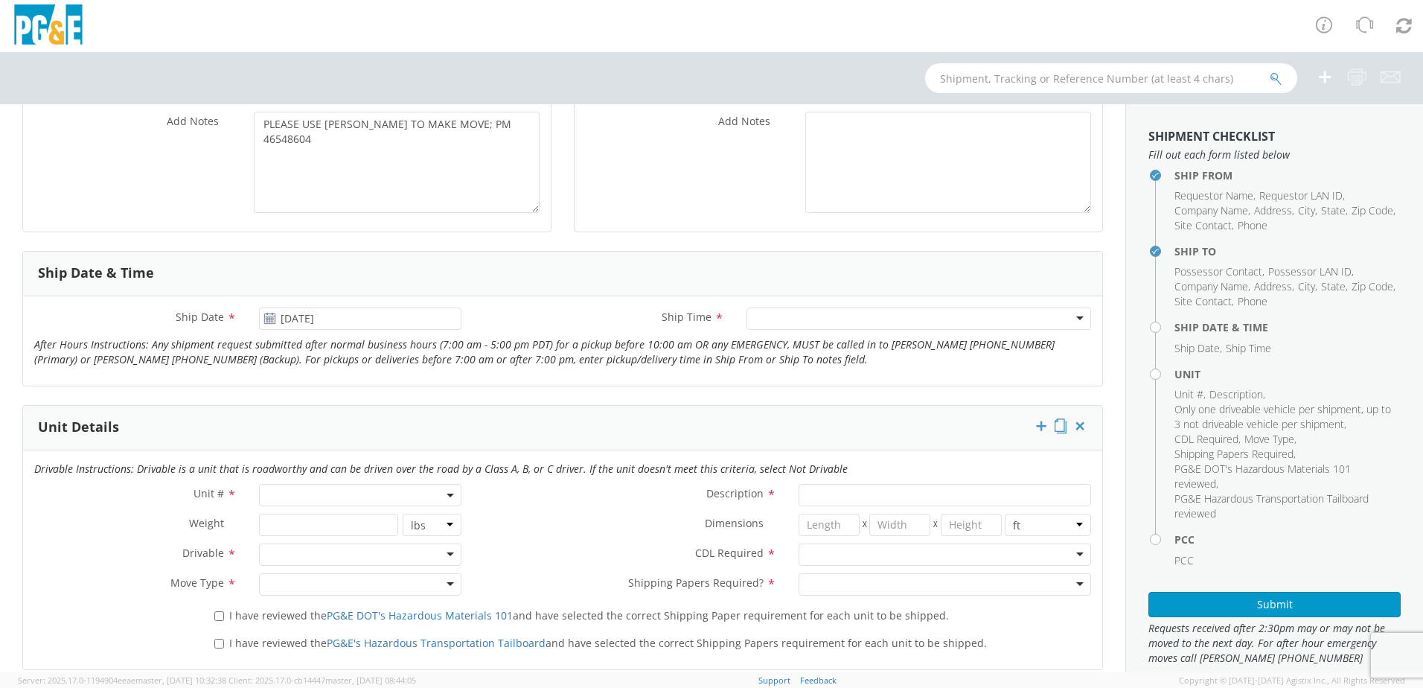
click at [449, 491] on span at bounding box center [450, 495] width 3 height 22
click at [373, 516] on input "search" at bounding box center [359, 519] width 193 height 22
type input "OTHER"
select select "Other"
select select "? undefined:undefined ?"
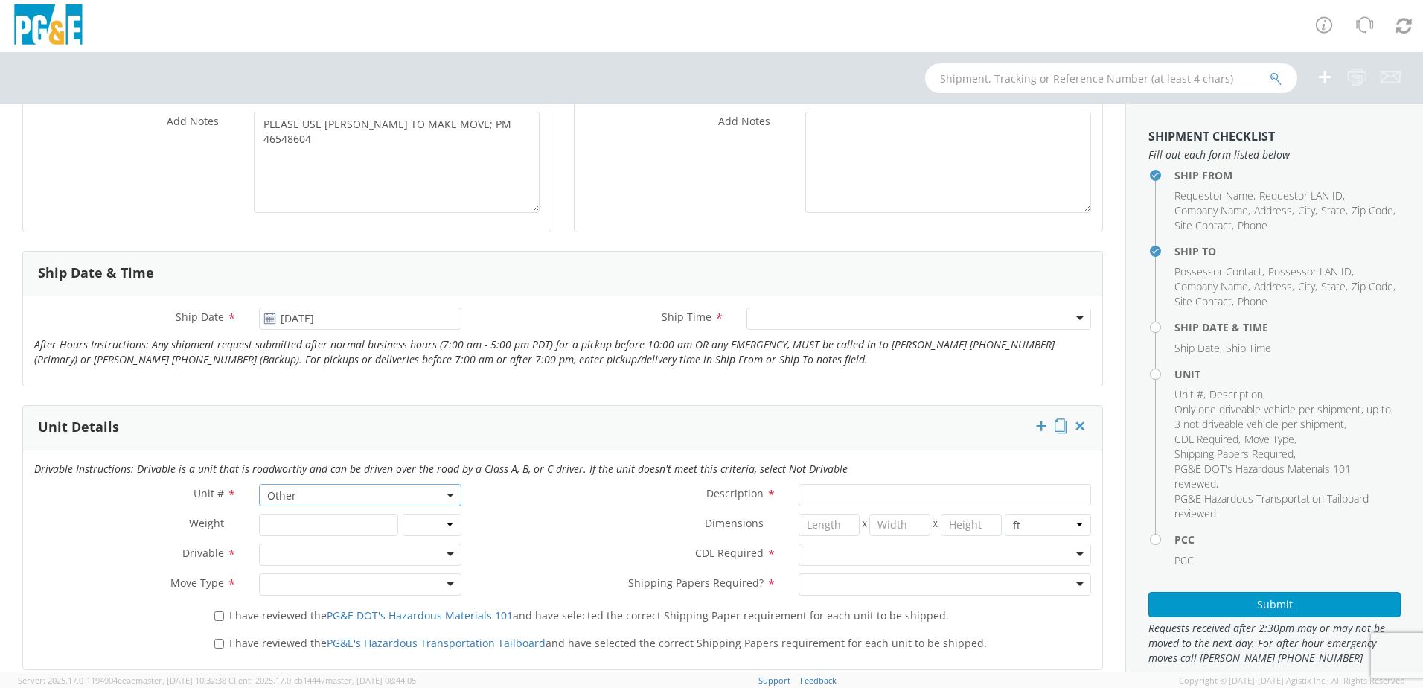
click at [438, 549] on div at bounding box center [360, 554] width 202 height 22
click at [451, 592] on div at bounding box center [360, 584] width 202 height 22
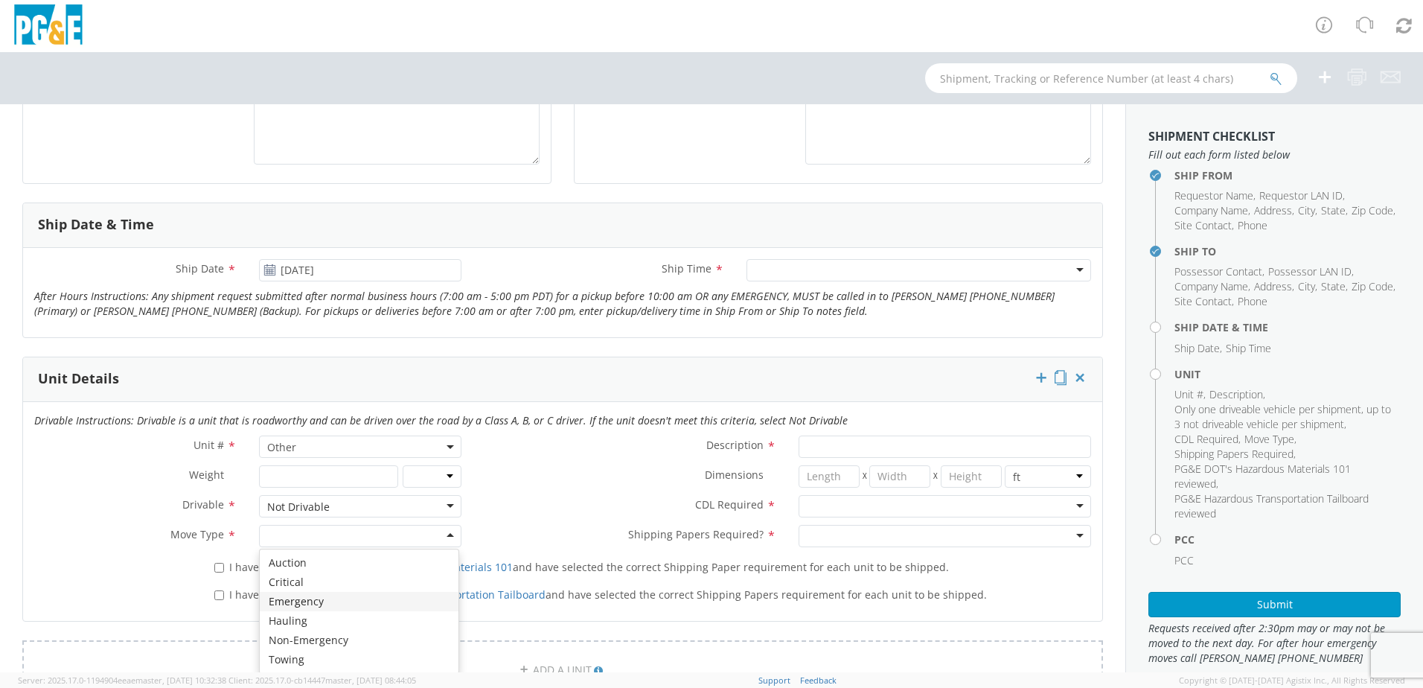
scroll to position [521, 0]
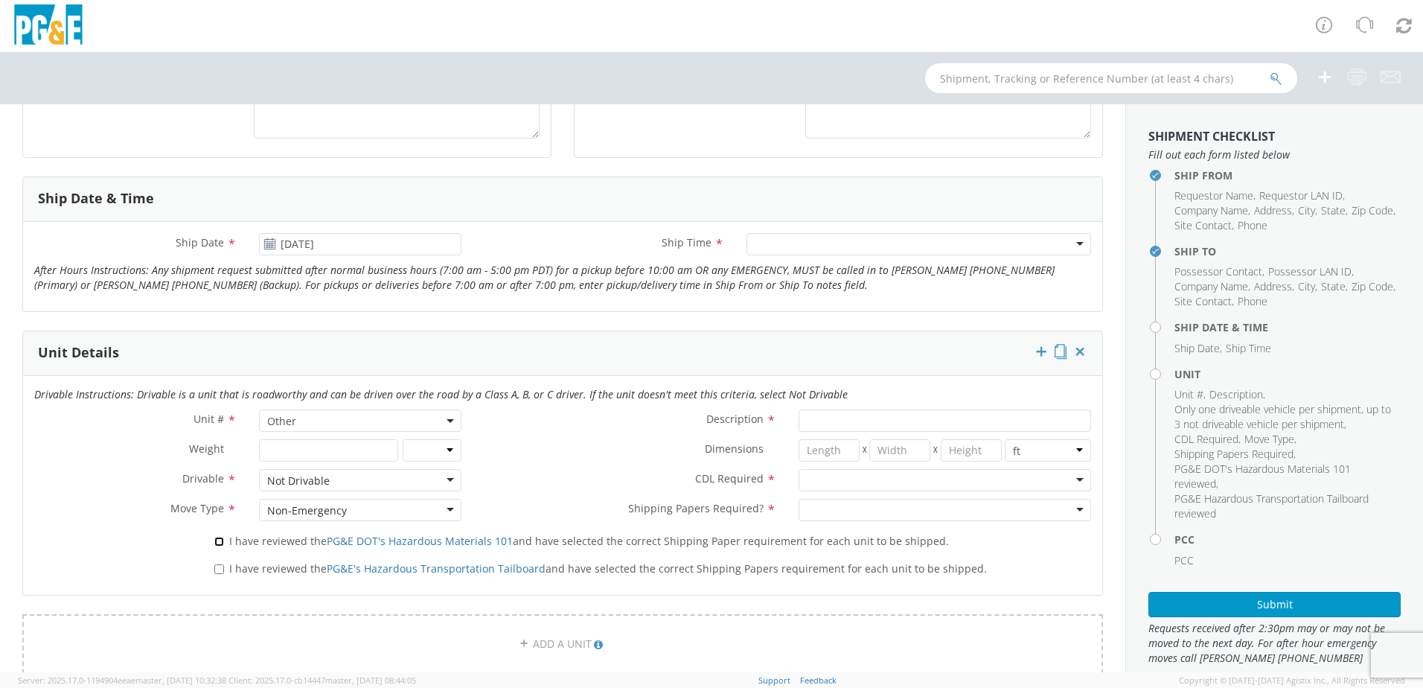
click at [215, 541] on input "I have reviewed the PG&E DOT's Hazardous Materials 101 and have selected the co…" at bounding box center [219, 542] width 10 height 10
checkbox input "true"
click at [215, 564] on input "I have reviewed the PG&E's Hazardous Transportation Tailboard and have selected…" at bounding box center [219, 569] width 10 height 10
checkbox input "true"
click at [836, 420] on input "Description *" at bounding box center [945, 420] width 292 height 22
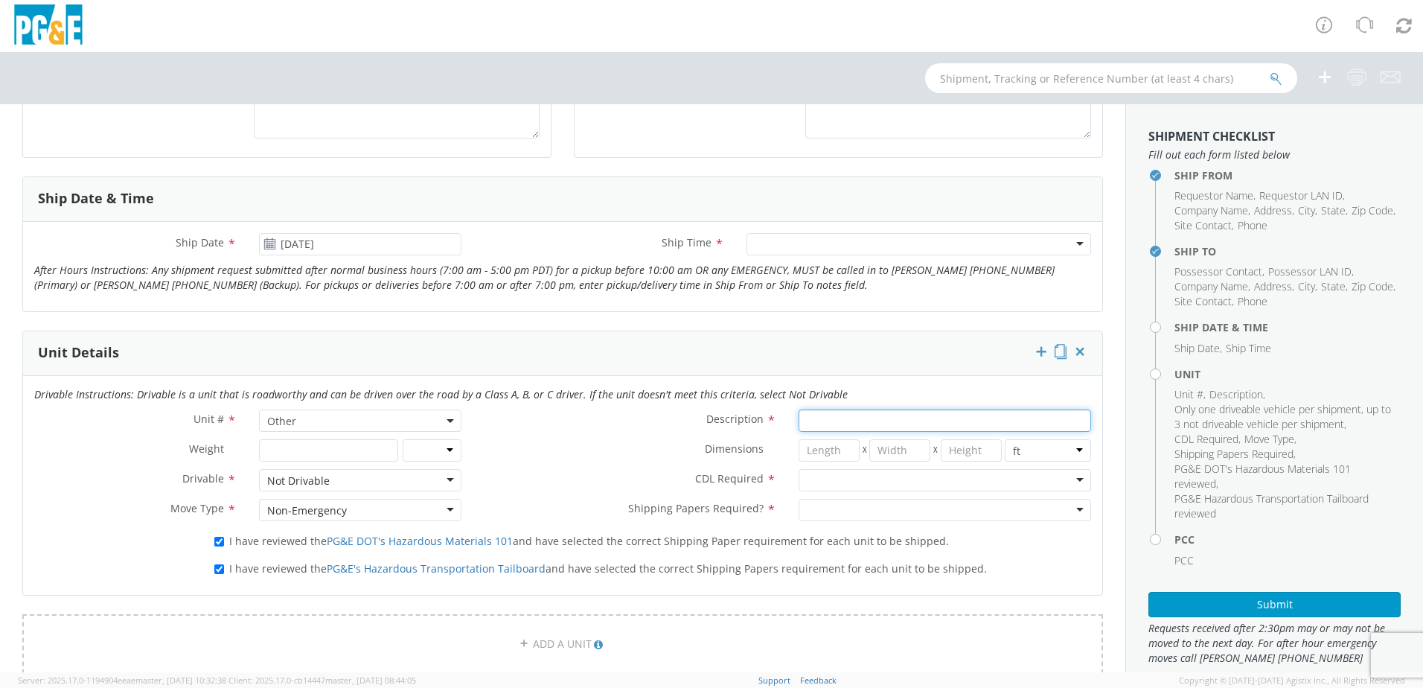
paste input "[PERSON_NAME] Track Machine"
type input "[PERSON_NAME] Track Machine"
click at [1068, 476] on div at bounding box center [945, 480] width 292 height 22
click at [1068, 512] on div at bounding box center [945, 510] width 292 height 22
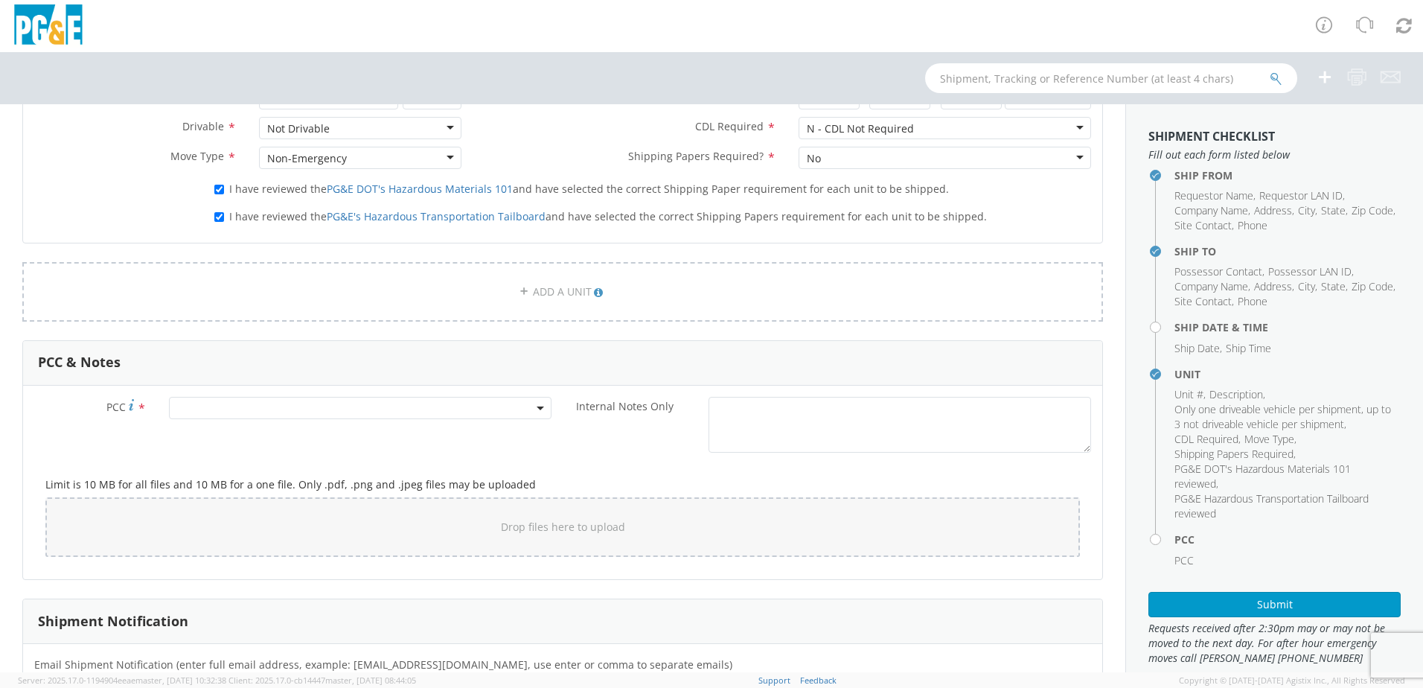
scroll to position [893, 0]
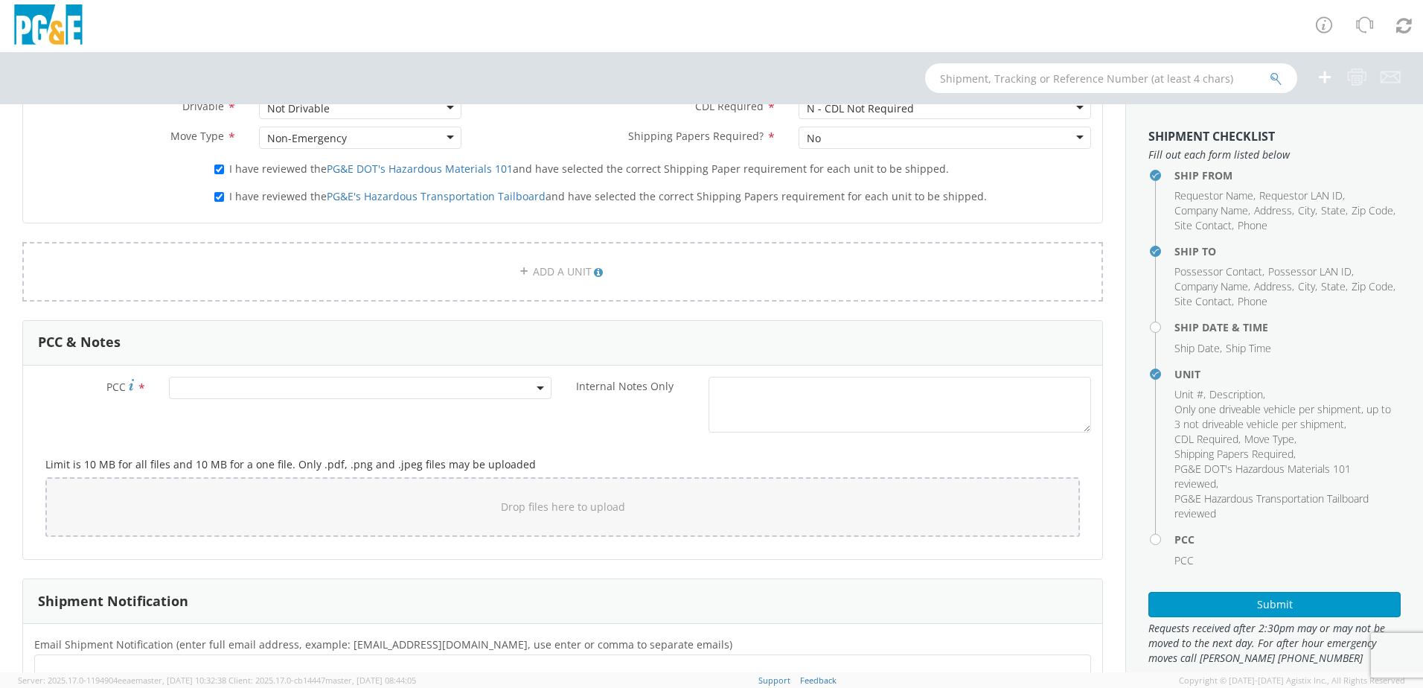
click at [441, 388] on span at bounding box center [360, 388] width 383 height 22
click at [350, 410] on input "number" at bounding box center [358, 412] width 371 height 22
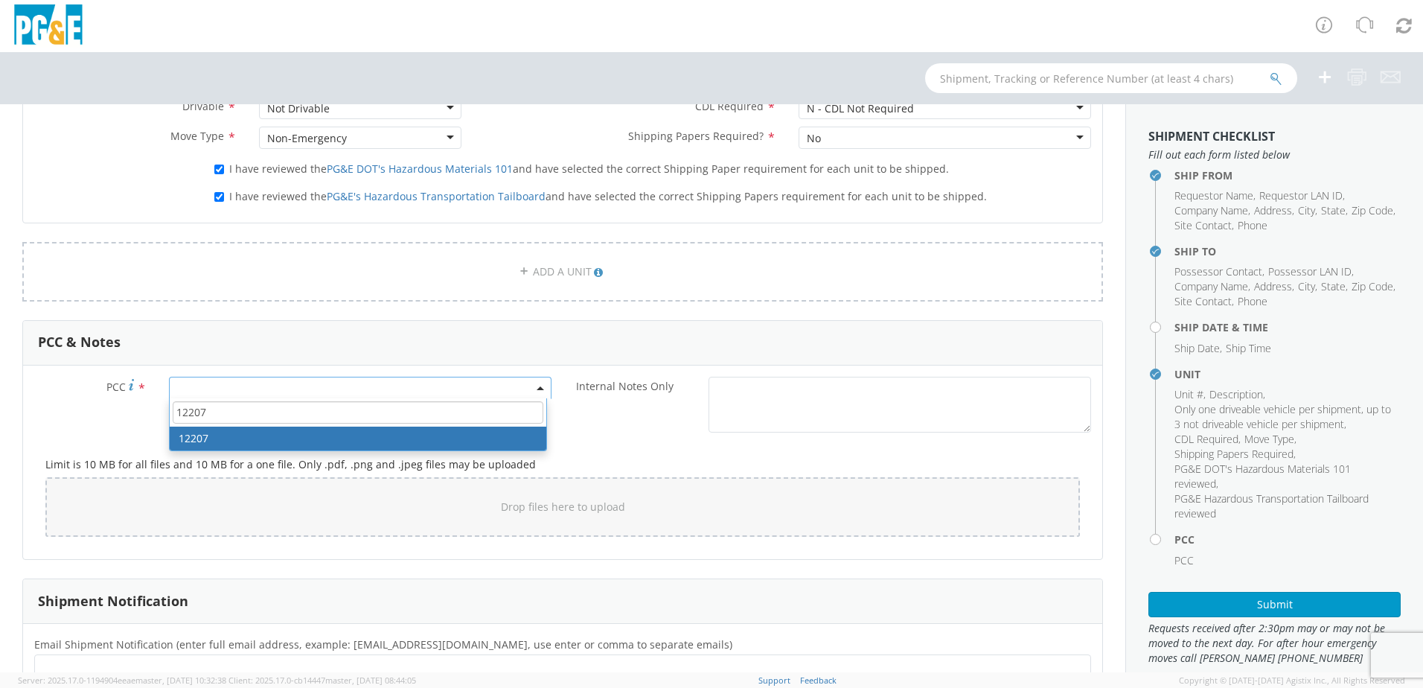
type input "12207"
select select "12207"
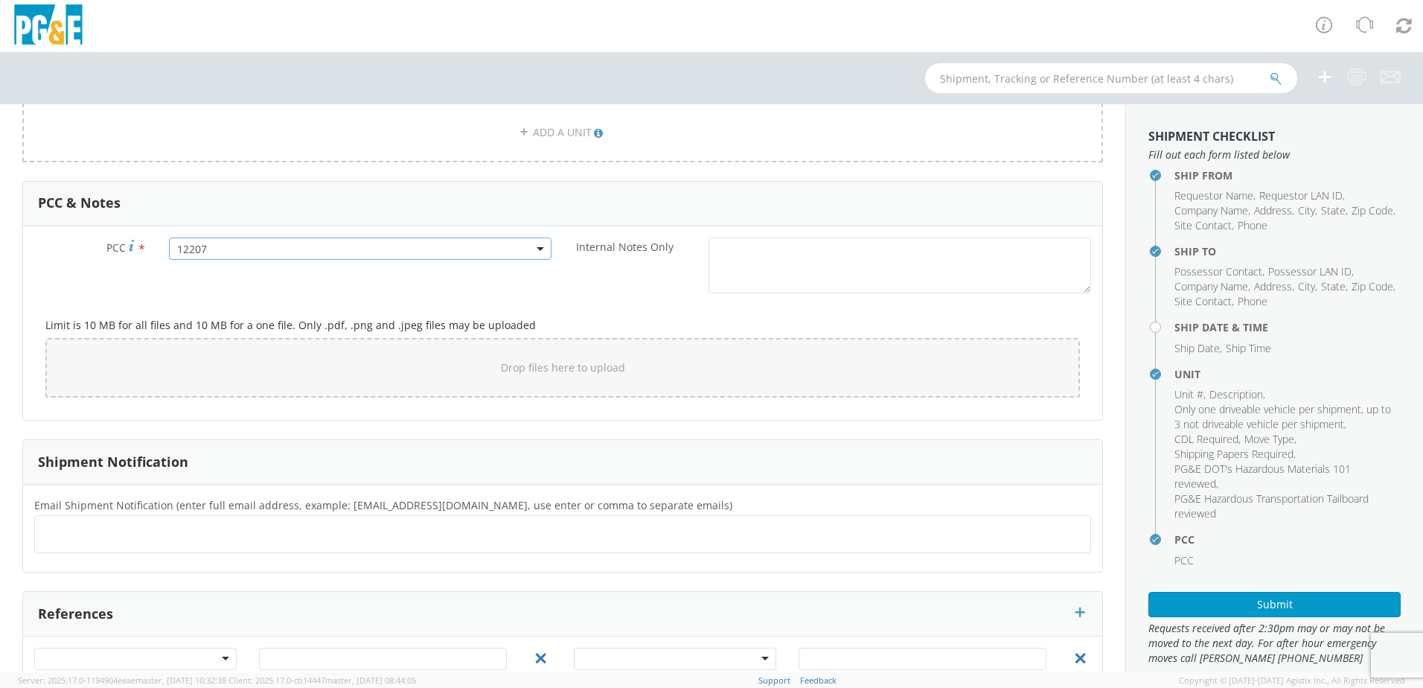
scroll to position [1042, 0]
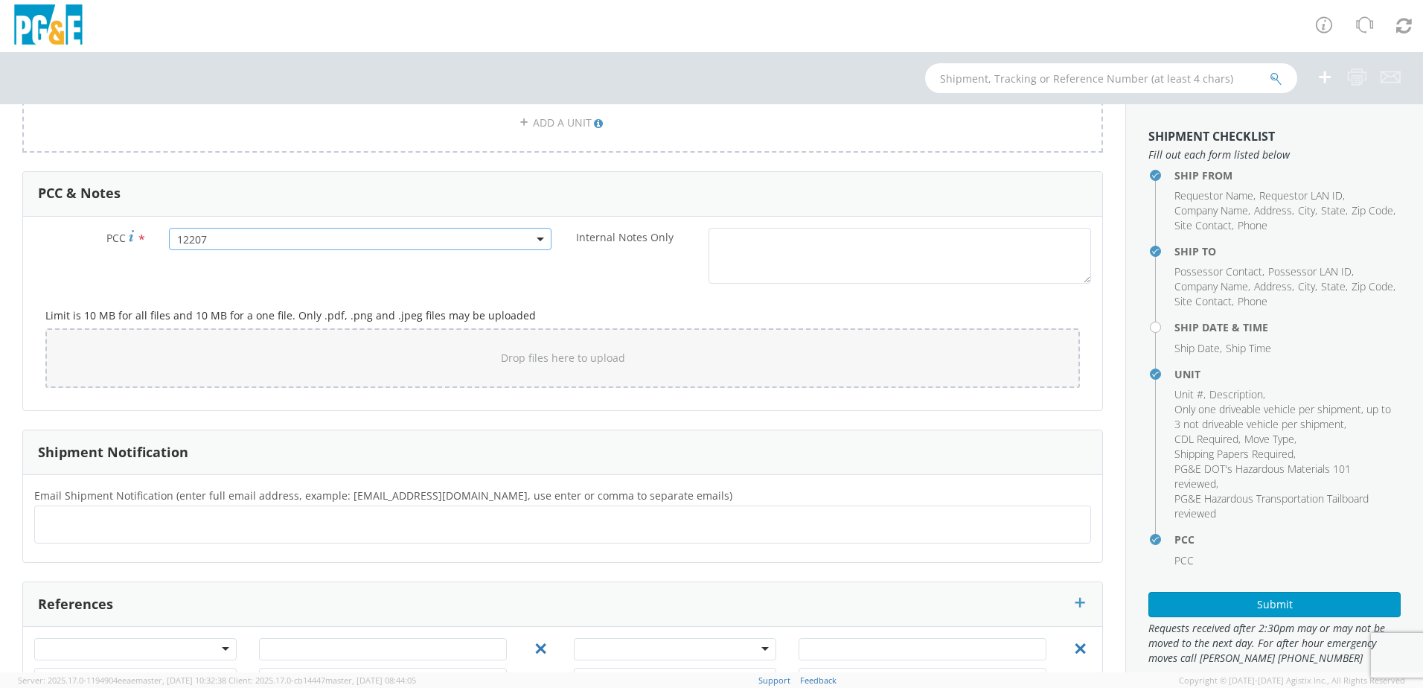
click at [185, 508] on div at bounding box center [562, 524] width 1057 height 38
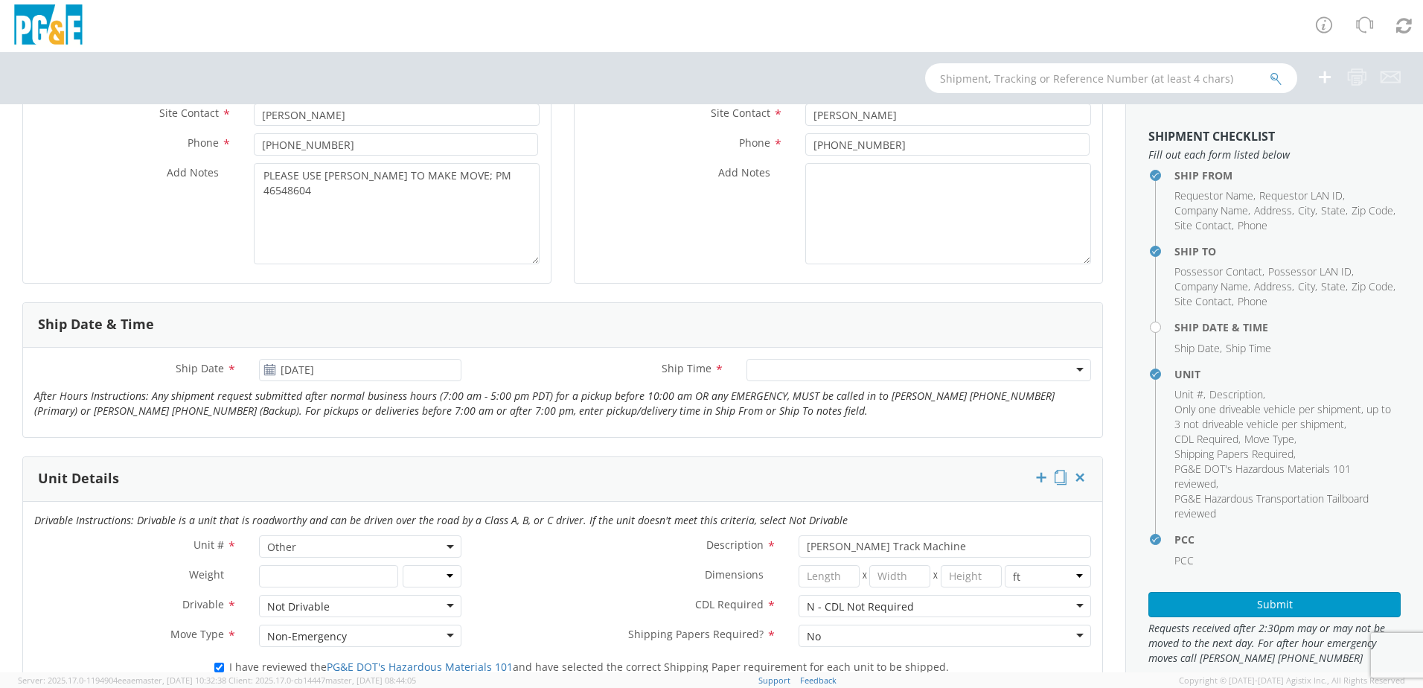
scroll to position [353, 0]
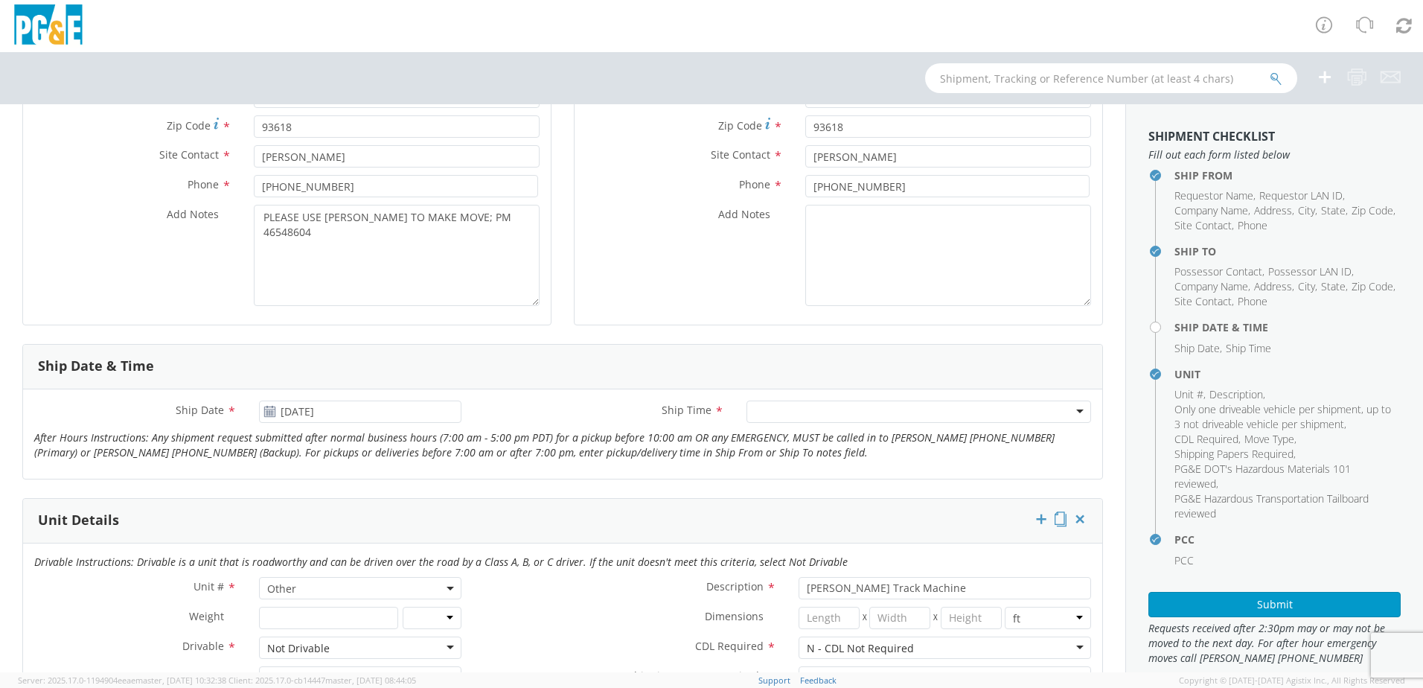
type input "[EMAIL_ADDRESS][DOMAIN_NAME]"
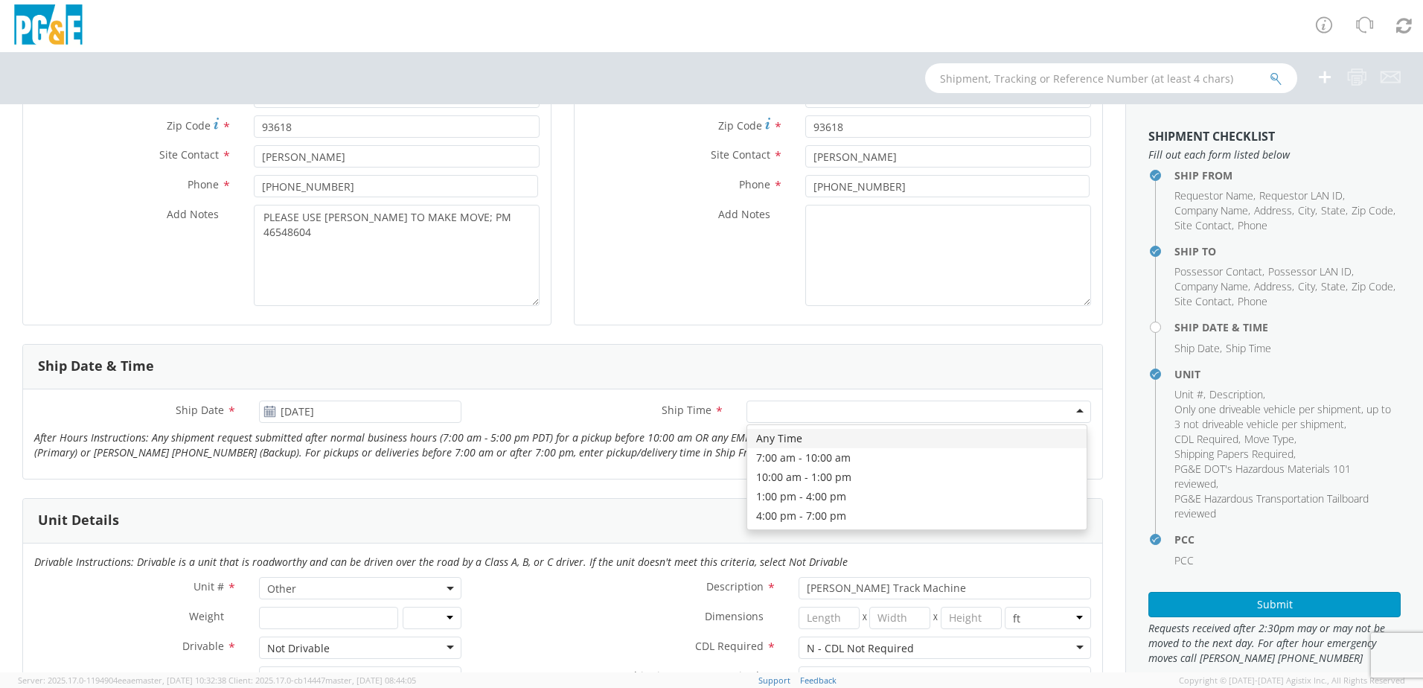
click at [1071, 420] on div at bounding box center [918, 411] width 345 height 22
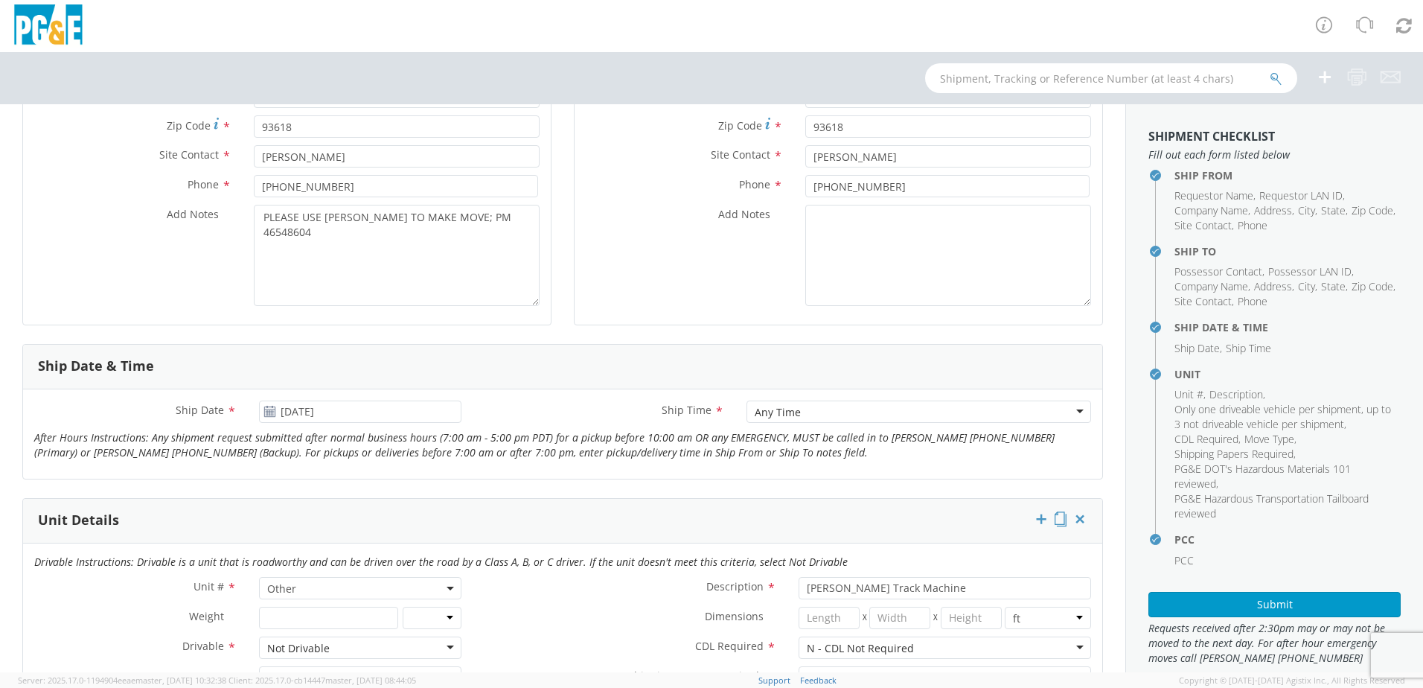
scroll to position [0, 0]
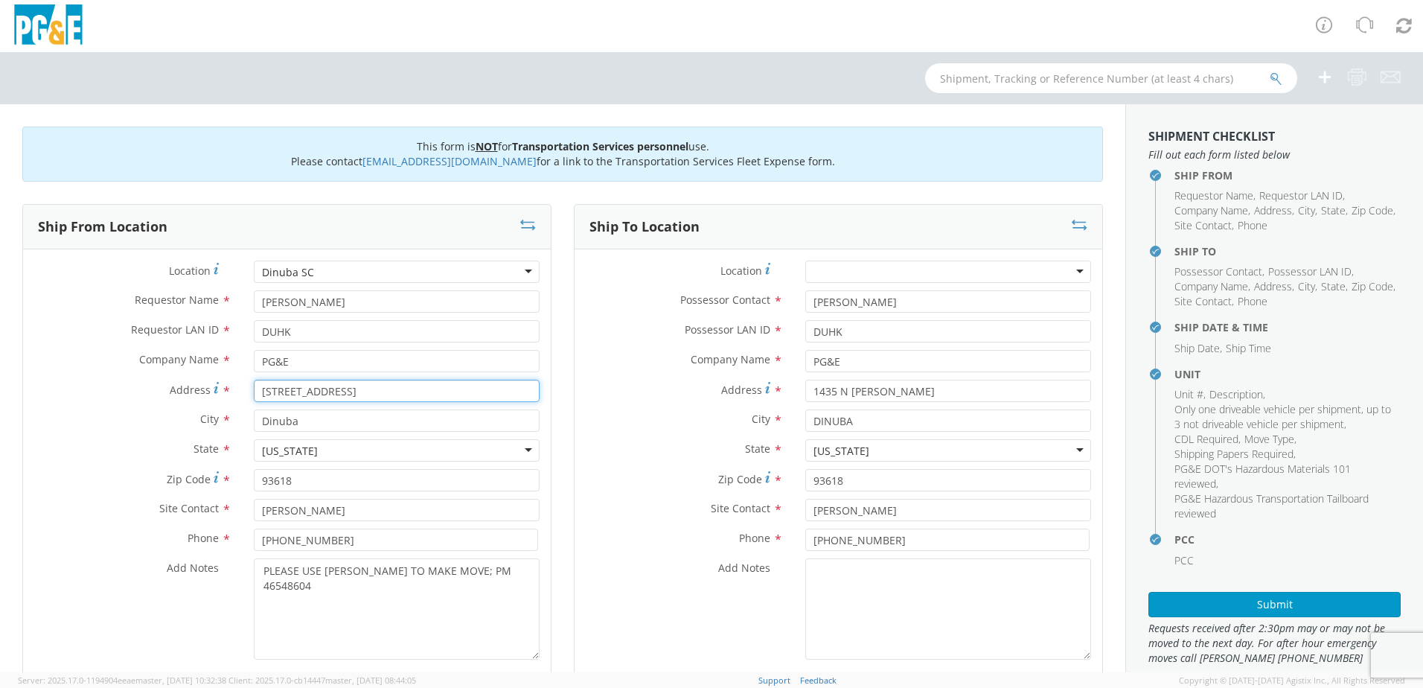
drag, startPoint x: 349, startPoint y: 394, endPoint x: 252, endPoint y: 394, distance: 96.7
click at [254, 394] on input "[STREET_ADDRESS]" at bounding box center [397, 391] width 286 height 22
paste input "[STREET_ADDRESS]"
type input "[STREET_ADDRESS]"
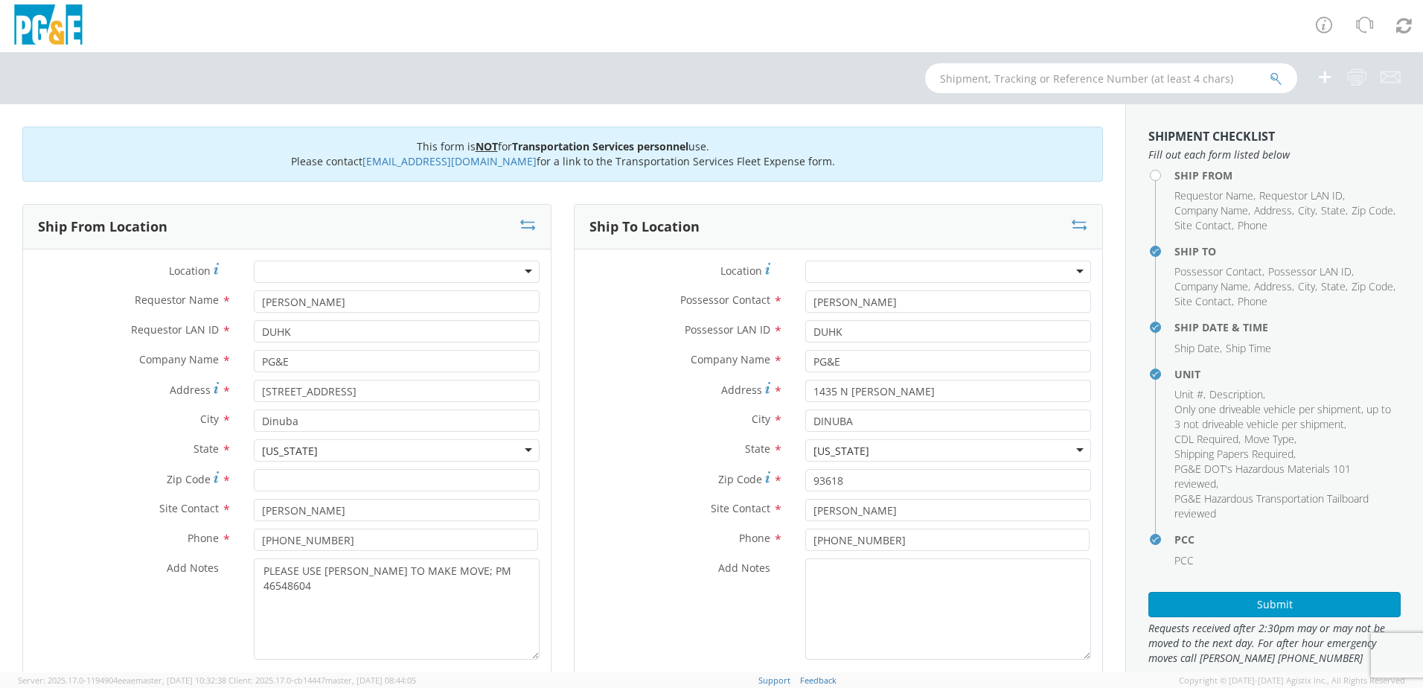
click at [83, 534] on label "Phone *" at bounding box center [133, 537] width 220 height 19
click at [393, 479] on input "Zip Code *" at bounding box center [397, 480] width 286 height 22
type input "93618"
click at [36, 569] on label "Add Notes *" at bounding box center [133, 567] width 220 height 19
click at [254, 569] on textarea "PLEASE USE [PERSON_NAME] TO MAKE MOVE; PM 46548604" at bounding box center [397, 608] width 286 height 101
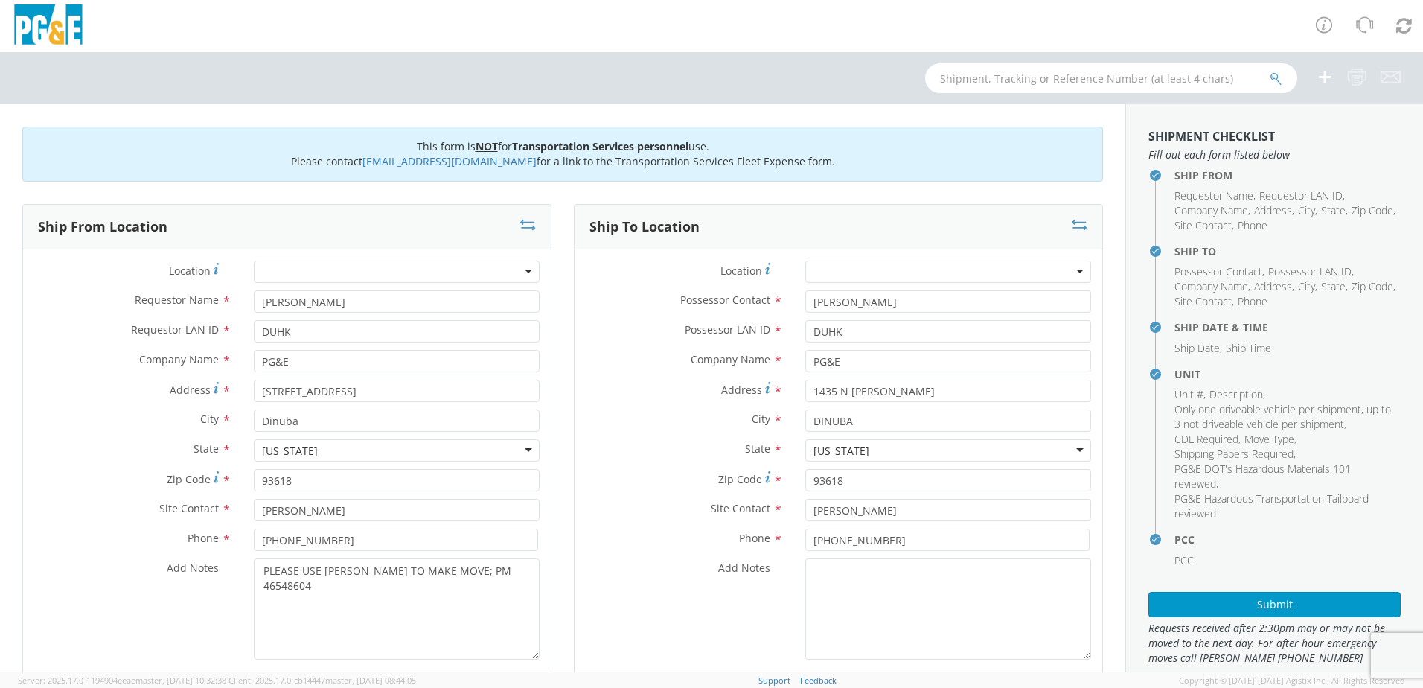
click at [665, 678] on agx-version "Server: 2025.17.0-1194904eeae master, [DATE] 10:32:38 Client: 2025.17.0-cb14447…" at bounding box center [711, 680] width 1423 height 16
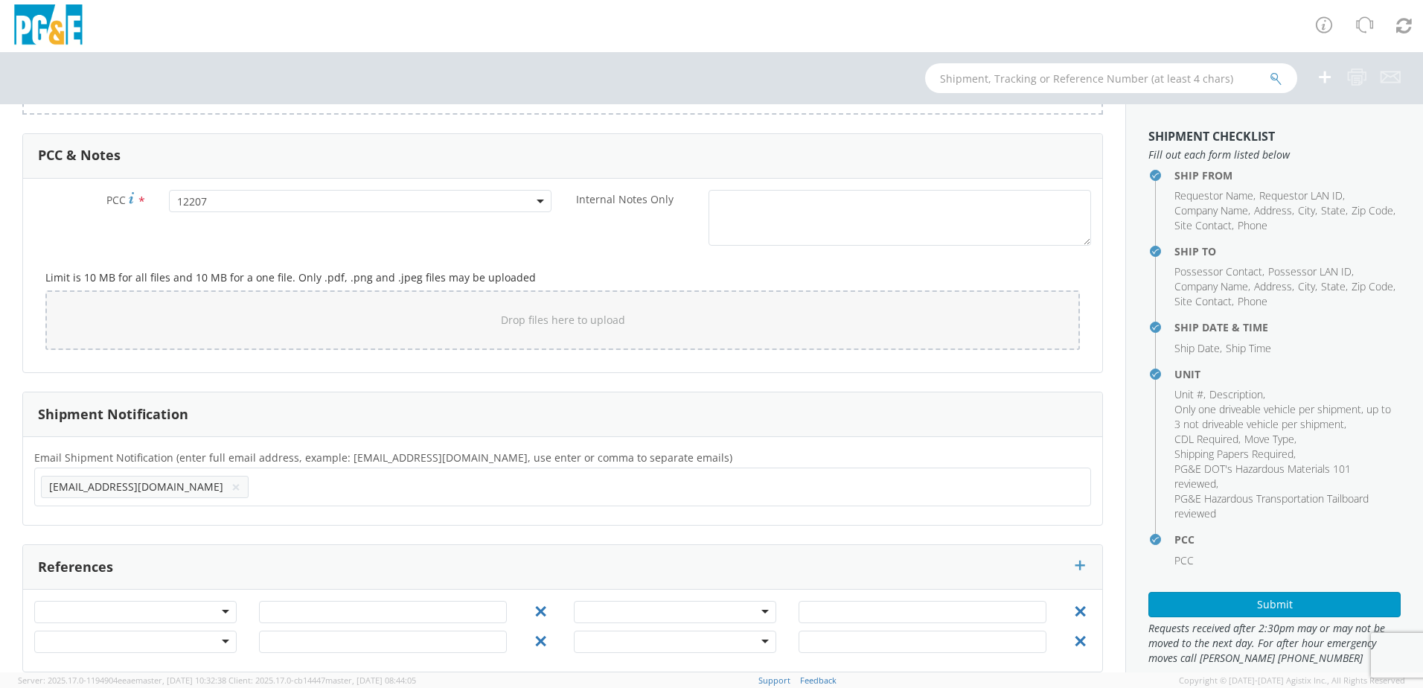
scroll to position [1098, 0]
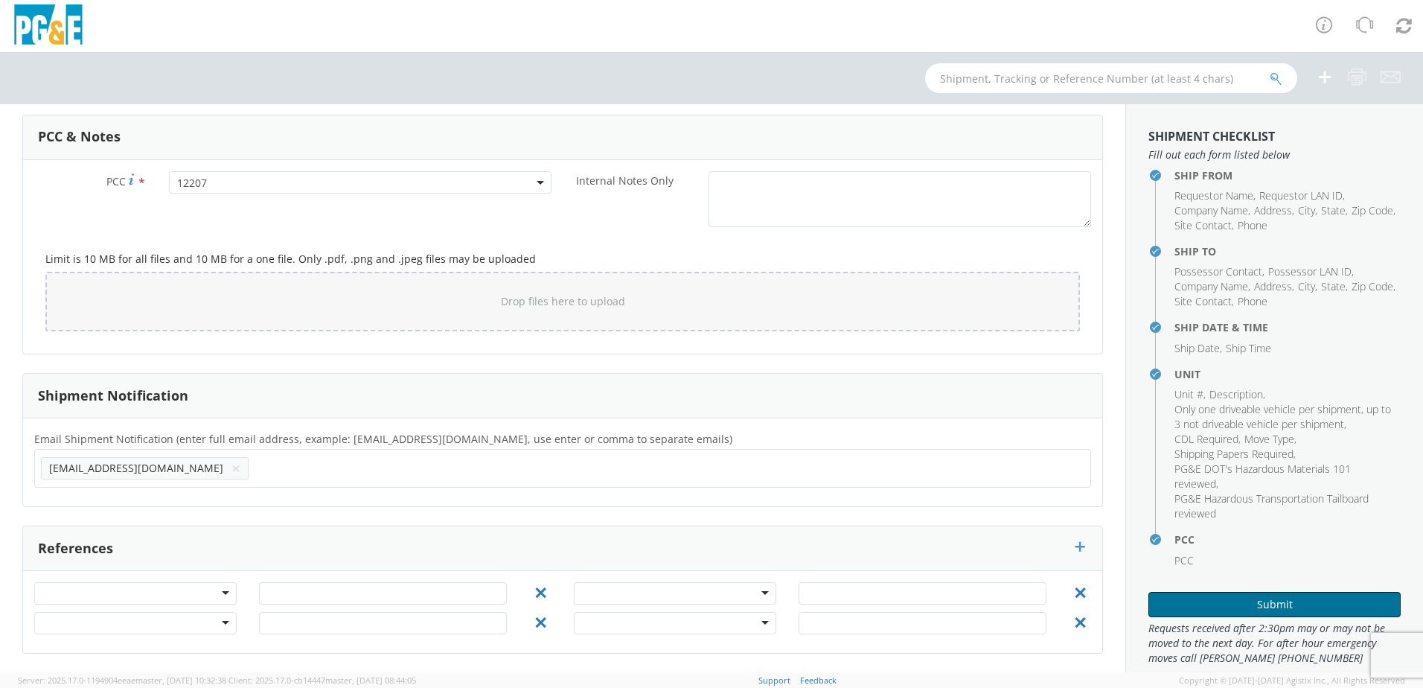
drag, startPoint x: 1340, startPoint y: 607, endPoint x: 1078, endPoint y: 641, distance: 264.2
click at [1340, 607] on button "Submit" at bounding box center [1274, 604] width 252 height 25
